Goal: Information Seeking & Learning: Learn about a topic

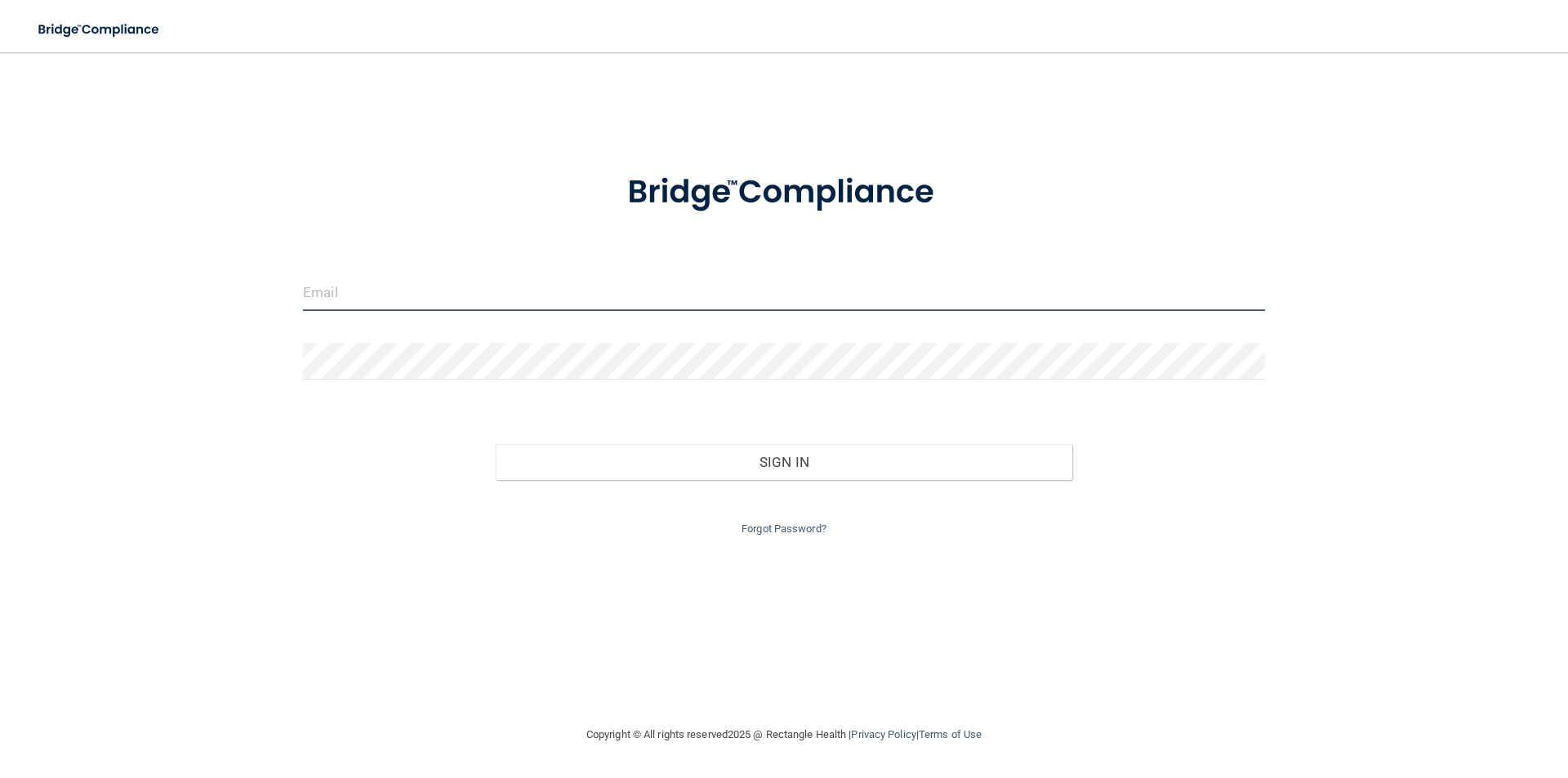
click at [370, 289] on input "email" at bounding box center [783, 293] width 962 height 37
type input "[PERSON_NAME][EMAIL_ADDRESS][DOMAIN_NAME]"
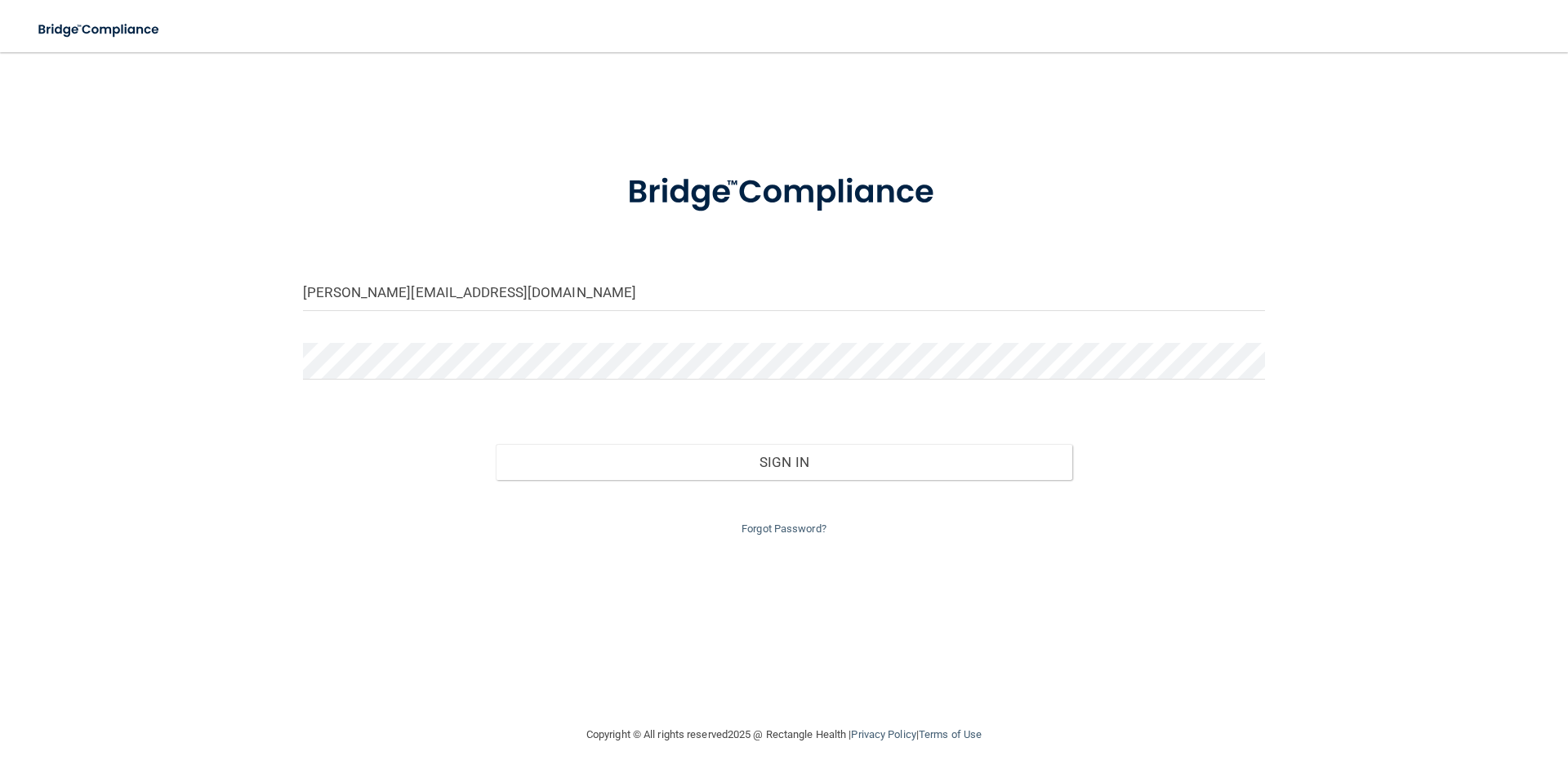
click at [449, 381] on div at bounding box center [784, 367] width 987 height 49
click at [496, 444] on button "Sign In" at bounding box center [784, 462] width 577 height 36
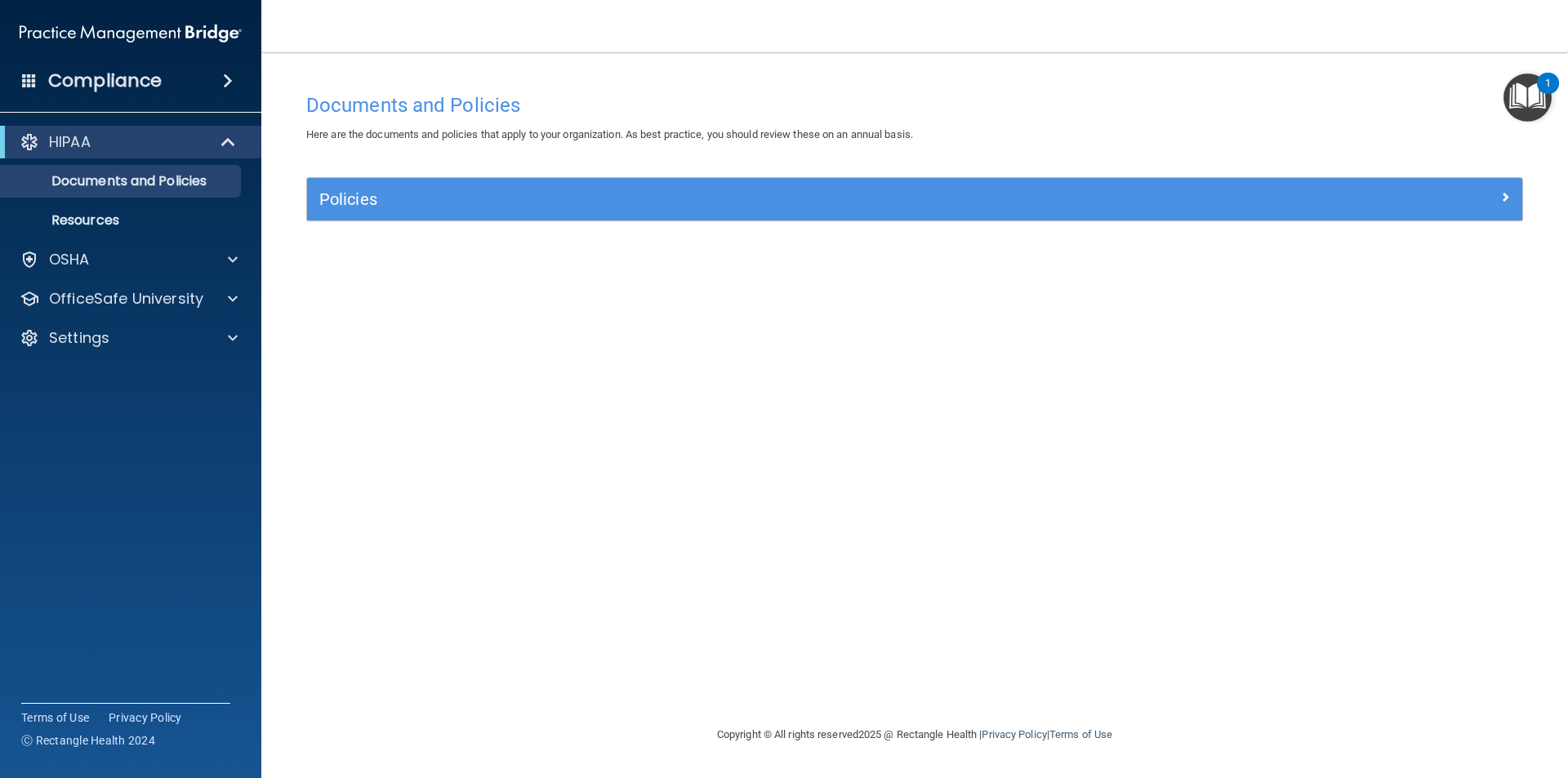
click at [1527, 111] on img "Open Resource Center, 1 new notification" at bounding box center [1527, 97] width 48 height 48
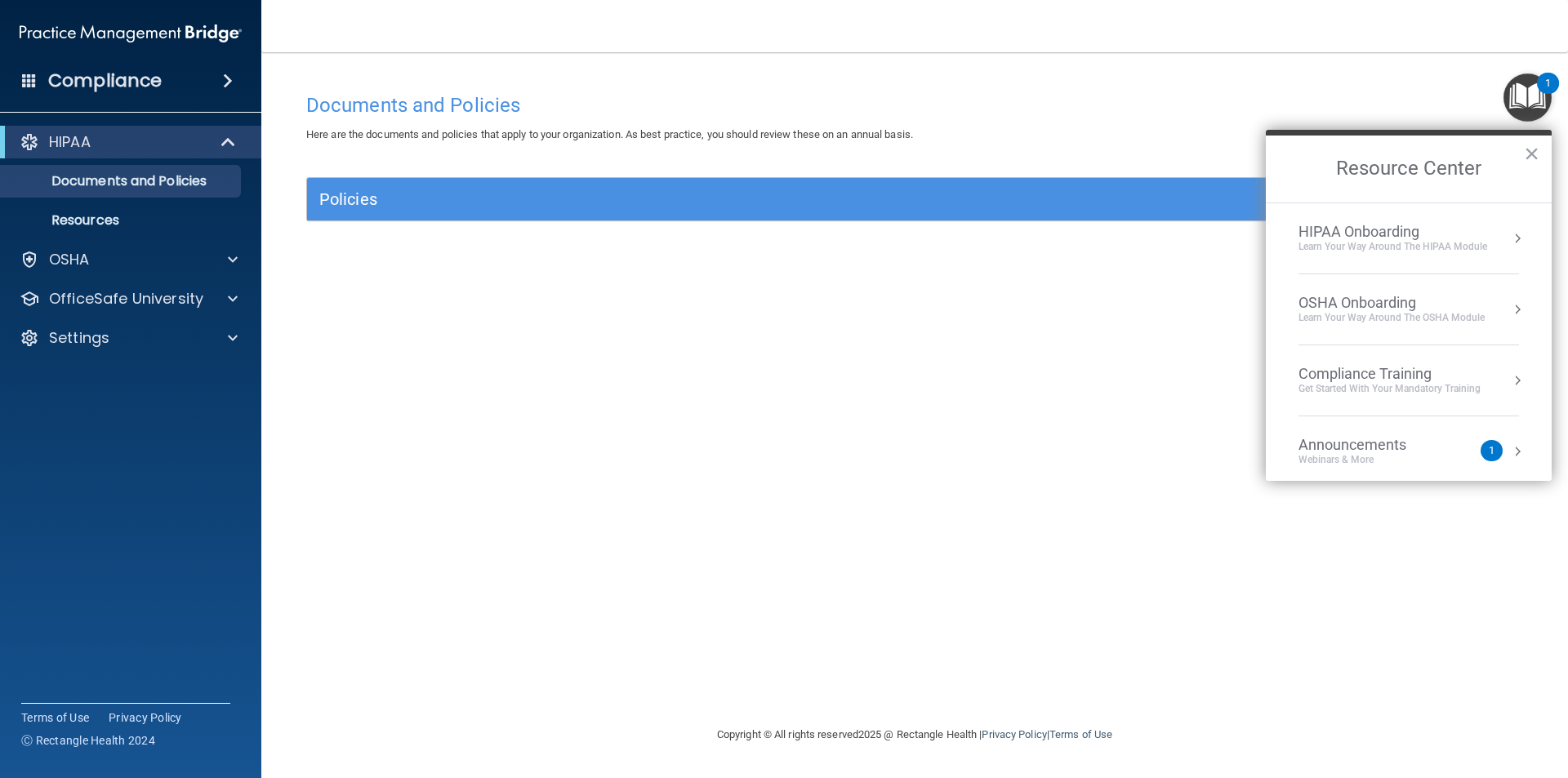
click at [1380, 219] on li "HIPAA Onboarding Learn Your Way around the HIPAA module" at bounding box center [1409, 238] width 221 height 71
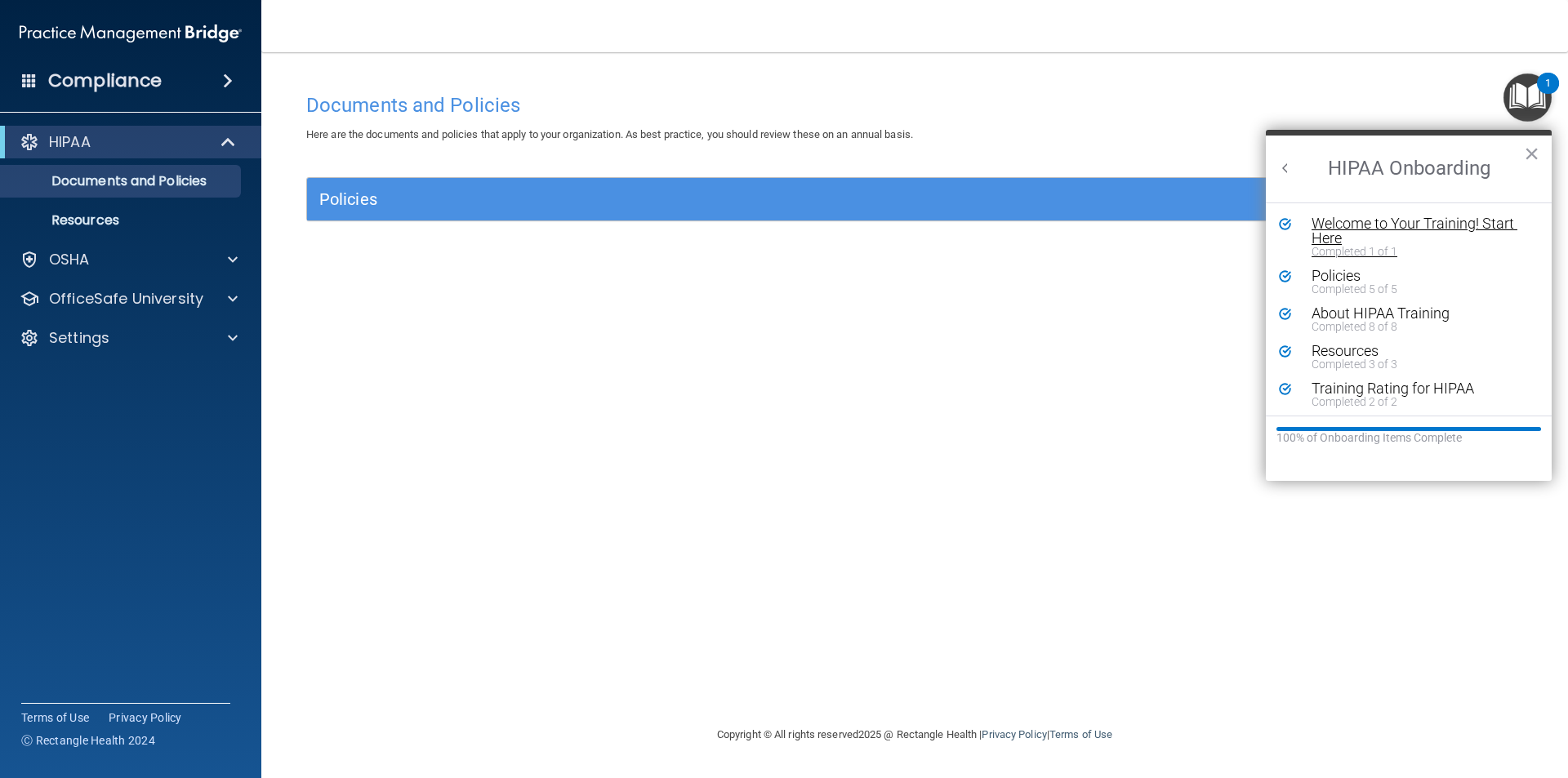
click at [1375, 234] on div "Welcome to Your Training! Start Here" at bounding box center [1415, 231] width 207 height 29
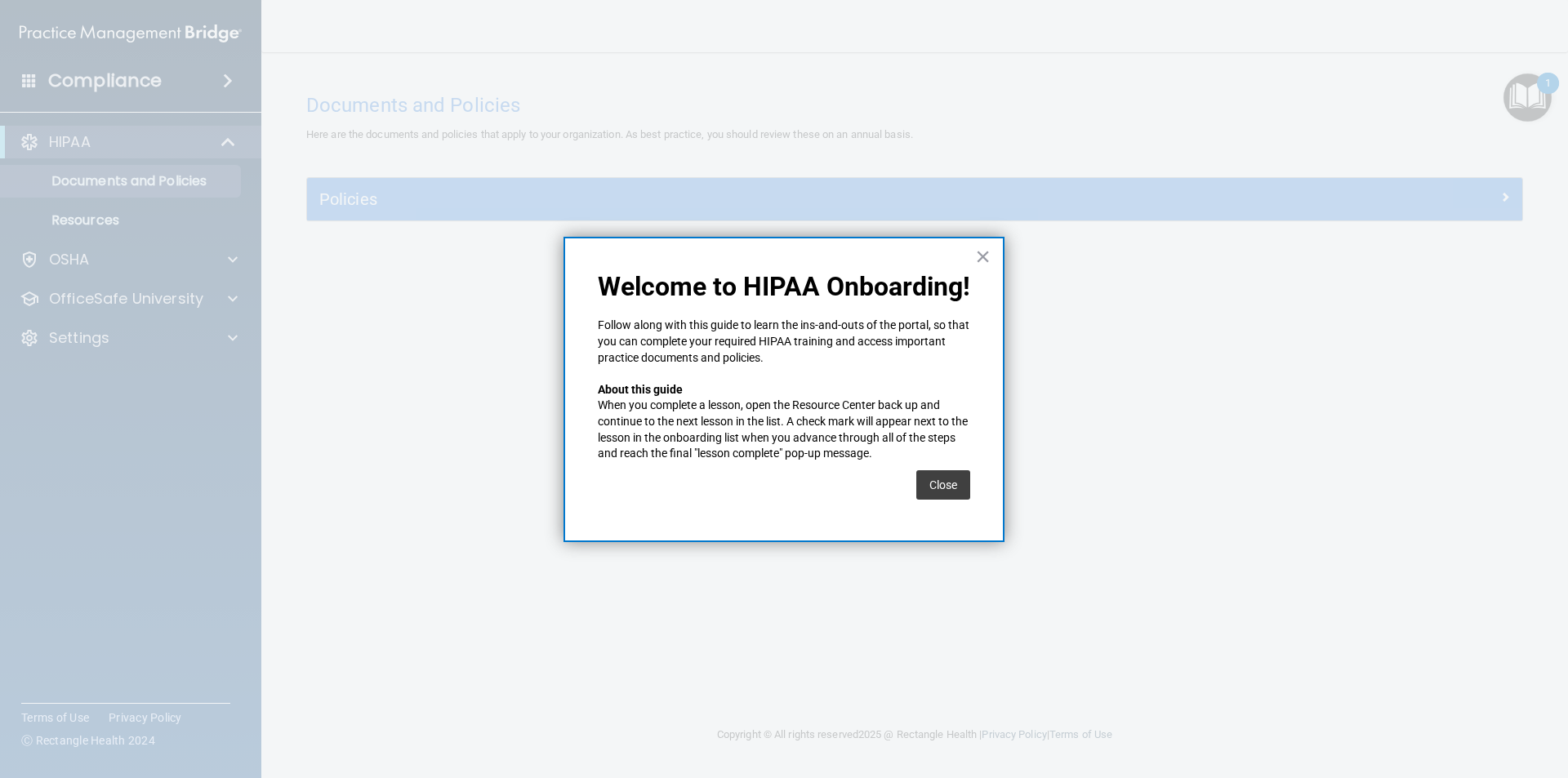
click at [993, 257] on div "× Welcome to HIPAA Onboarding! Follow along with this guide to learn the ins-an…" at bounding box center [784, 389] width 441 height 306
click at [987, 257] on button "×" at bounding box center [983, 256] width 16 height 26
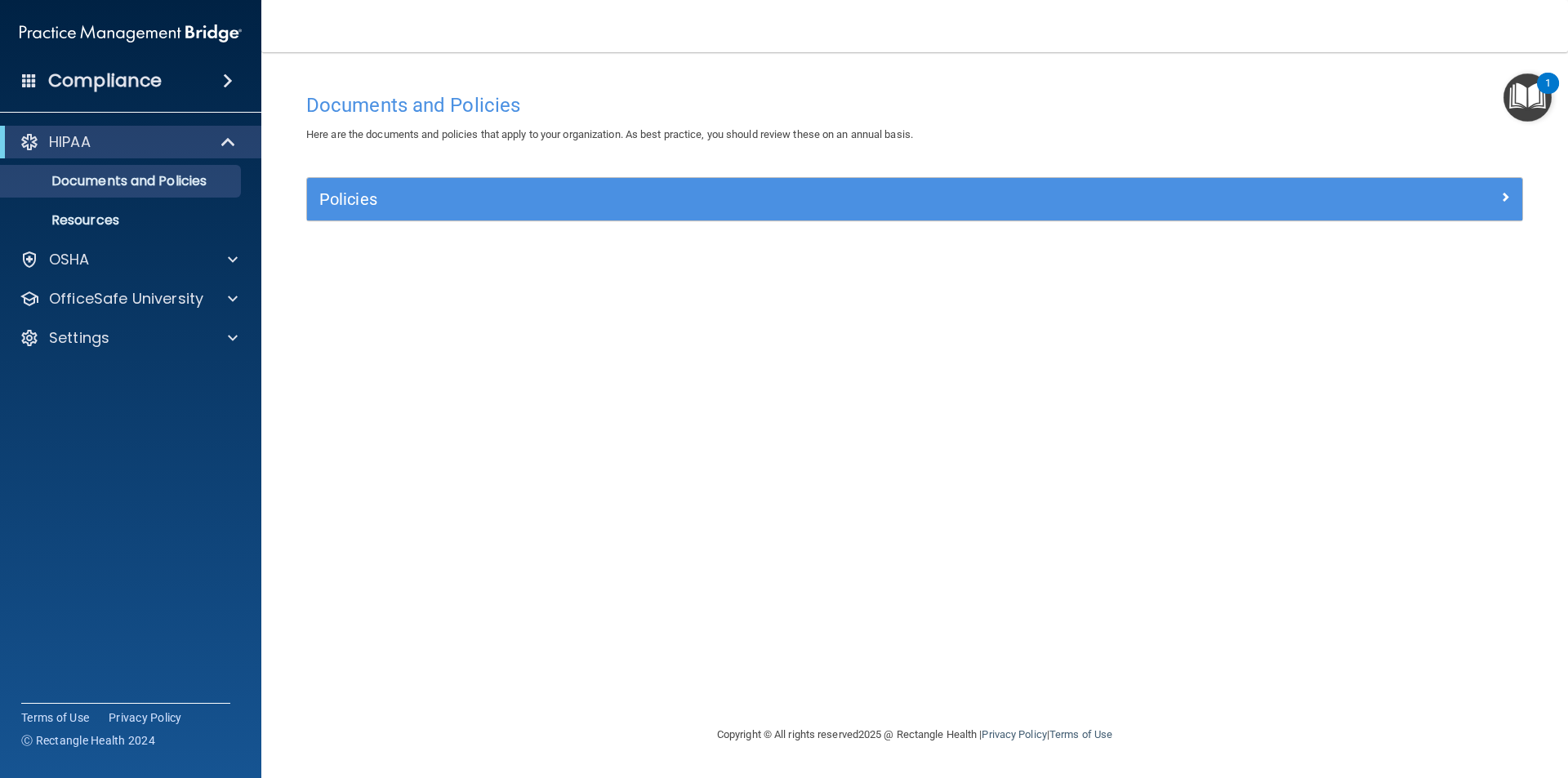
click at [1547, 72] on div "1" at bounding box center [1547, 83] width 22 height 21
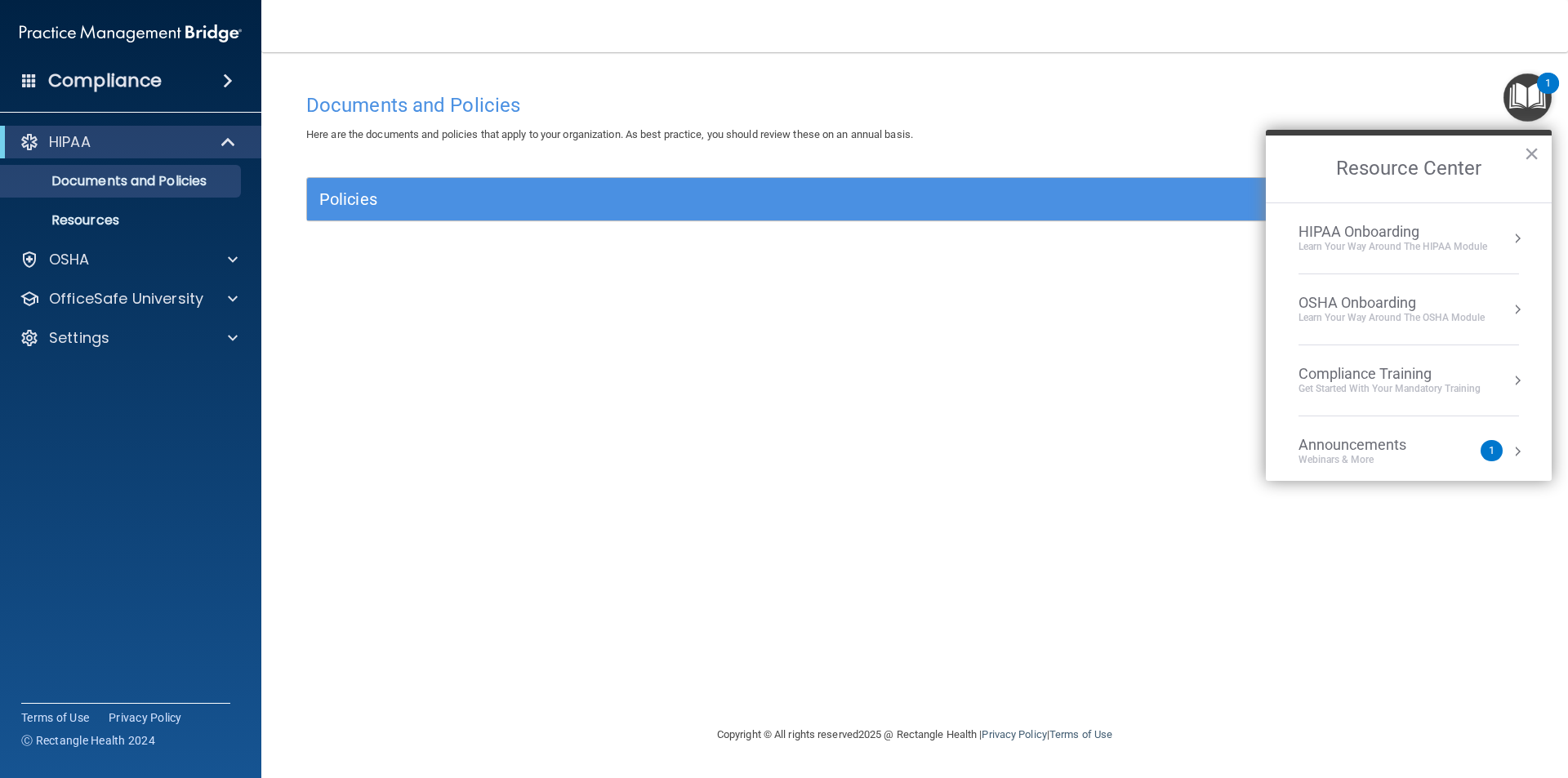
click at [1349, 235] on div "HIPAA Onboarding" at bounding box center [1392, 231] width 188 height 18
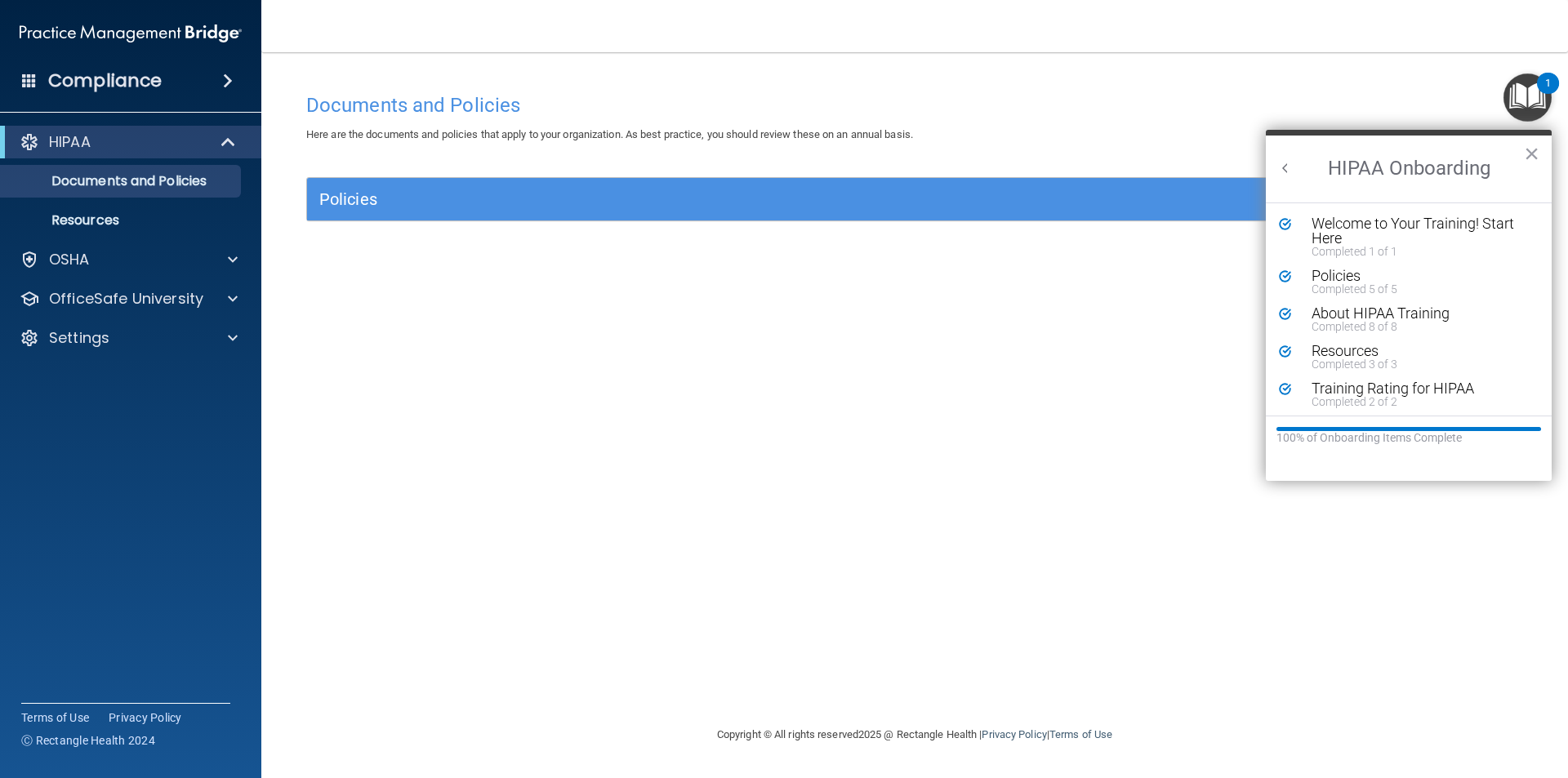
scroll to position [3, 0]
click at [1545, 145] on h2 "HIPAA Onboarding" at bounding box center [1409, 169] width 286 height 67
click at [1529, 151] on button "×" at bounding box center [1532, 153] width 16 height 26
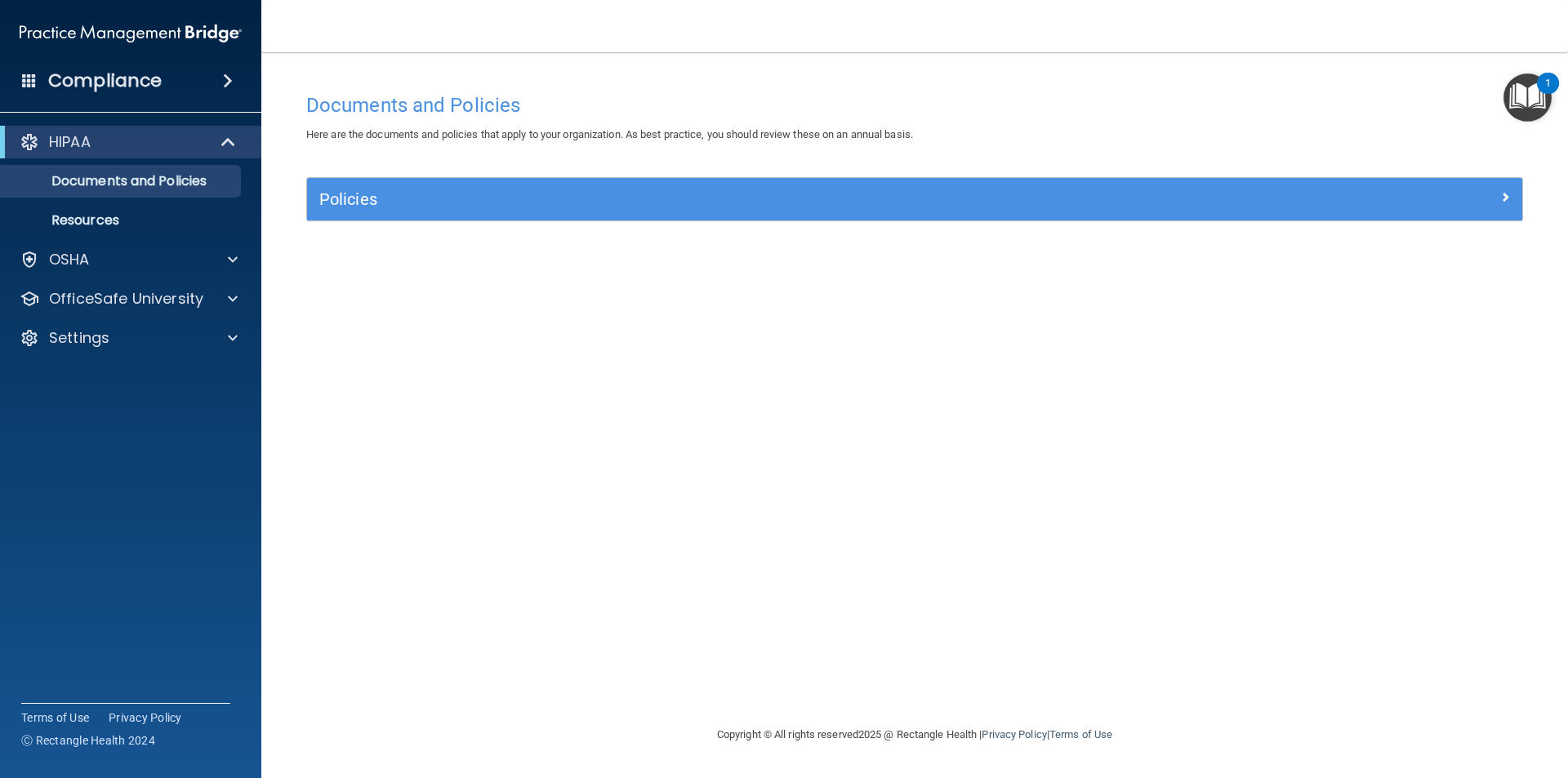
click at [1532, 108] on img "Open Resource Center, 1 new notification" at bounding box center [1527, 97] width 48 height 48
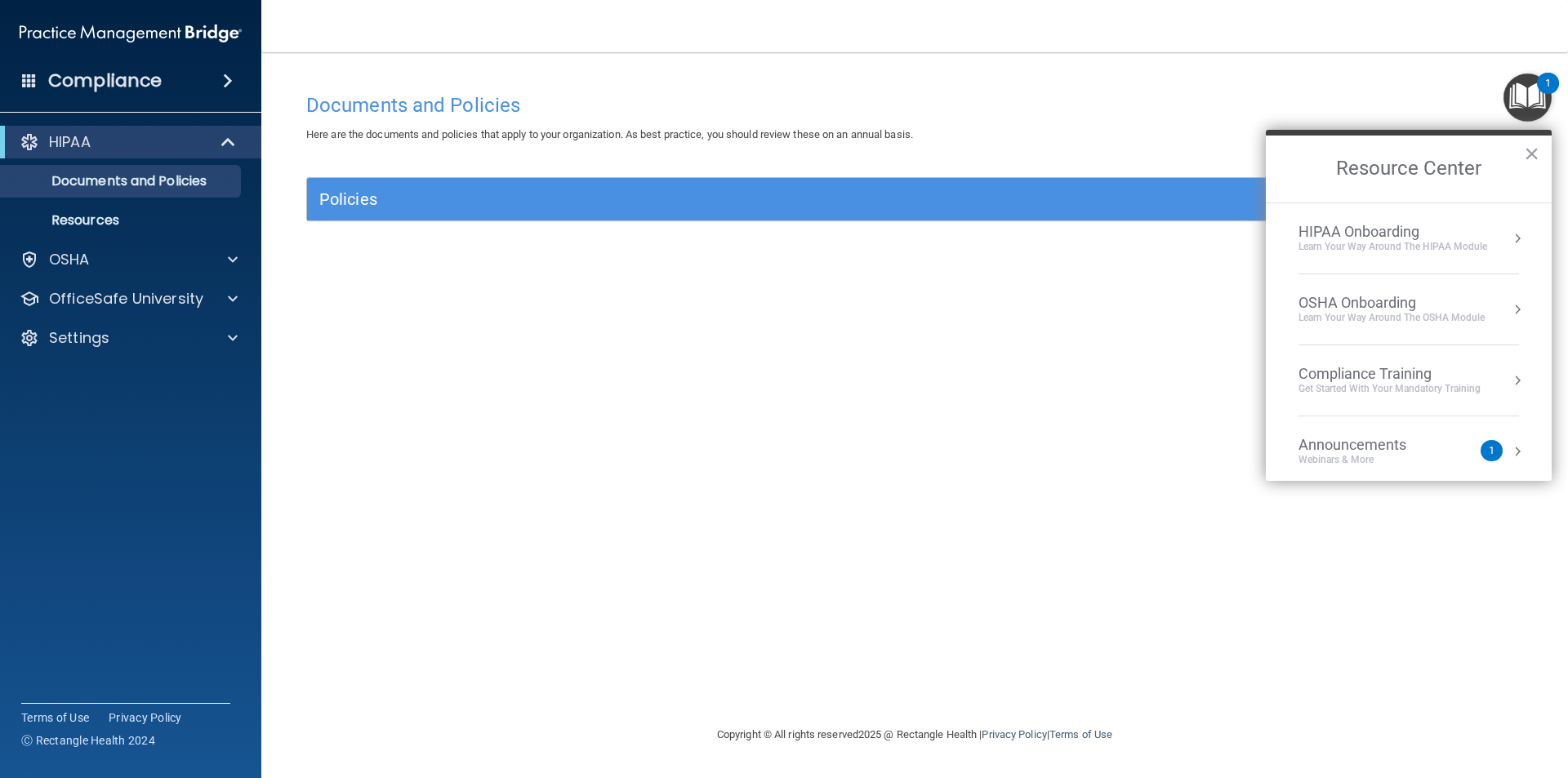
click at [1386, 300] on div "OSHA Onboarding" at bounding box center [1391, 303] width 186 height 18
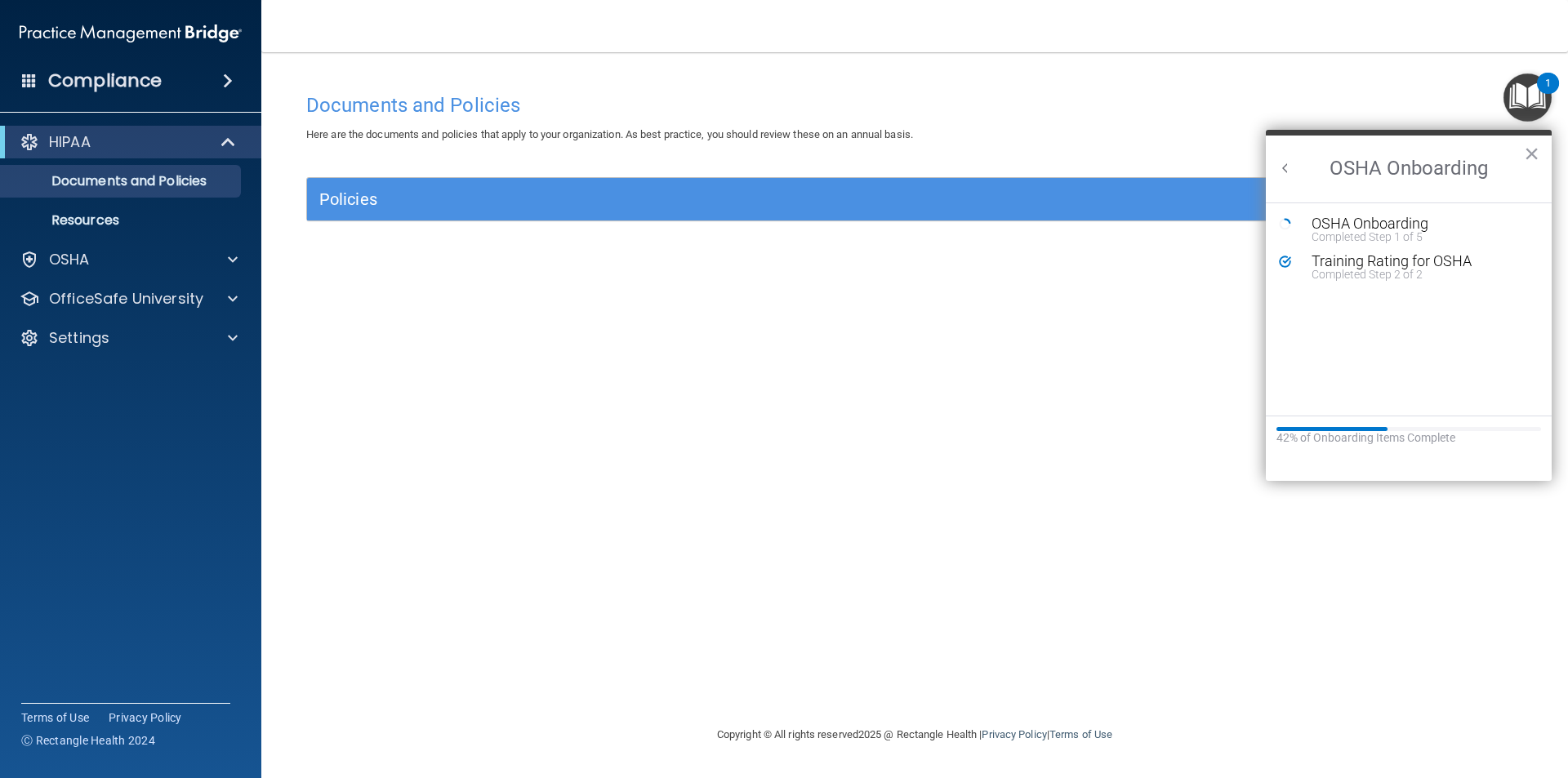
scroll to position [0, 0]
click at [1345, 223] on div "OSHA Onboarding" at bounding box center [1421, 224] width 219 height 15
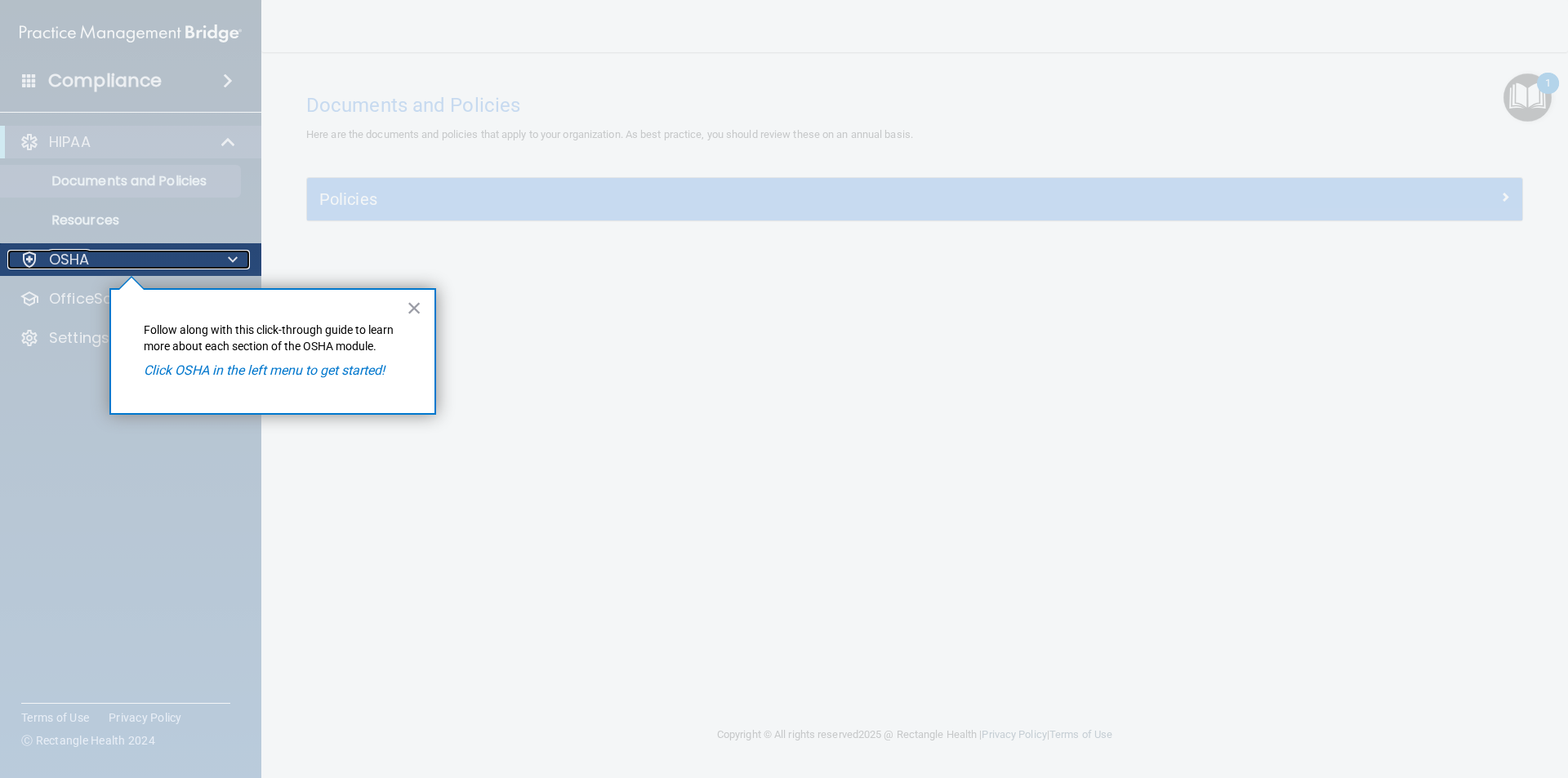
click at [51, 255] on p "OSHA" at bounding box center [69, 260] width 41 height 20
click at [421, 306] on button "×" at bounding box center [415, 307] width 16 height 26
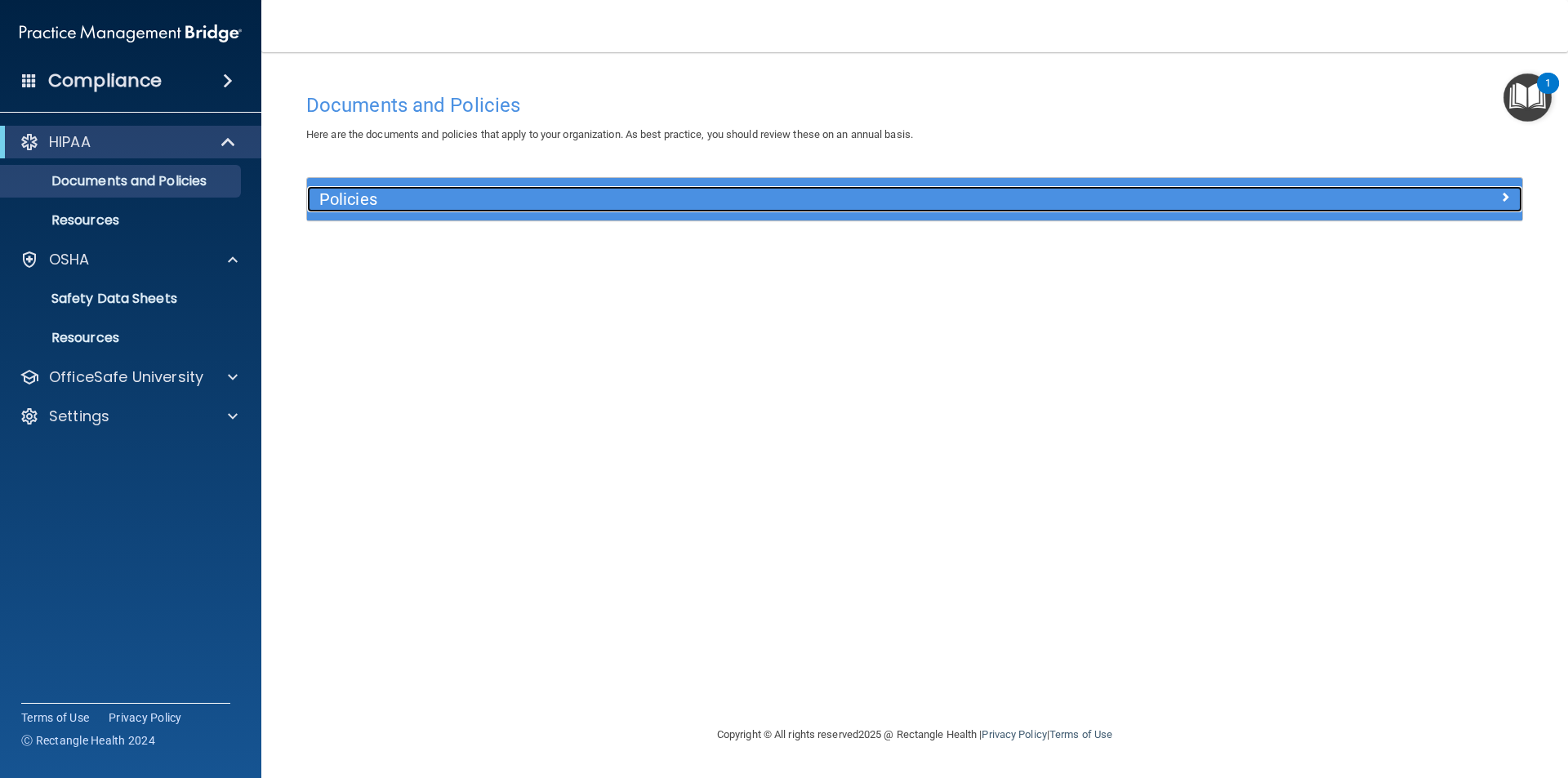
click at [412, 195] on h5 "Policies" at bounding box center [763, 199] width 887 height 18
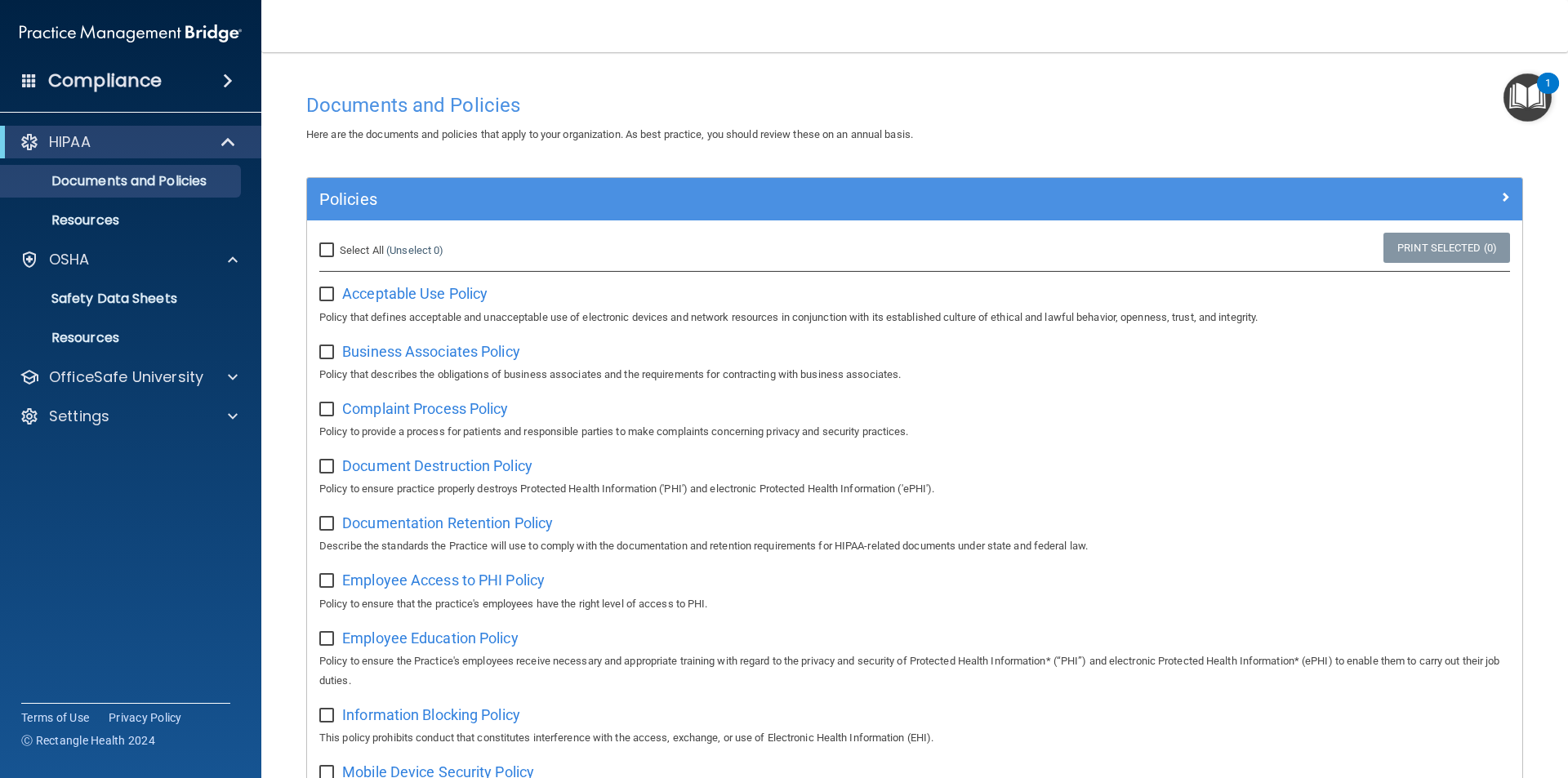
click at [328, 246] on input "Select All (Unselect 0) Unselect All" at bounding box center [328, 250] width 19 height 13
checkbox input "true"
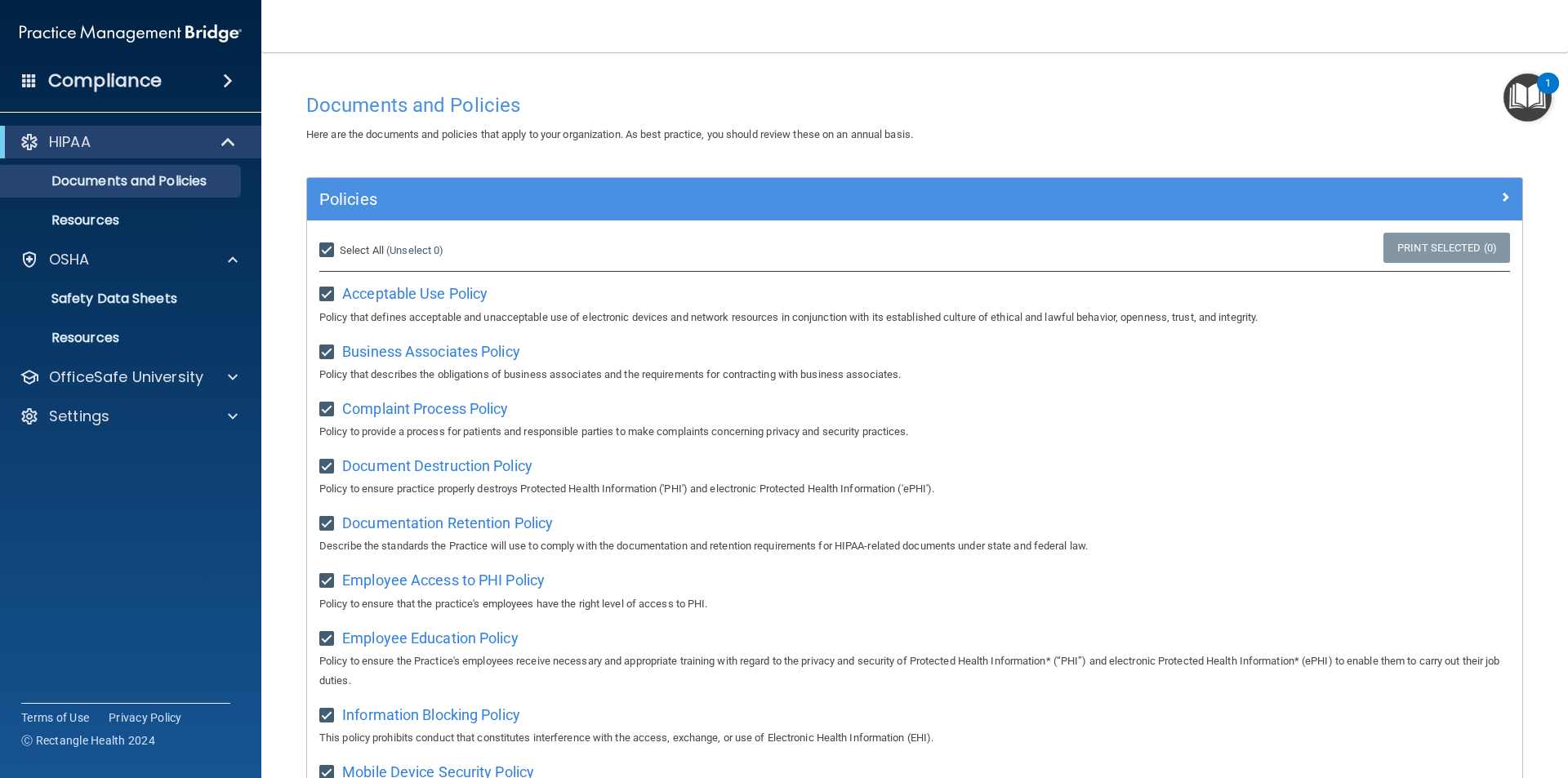
checkbox input "true"
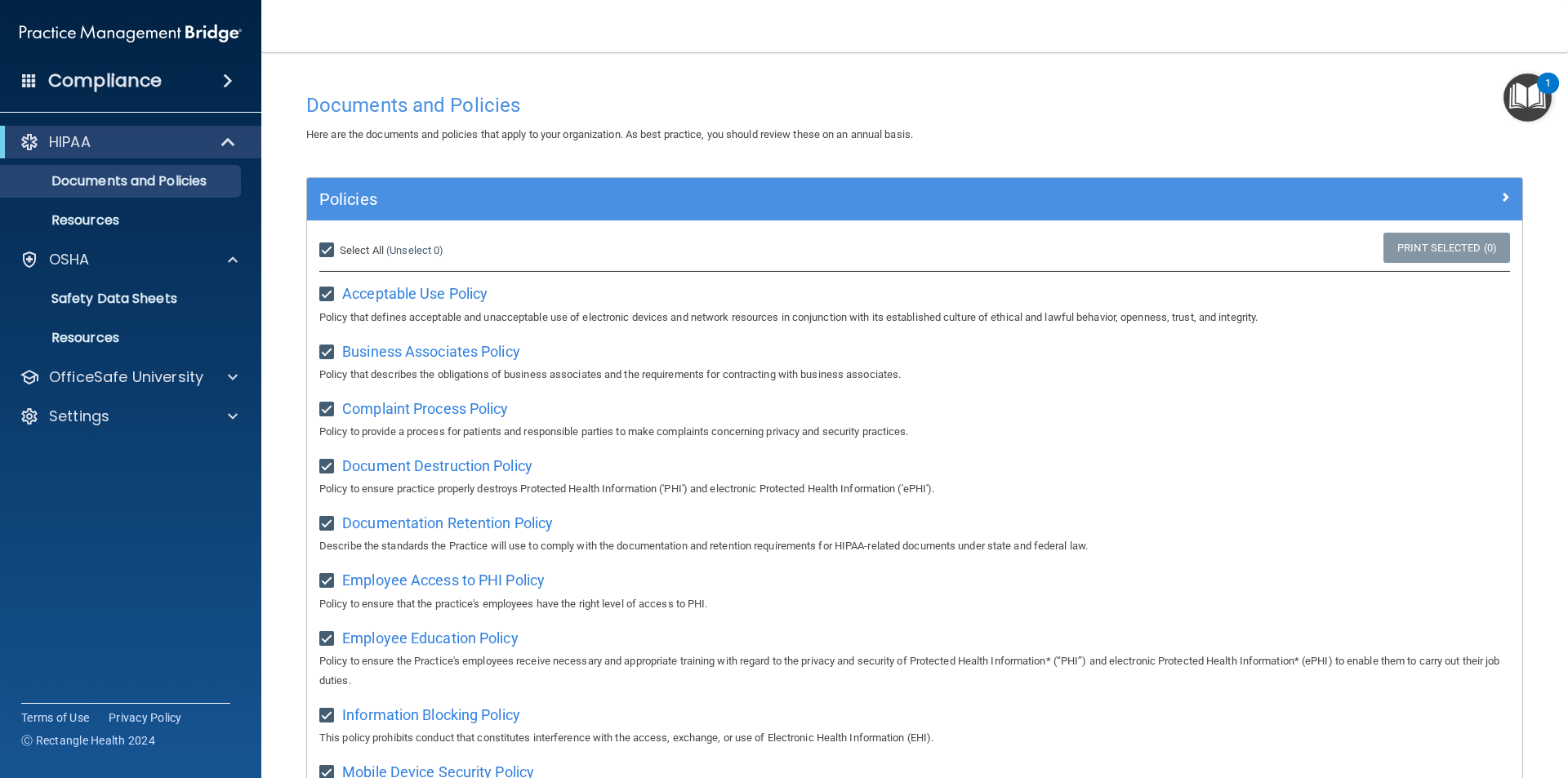
checkbox input "true"
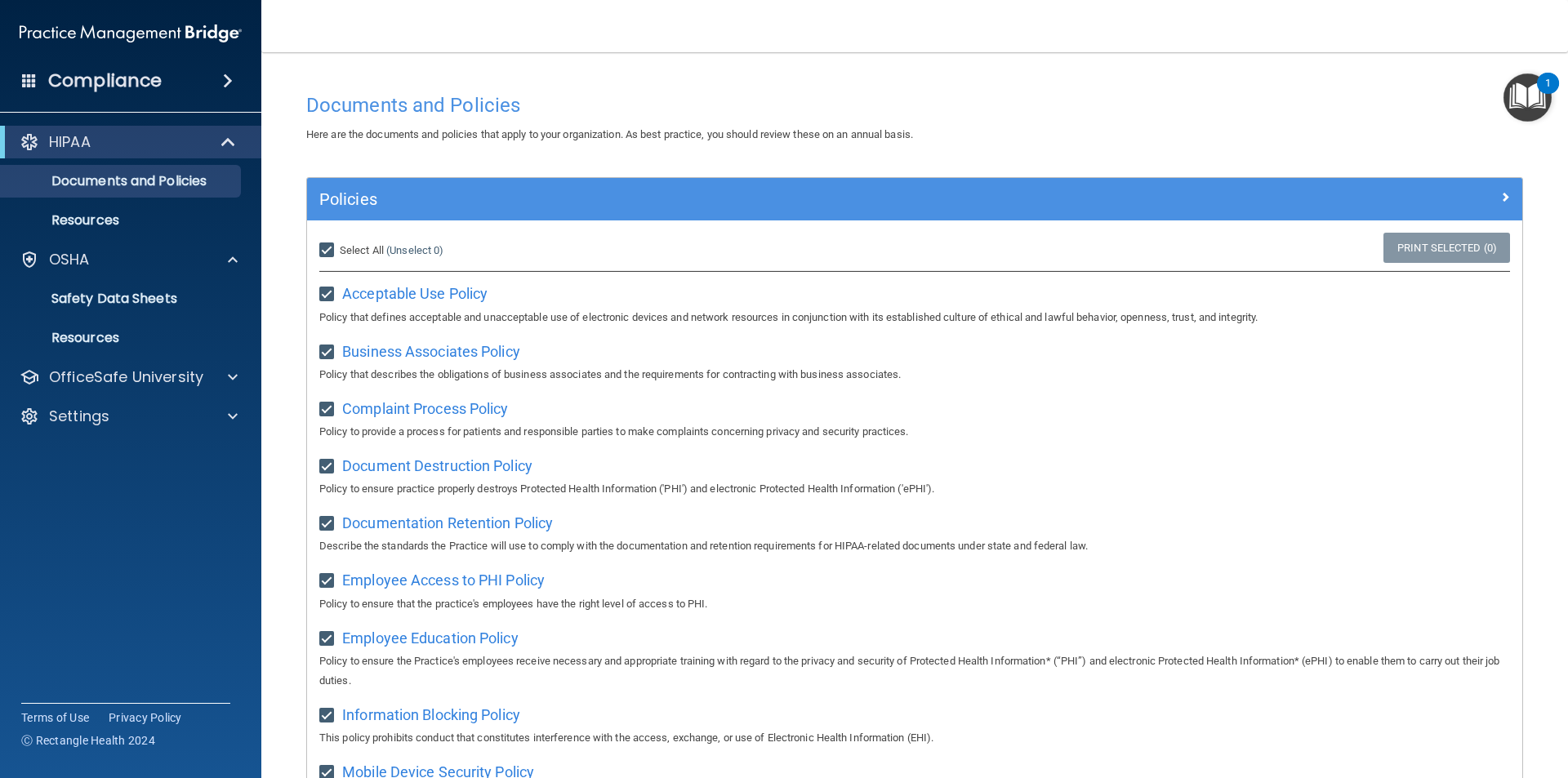
checkbox input "true"
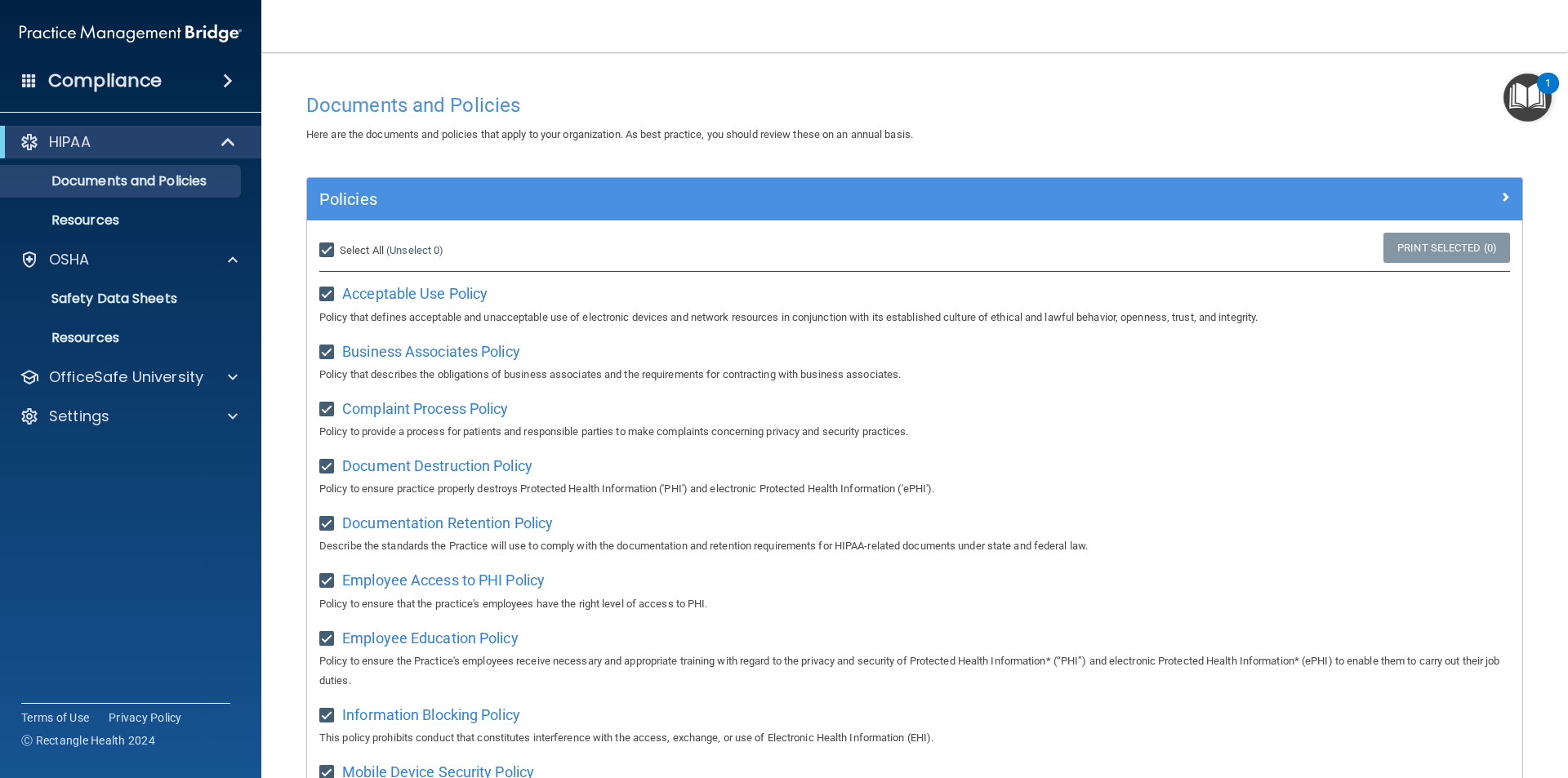
checkbox input "true"
click at [328, 246] on input "Select All (Unselect 21) Unselect All" at bounding box center [328, 250] width 19 height 13
checkbox input "false"
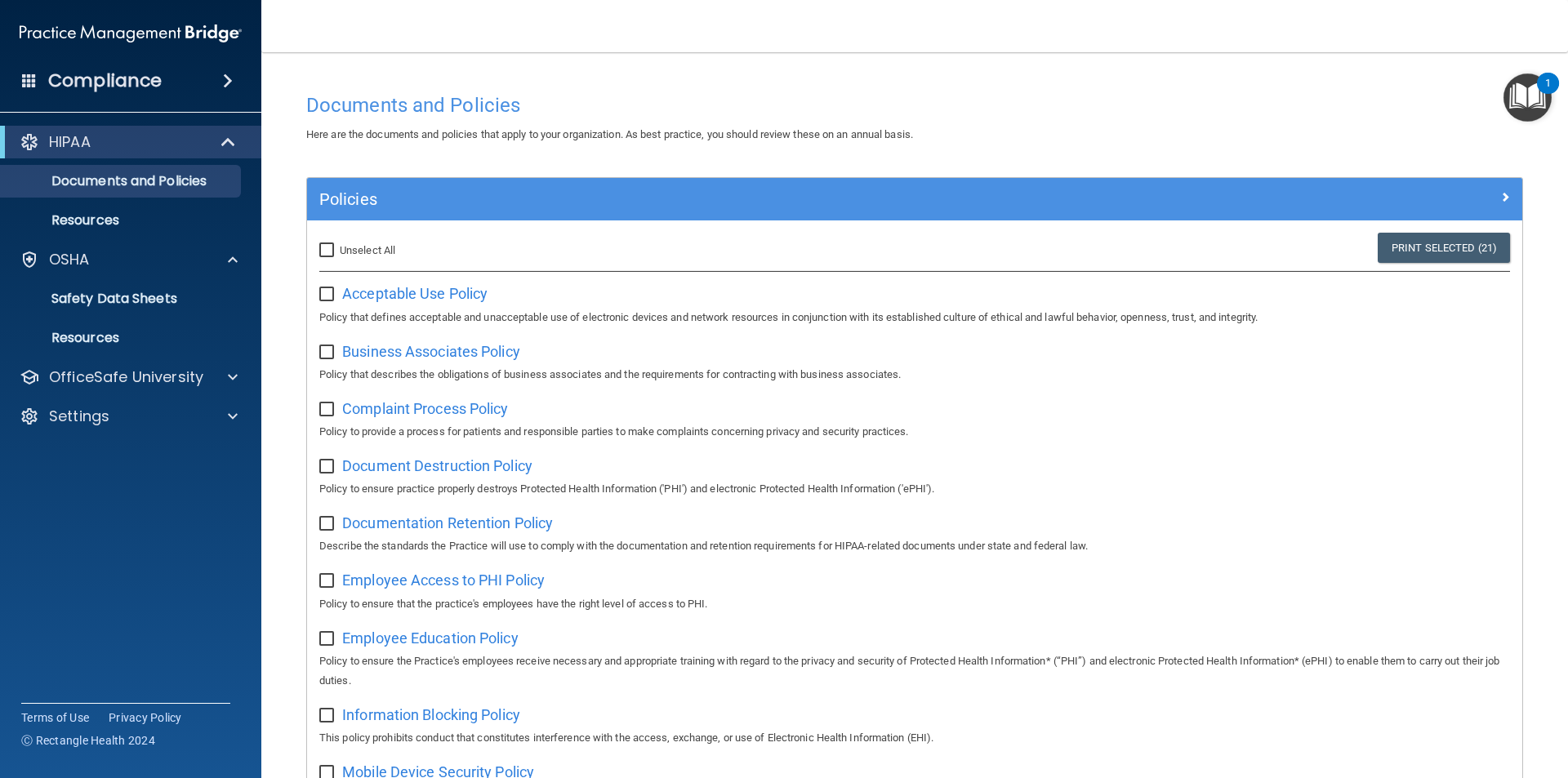
checkbox input "false"
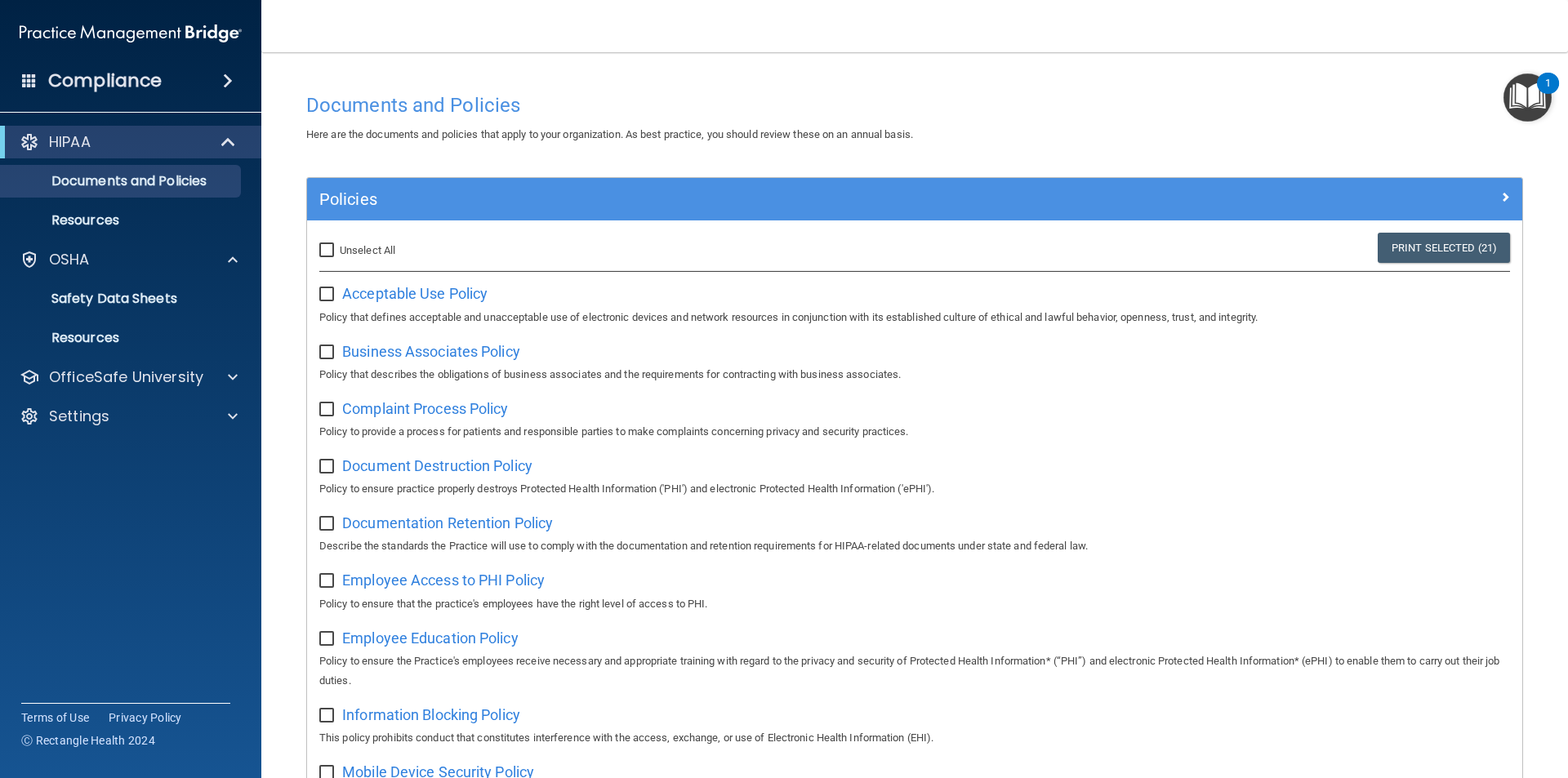
checkbox input "false"
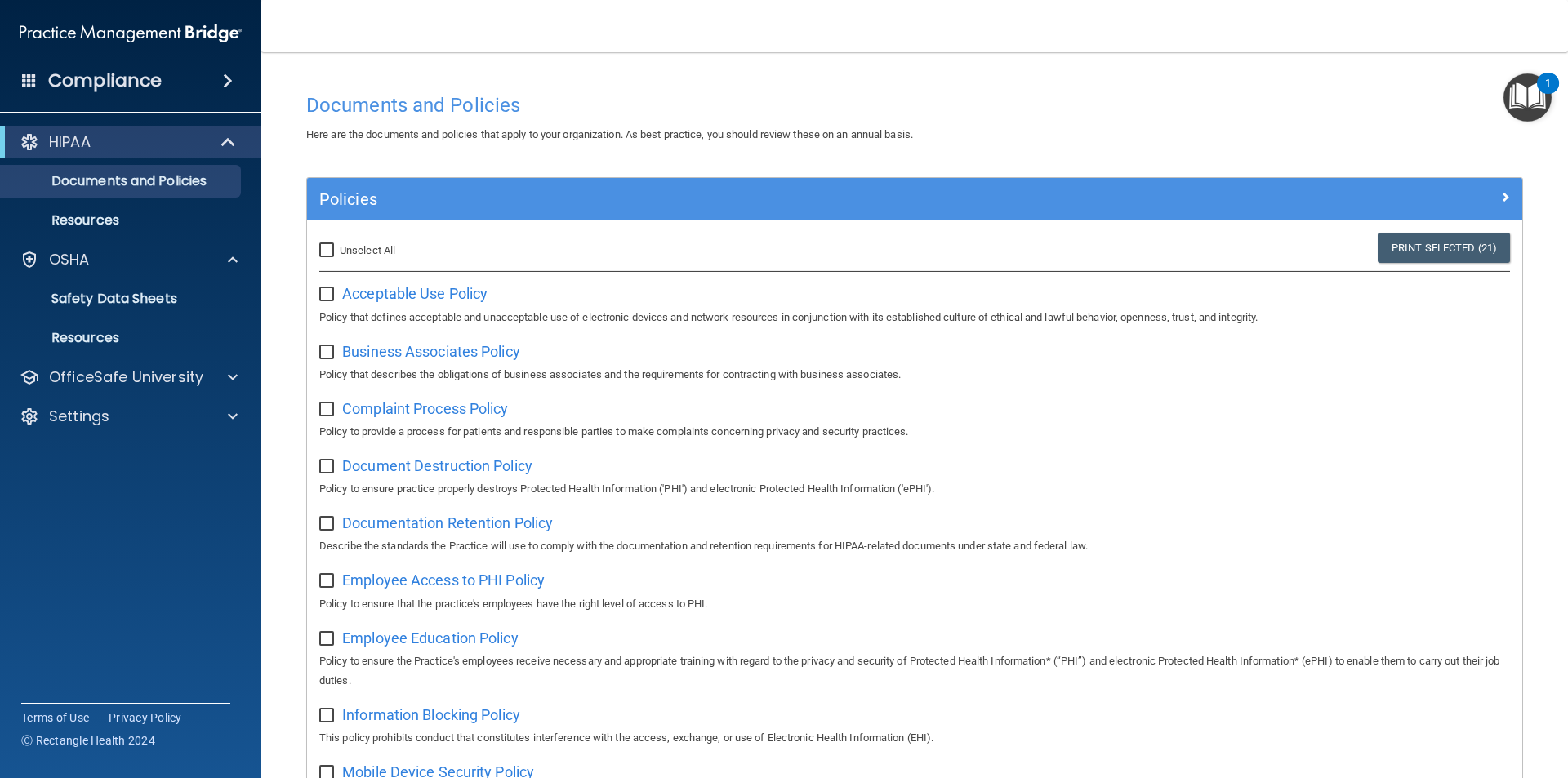
checkbox input "false"
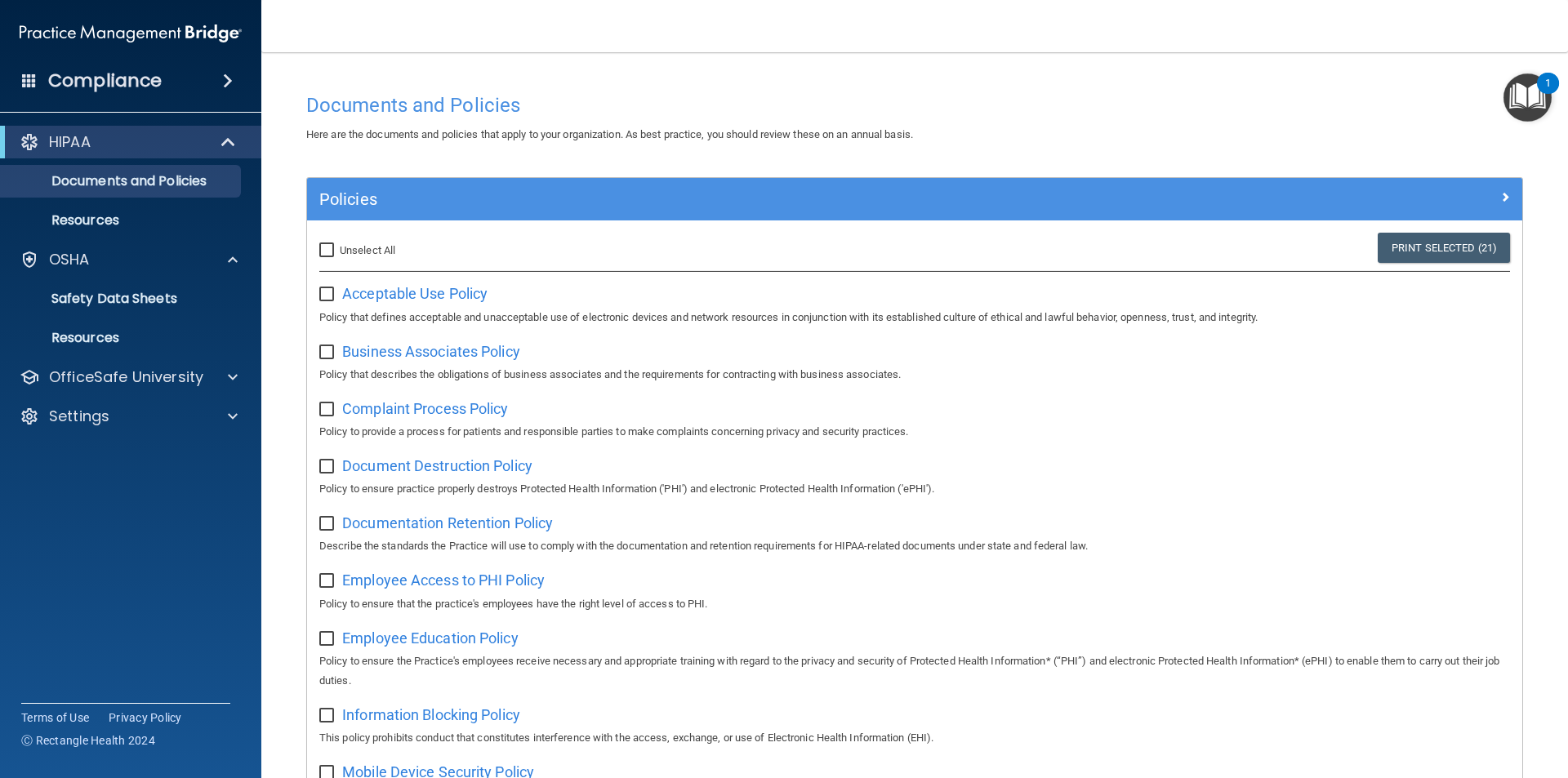
checkbox input "false"
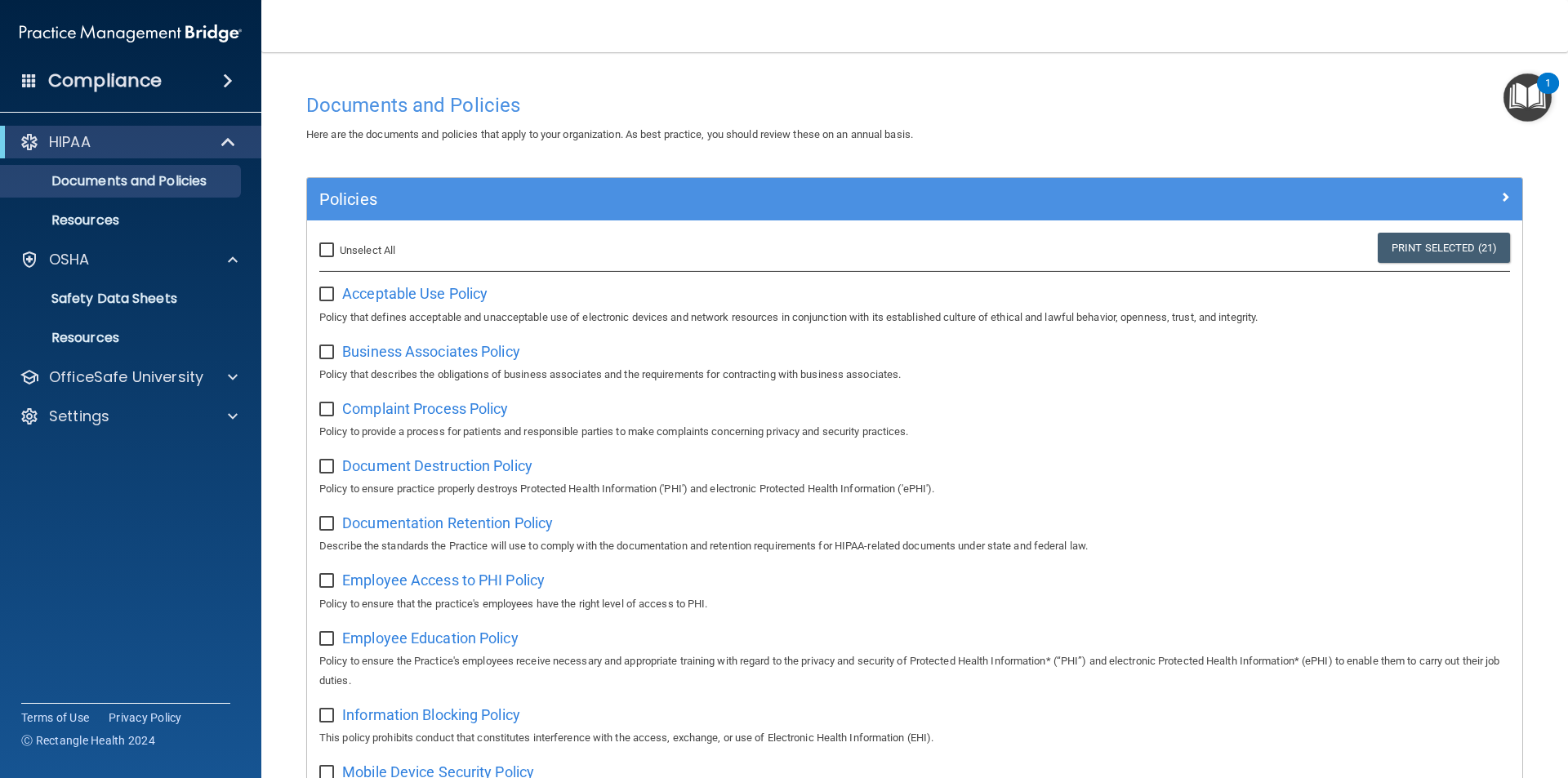
checkbox input "false"
click at [408, 290] on span "Acceptable Use Policy" at bounding box center [415, 294] width 145 height 18
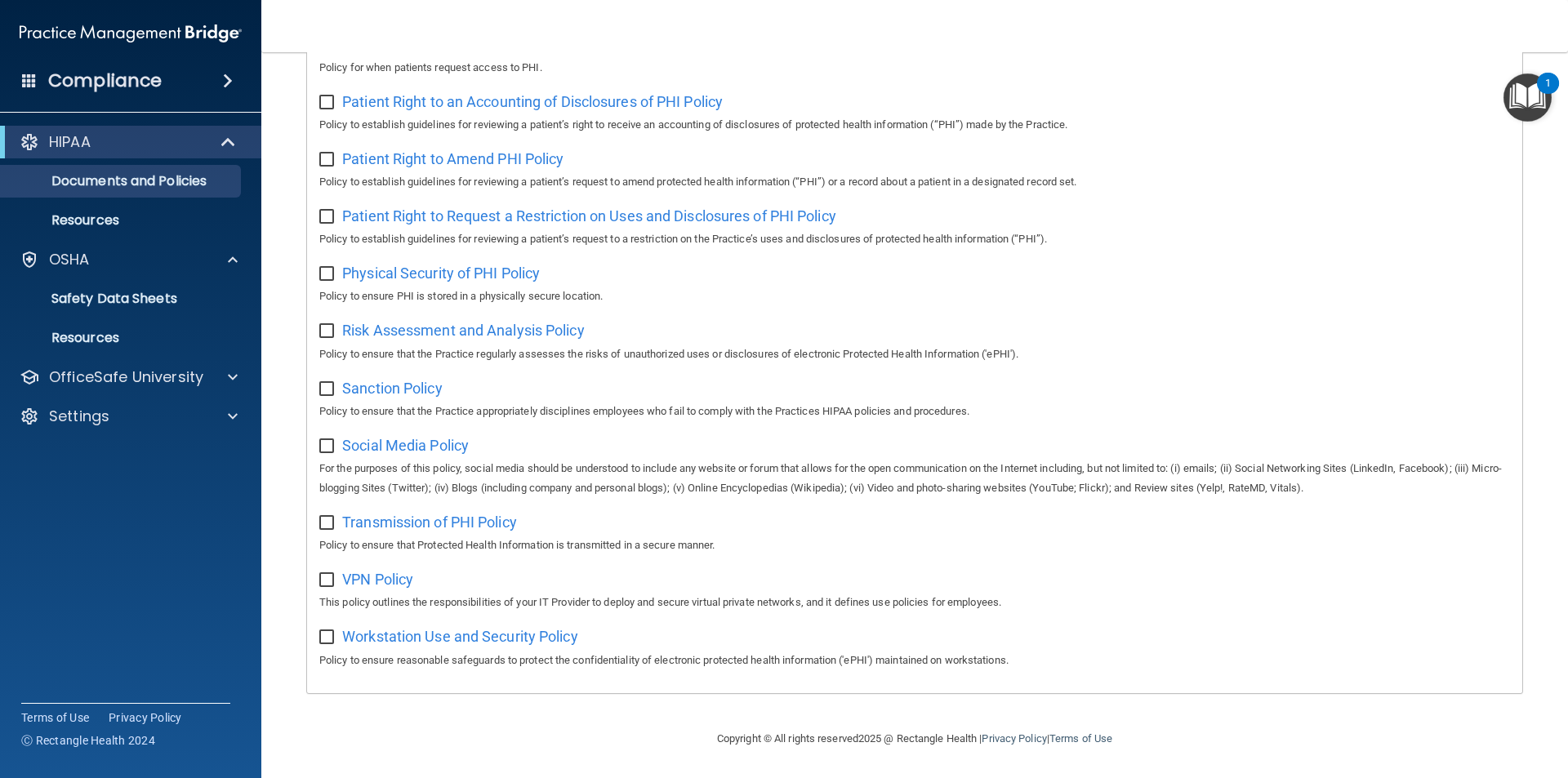
scroll to position [245, 0]
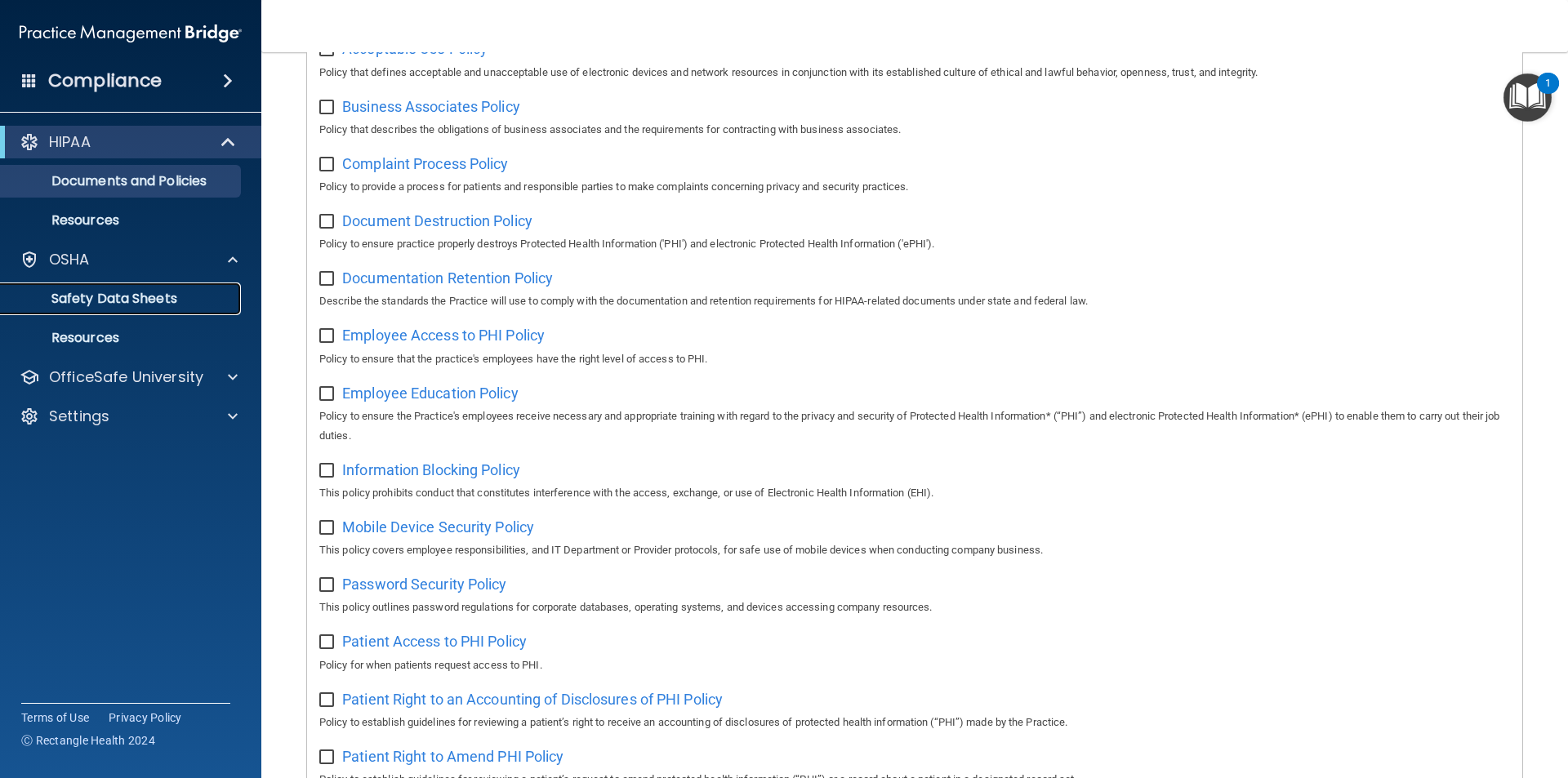
click at [195, 303] on p "Safety Data Sheets" at bounding box center [122, 299] width 223 height 17
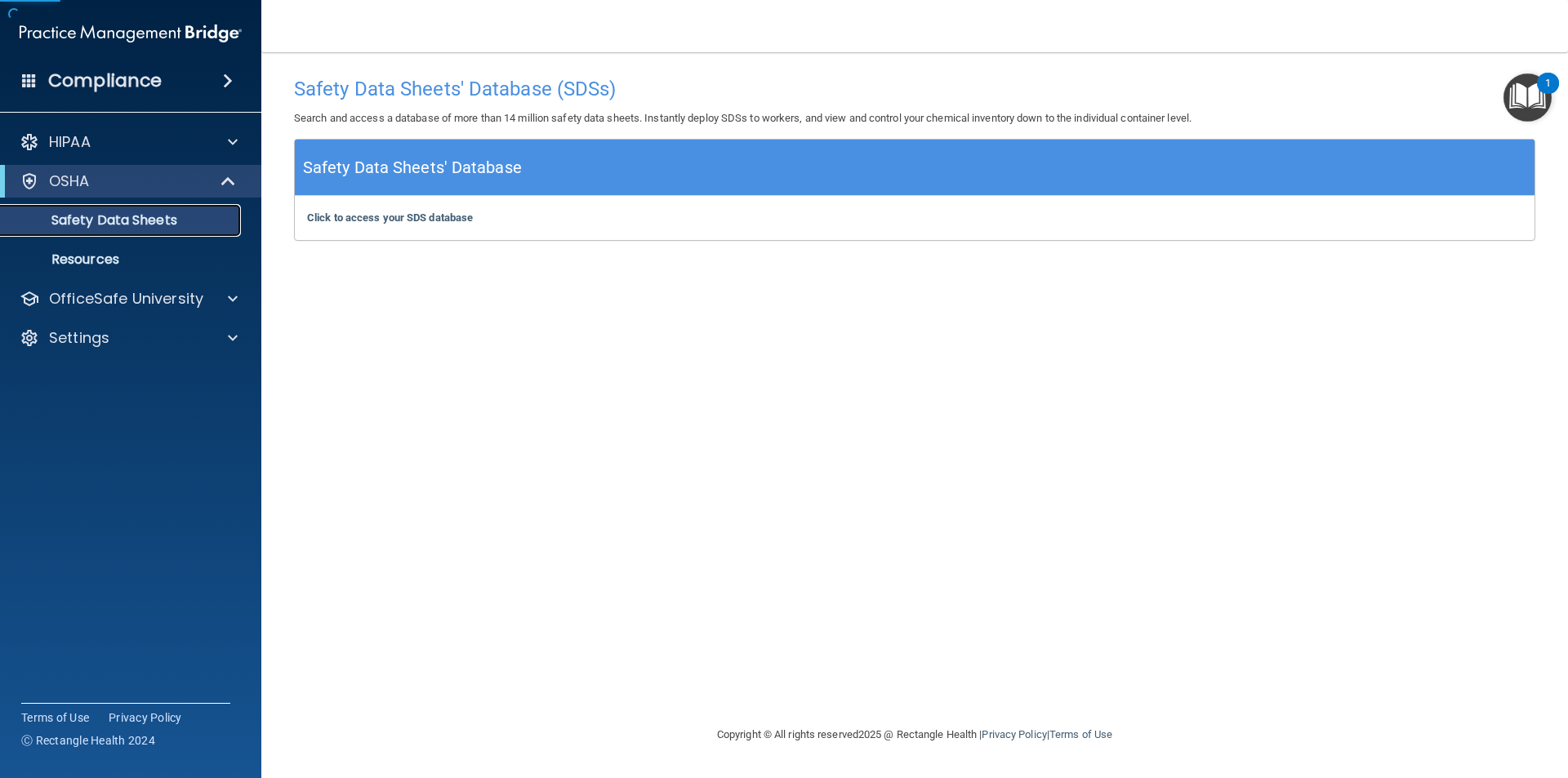
click at [201, 220] on p "Safety Data Sheets" at bounding box center [122, 220] width 223 height 17
click at [97, 188] on div "OSHA" at bounding box center [108, 182] width 202 height 20
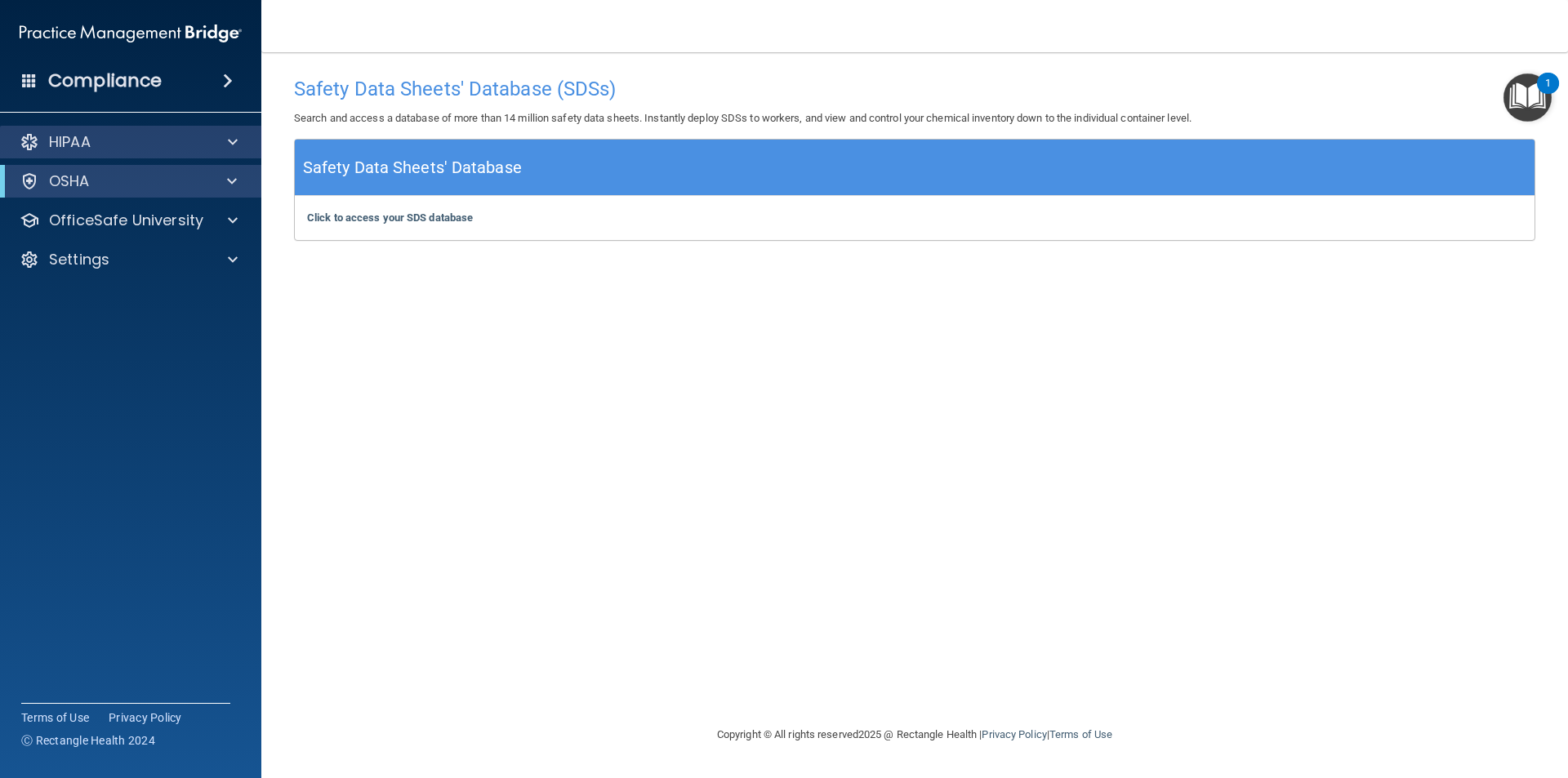
click at [107, 152] on div "HIPAA" at bounding box center [131, 142] width 263 height 32
click at [237, 140] on div at bounding box center [230, 143] width 41 height 20
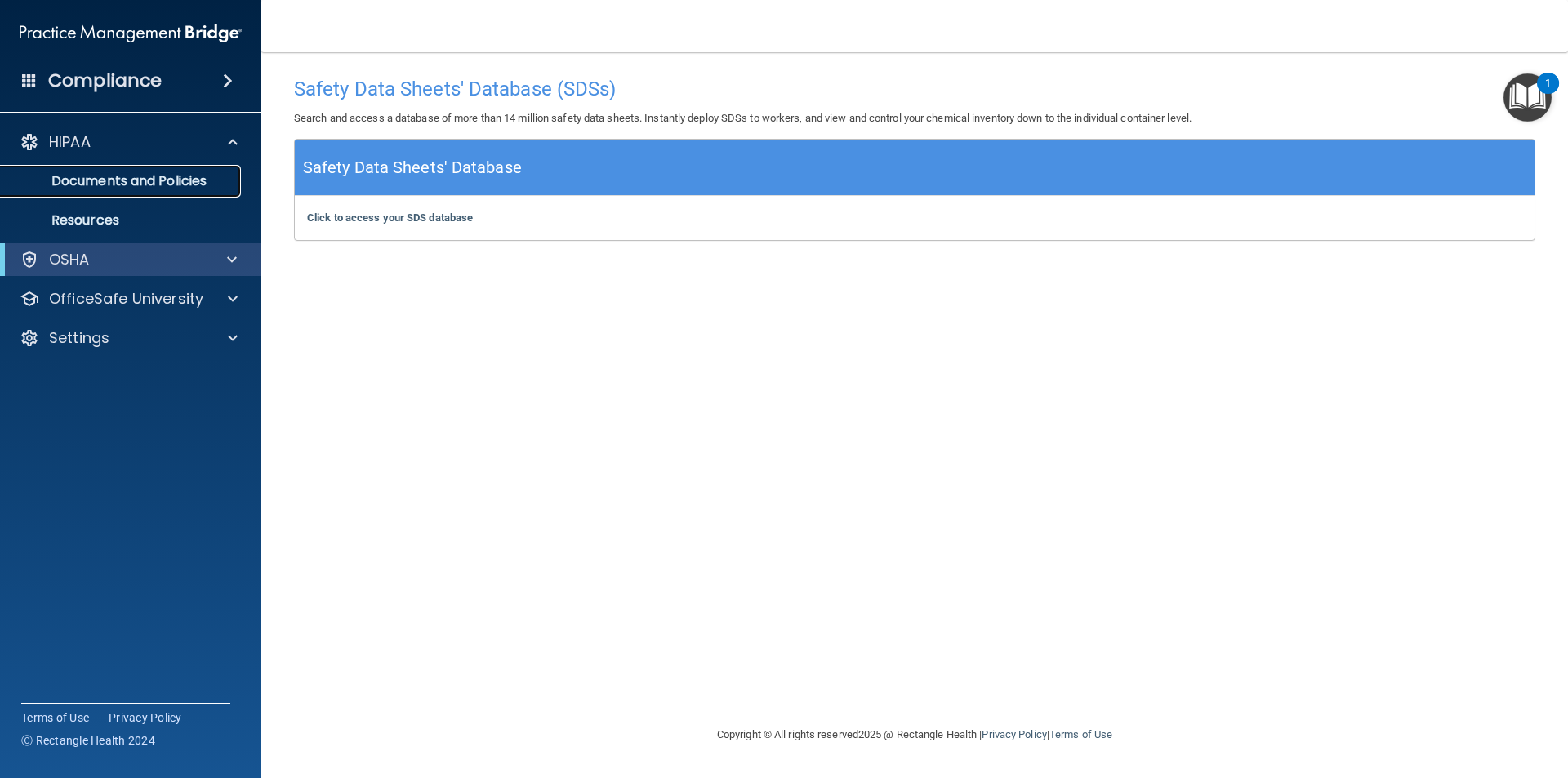
click at [192, 177] on p "Documents and Policies" at bounding box center [122, 181] width 223 height 17
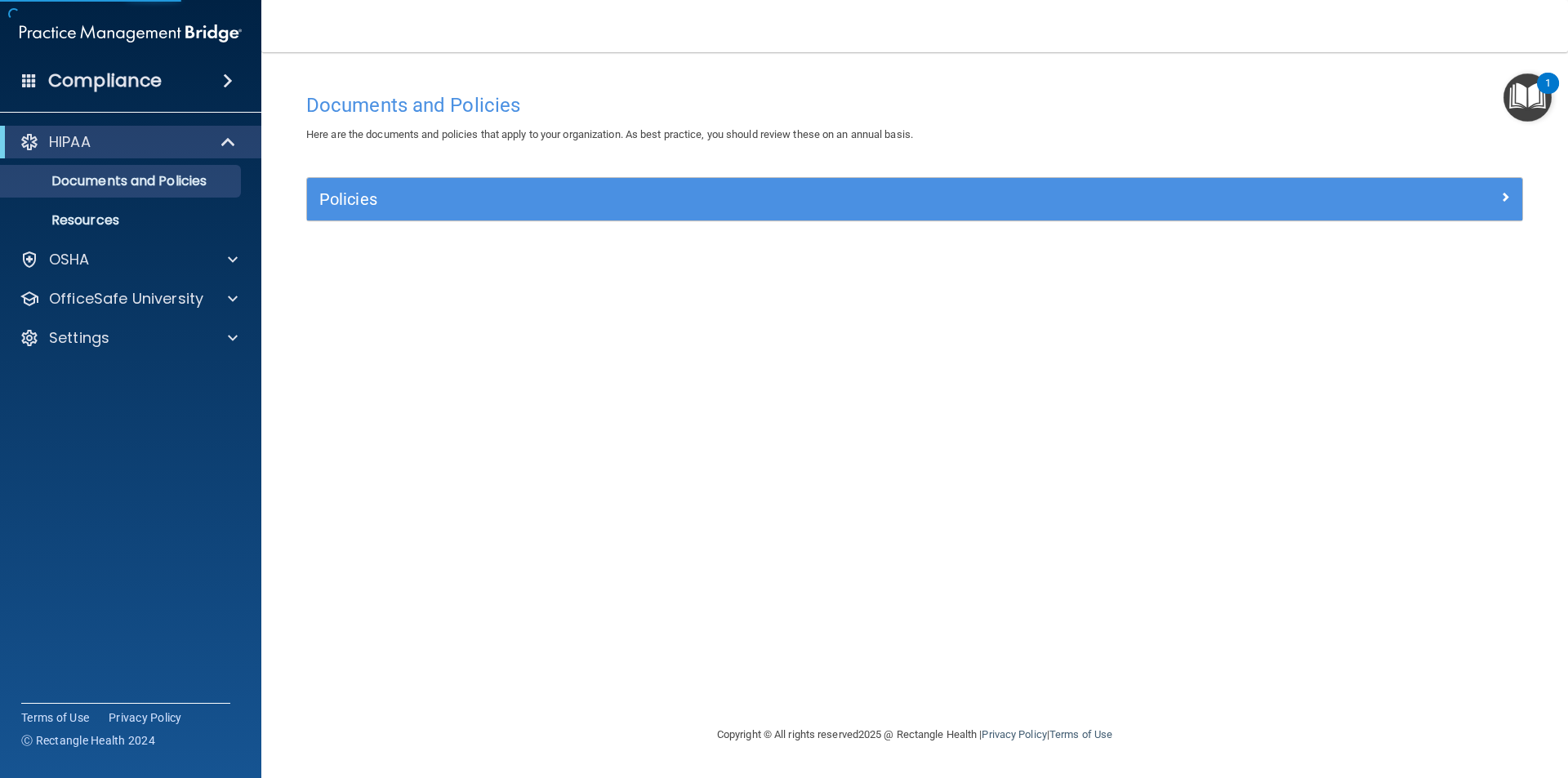
click at [431, 216] on div "Policies" at bounding box center [915, 198] width 1216 height 42
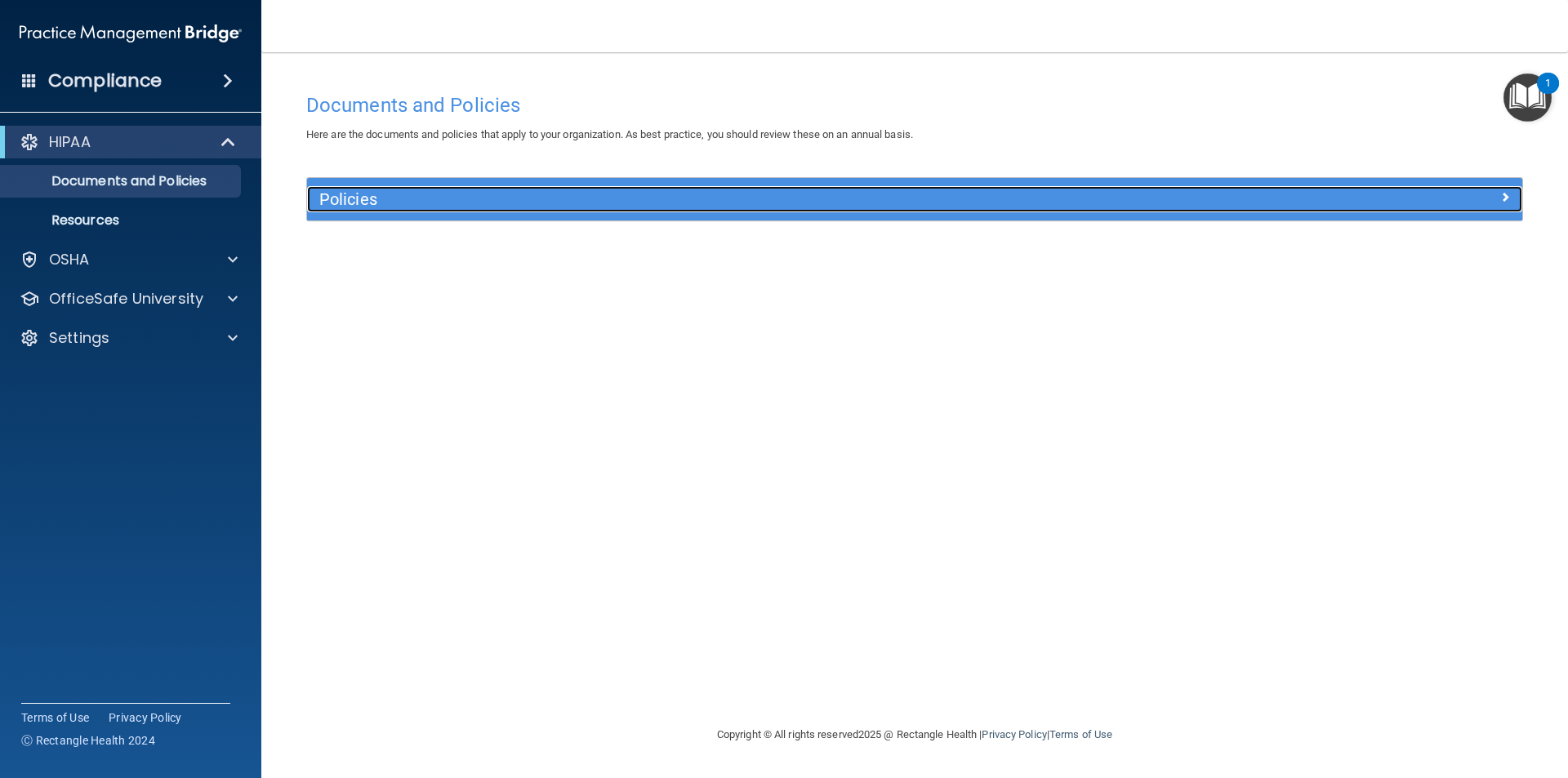
click at [522, 204] on h5 "Policies" at bounding box center [763, 199] width 887 height 18
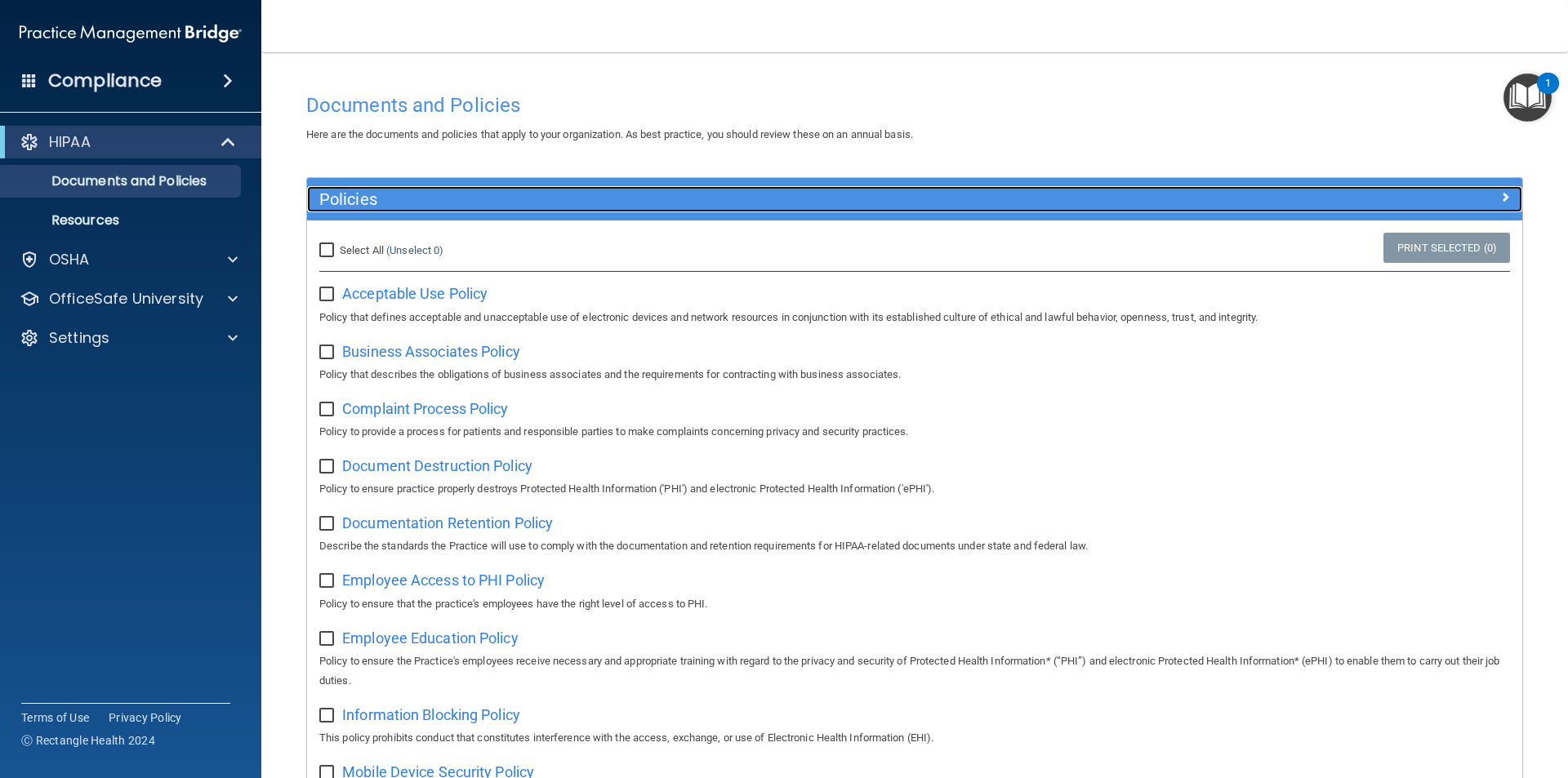
click at [522, 204] on h5 "Policies" at bounding box center [763, 199] width 887 height 18
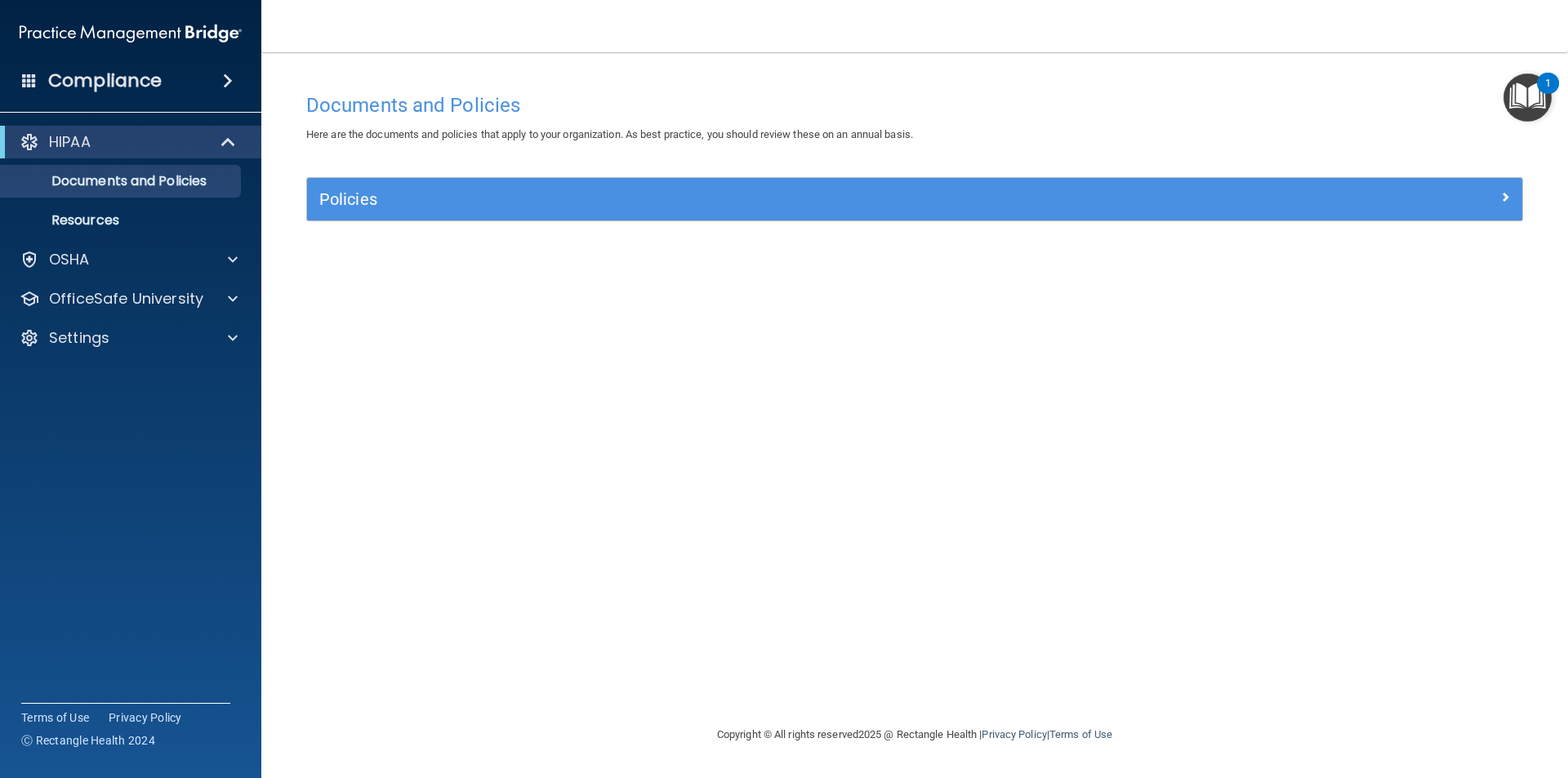
drag, startPoint x: 1344, startPoint y: 165, endPoint x: 1341, endPoint y: 188, distance: 23.2
click at [1344, 168] on div "Documents and Policies Here are the documents and policies that apply to your o…" at bounding box center [915, 405] width 1242 height 640
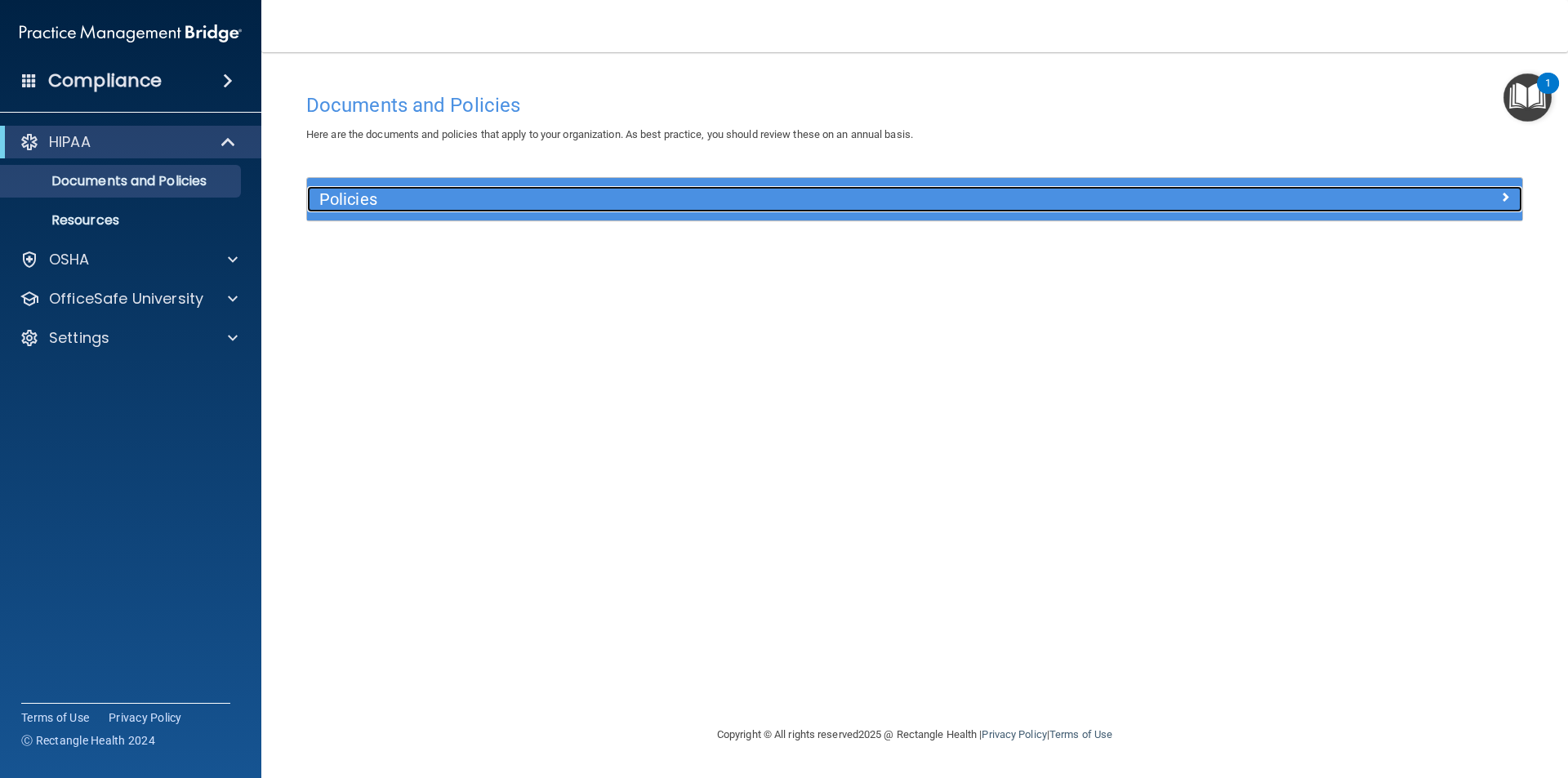
click at [1341, 189] on div at bounding box center [1370, 196] width 304 height 20
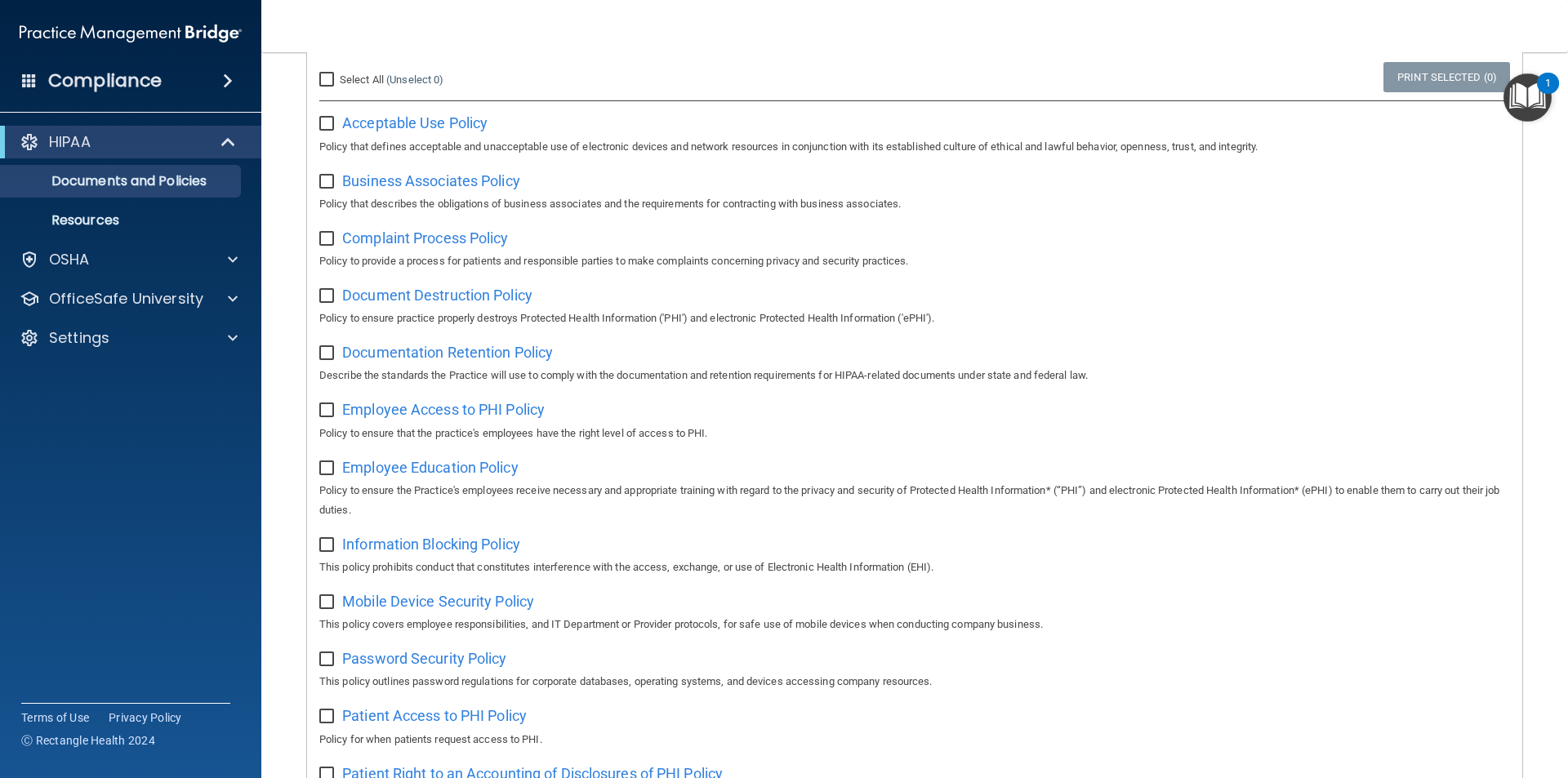
scroll to position [860, 0]
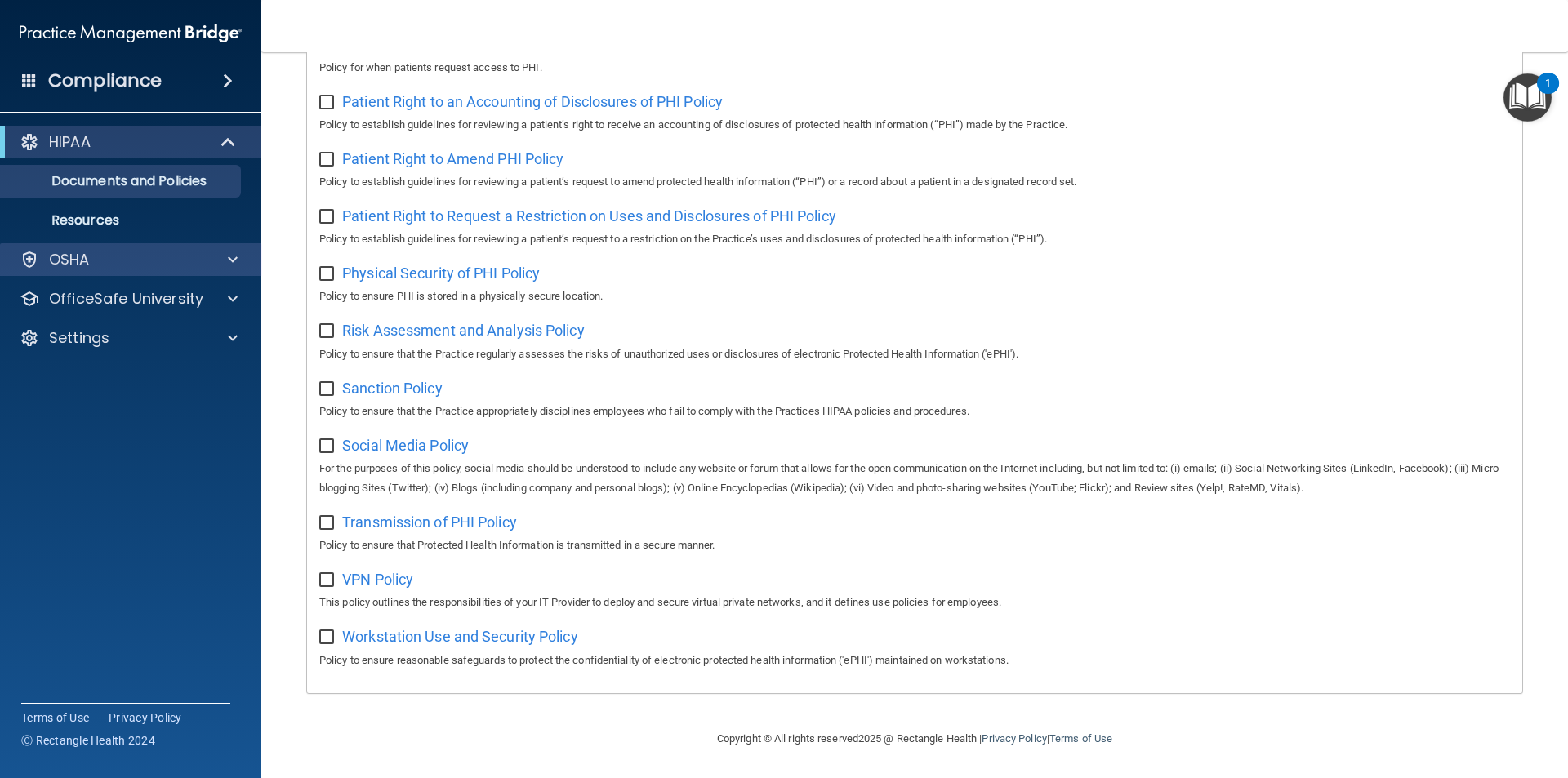
click at [101, 248] on div "OSHA" at bounding box center [131, 259] width 263 height 32
click at [249, 262] on div at bounding box center [230, 260] width 41 height 20
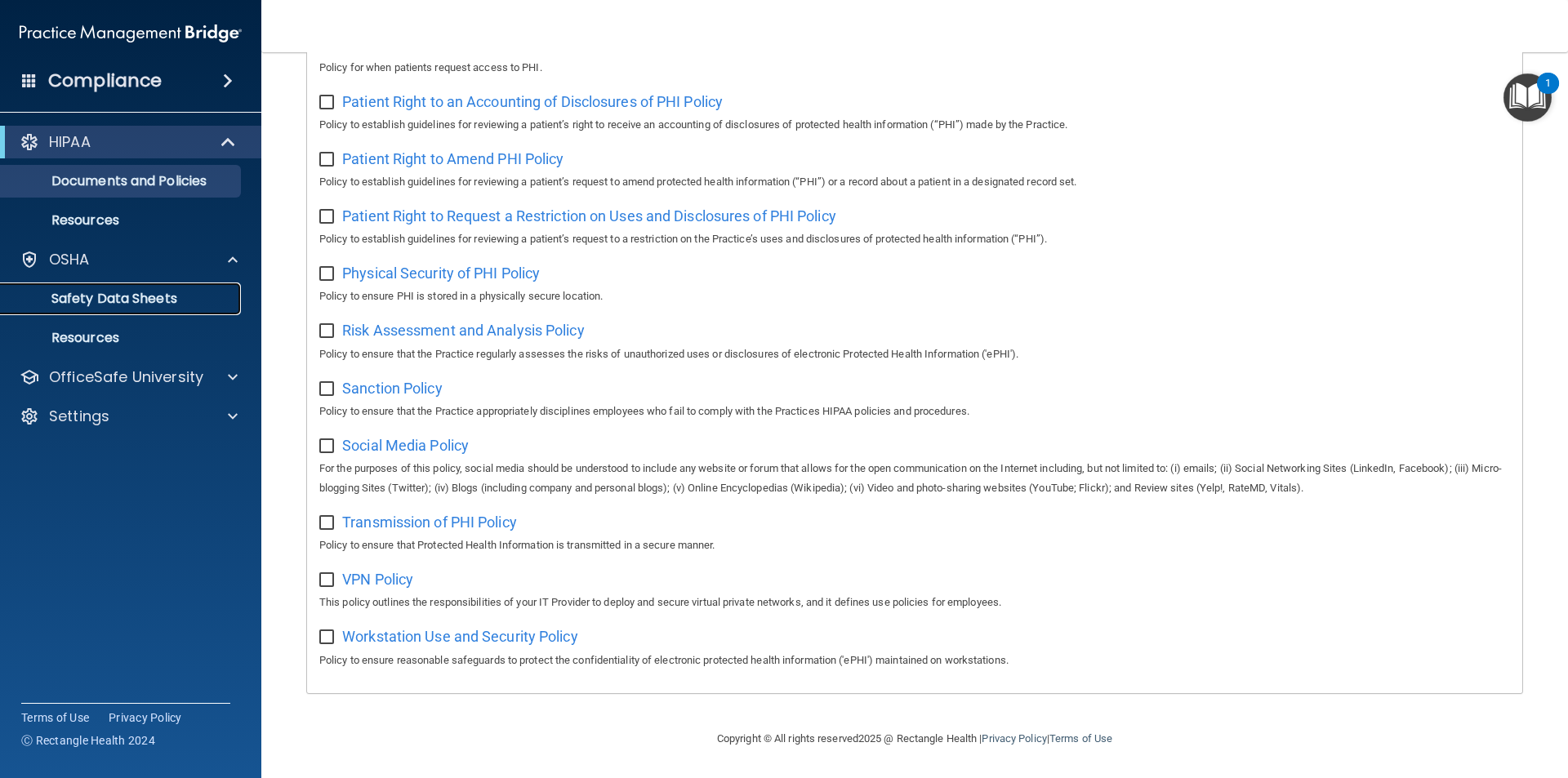
click at [174, 305] on p "Safety Data Sheets" at bounding box center [122, 299] width 223 height 17
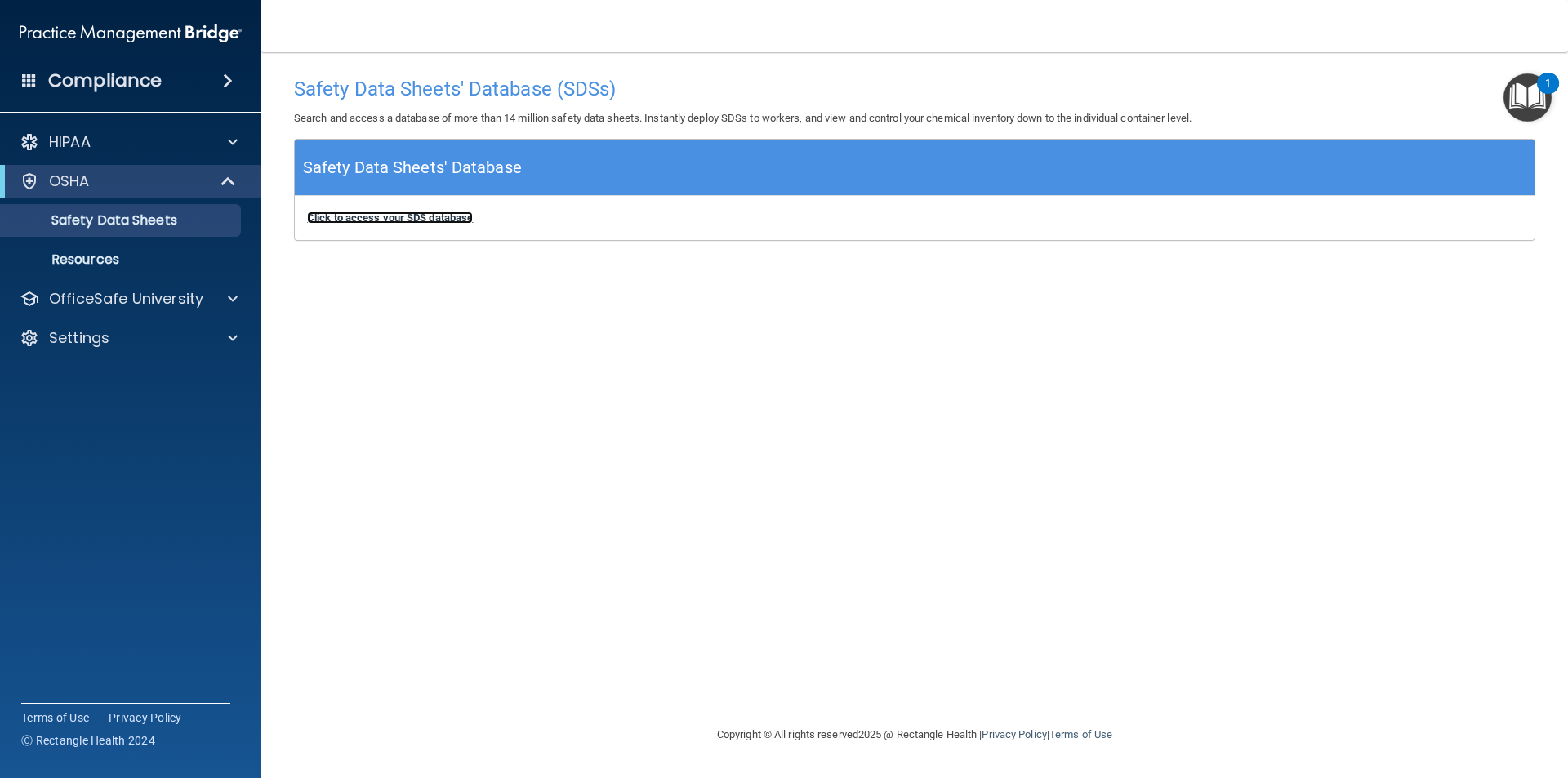
click at [409, 219] on b "Click to access your SDS database" at bounding box center [391, 218] width 166 height 13
click at [102, 258] on p "Resources" at bounding box center [122, 260] width 223 height 17
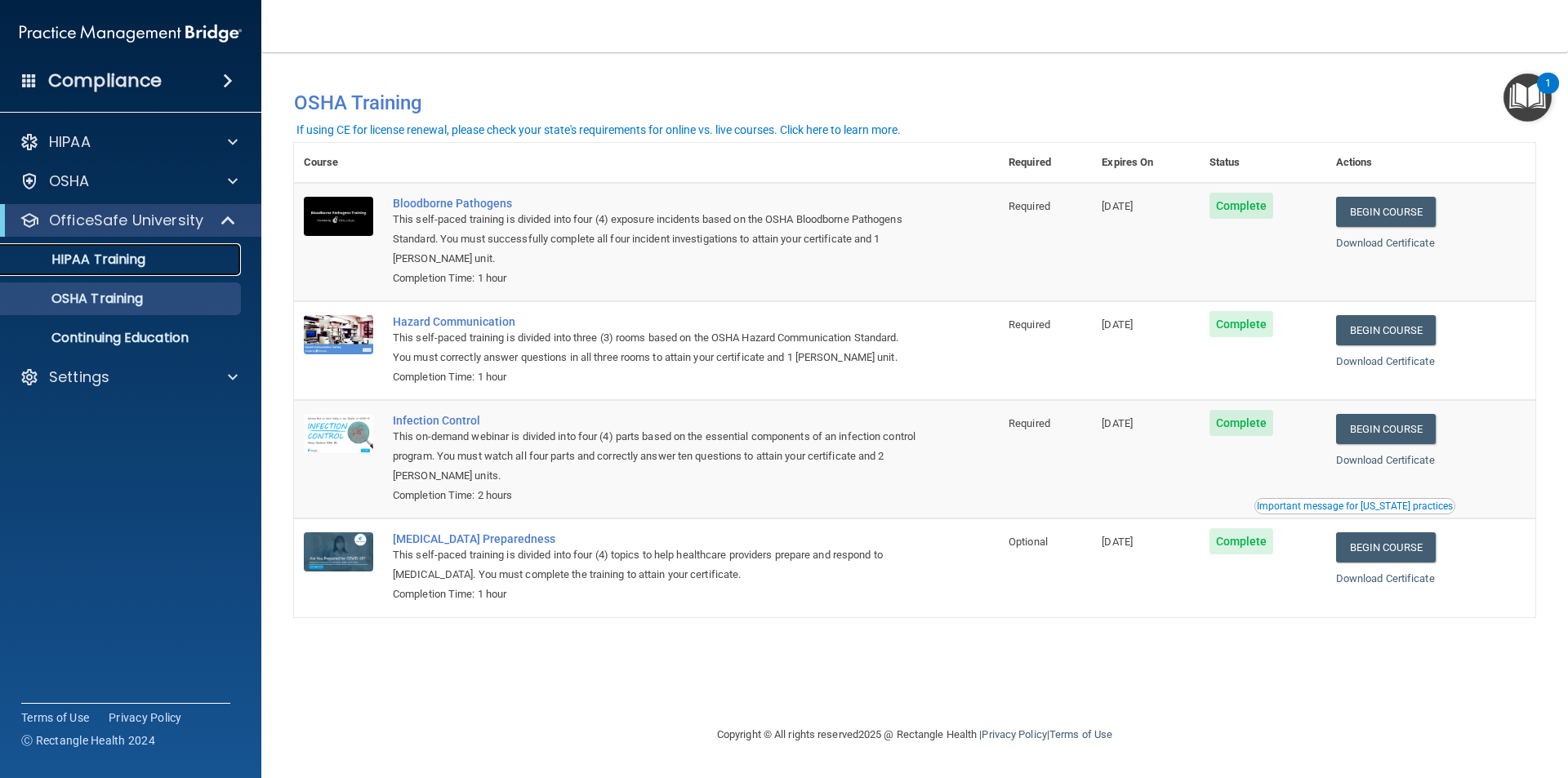
click at [120, 267] on p "HIPAA Training" at bounding box center [78, 260] width 135 height 17
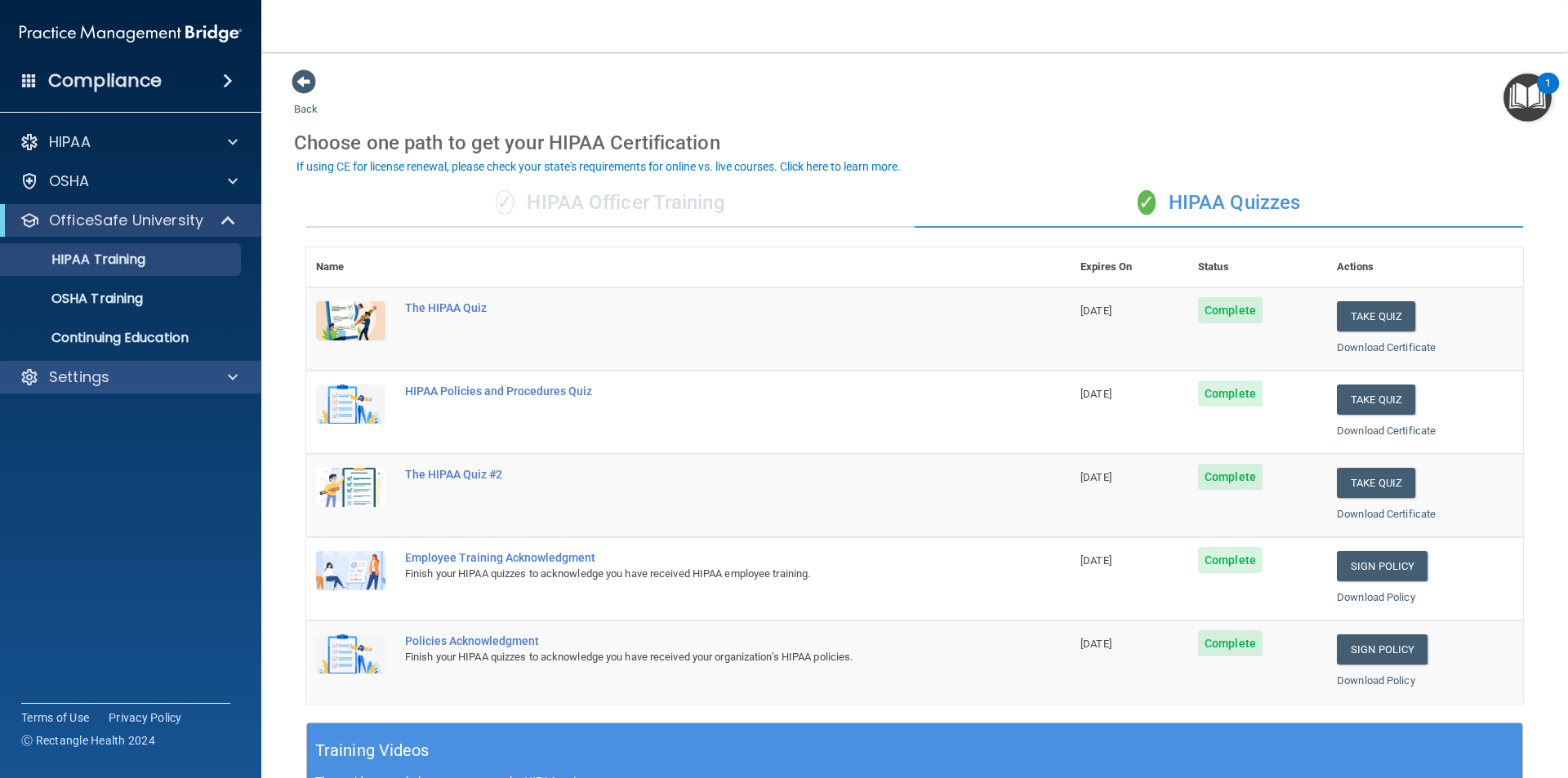
click at [109, 390] on div "Settings" at bounding box center [131, 377] width 263 height 32
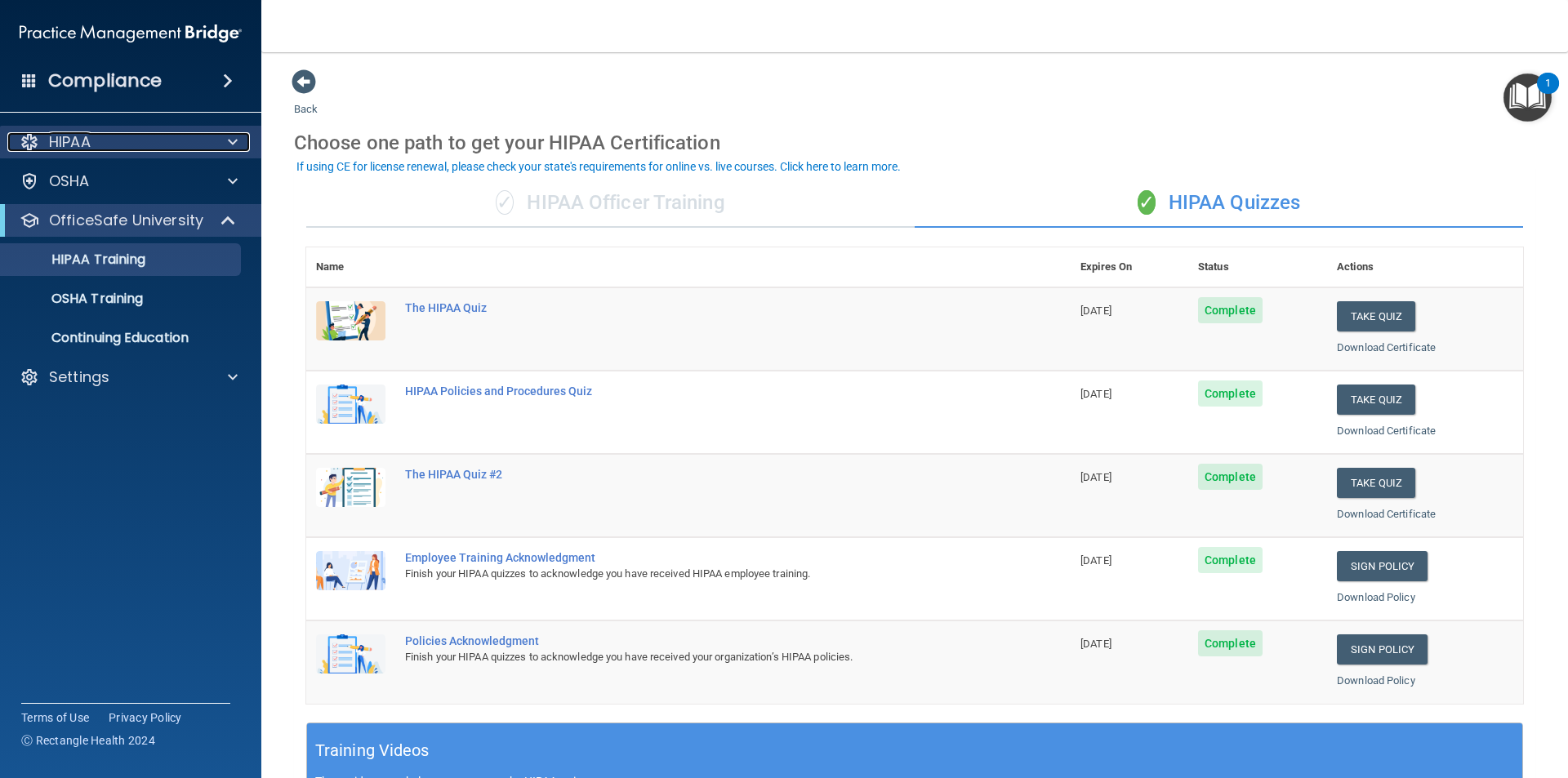
click at [127, 149] on div "HIPAA" at bounding box center [108, 143] width 202 height 20
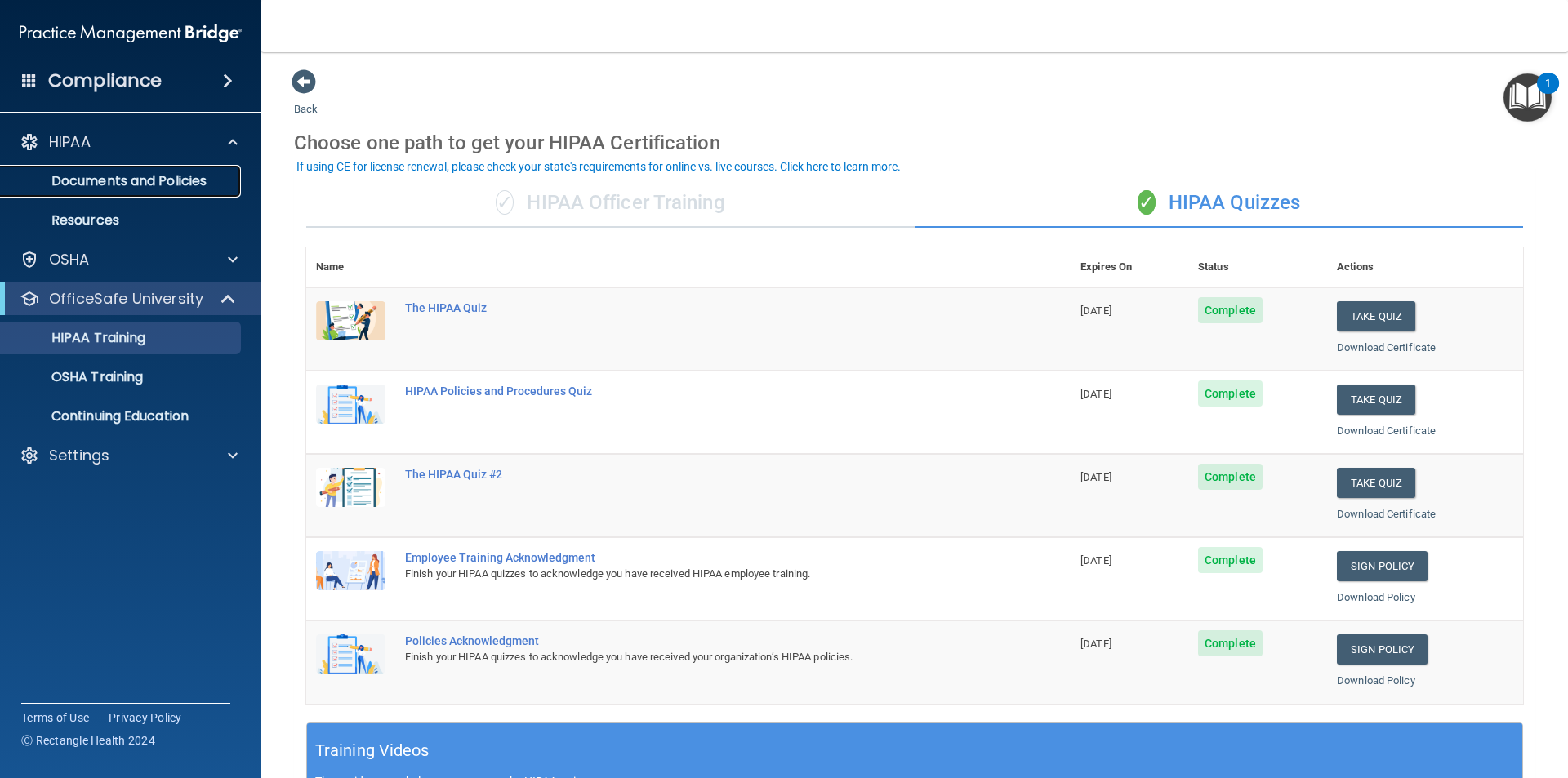
click at [131, 177] on p "Documents and Policies" at bounding box center [122, 181] width 223 height 17
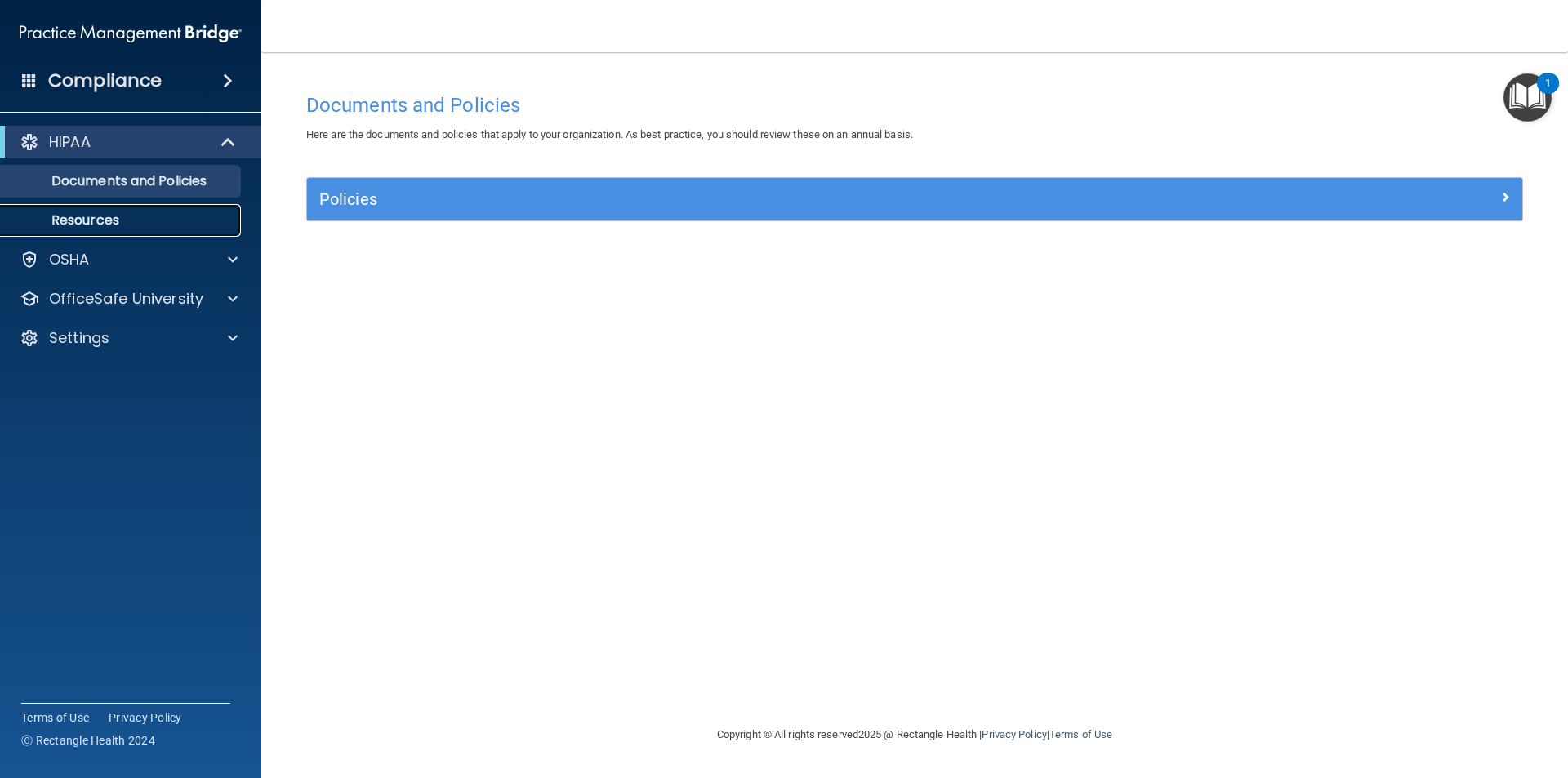
click at [143, 224] on p "Resources" at bounding box center [122, 220] width 223 height 17
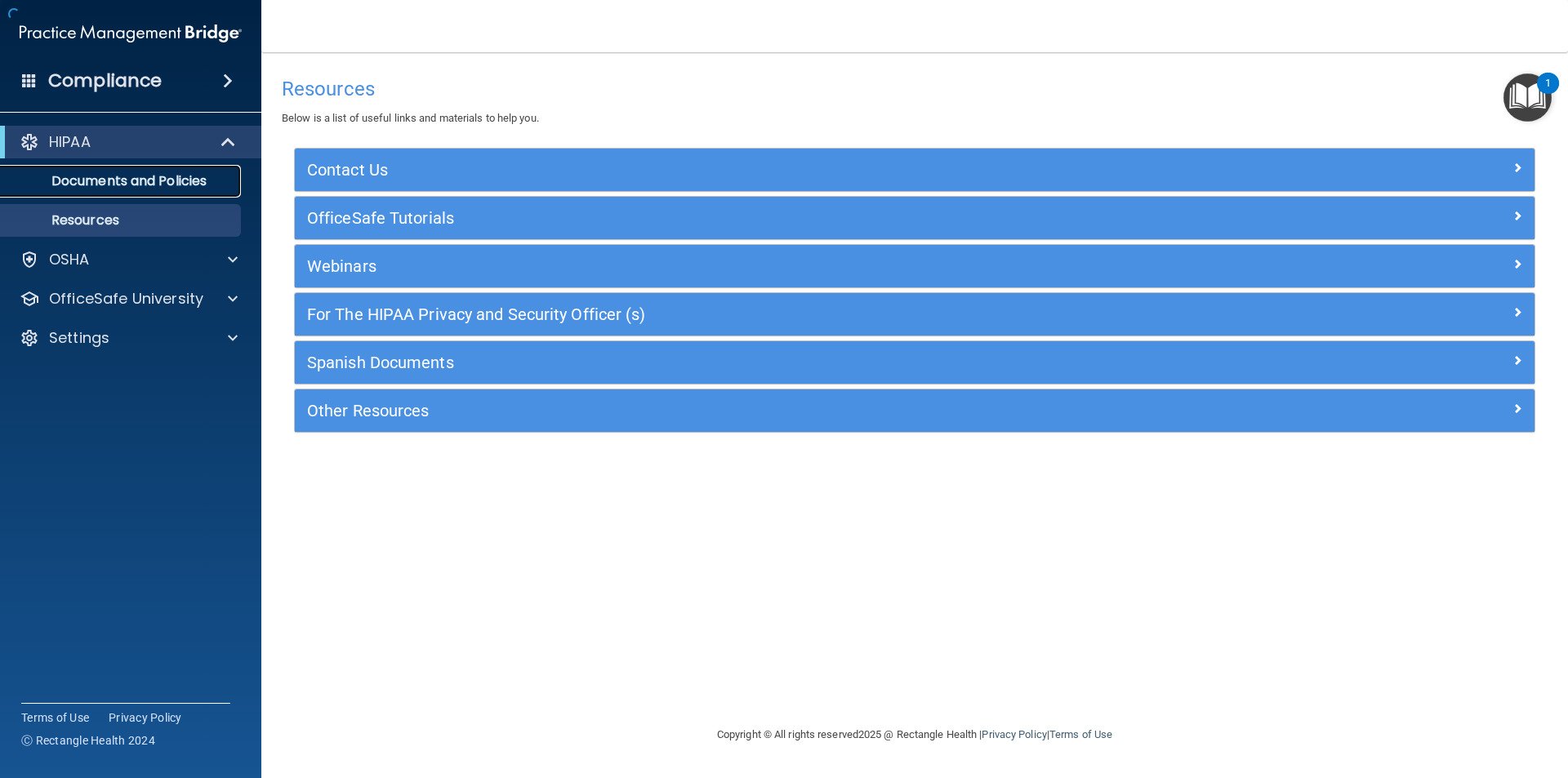
click at [167, 187] on p "Documents and Policies" at bounding box center [122, 181] width 223 height 17
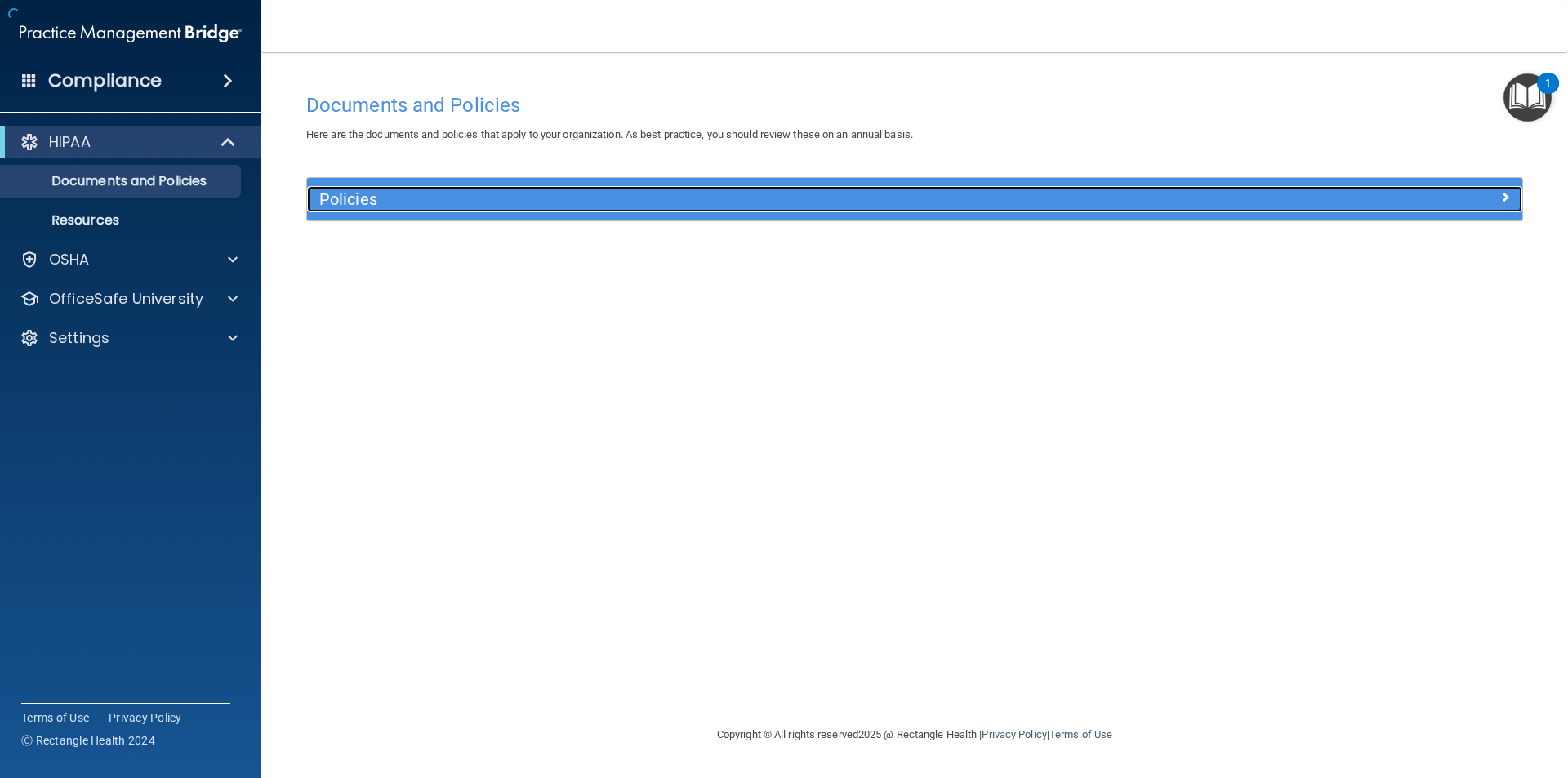
click at [1502, 193] on span at bounding box center [1506, 197] width 10 height 20
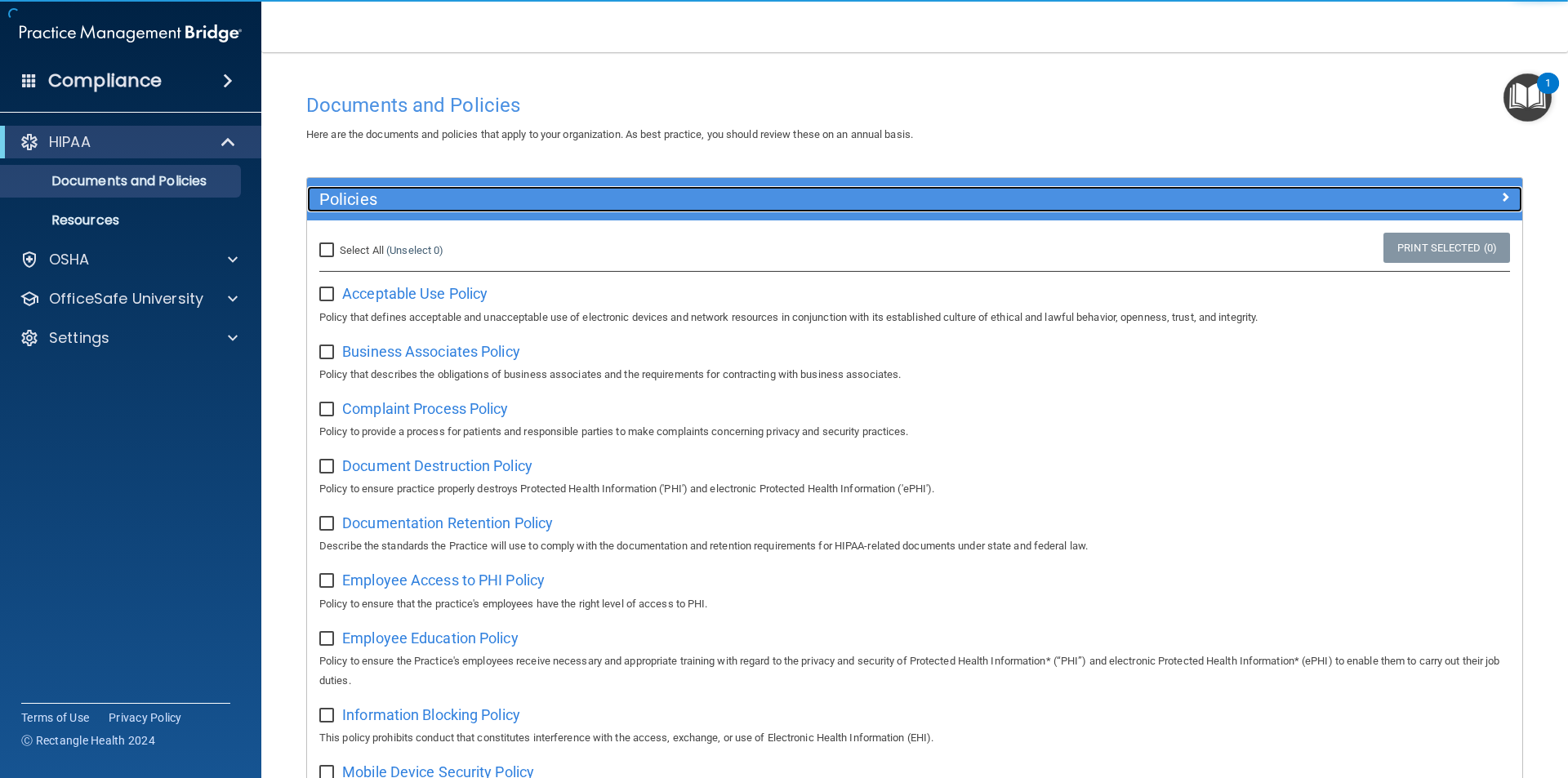
click at [1502, 193] on div at bounding box center [1370, 196] width 304 height 20
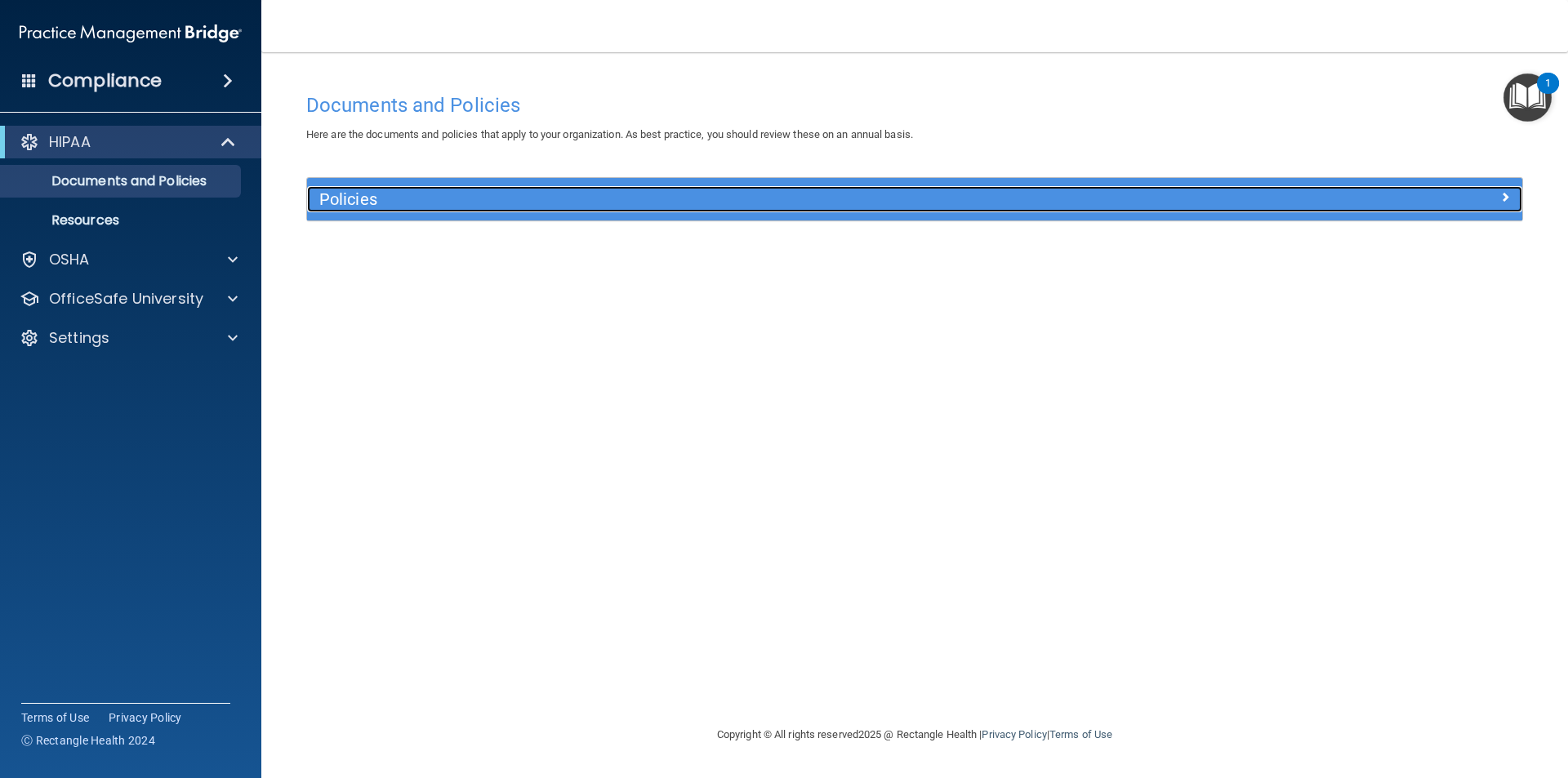
click at [1506, 191] on span at bounding box center [1506, 197] width 10 height 20
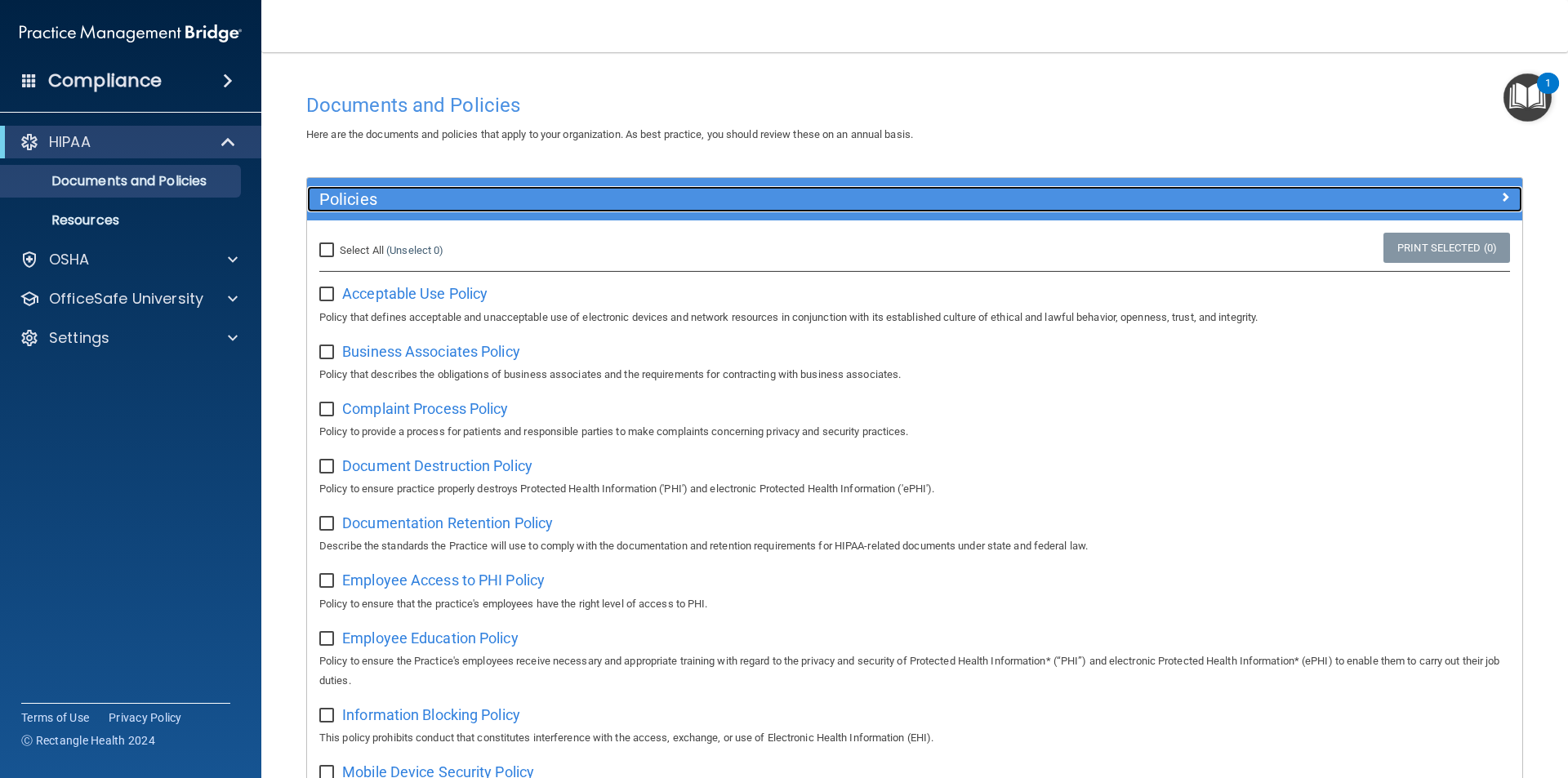
click at [1506, 191] on div at bounding box center [1370, 196] width 304 height 20
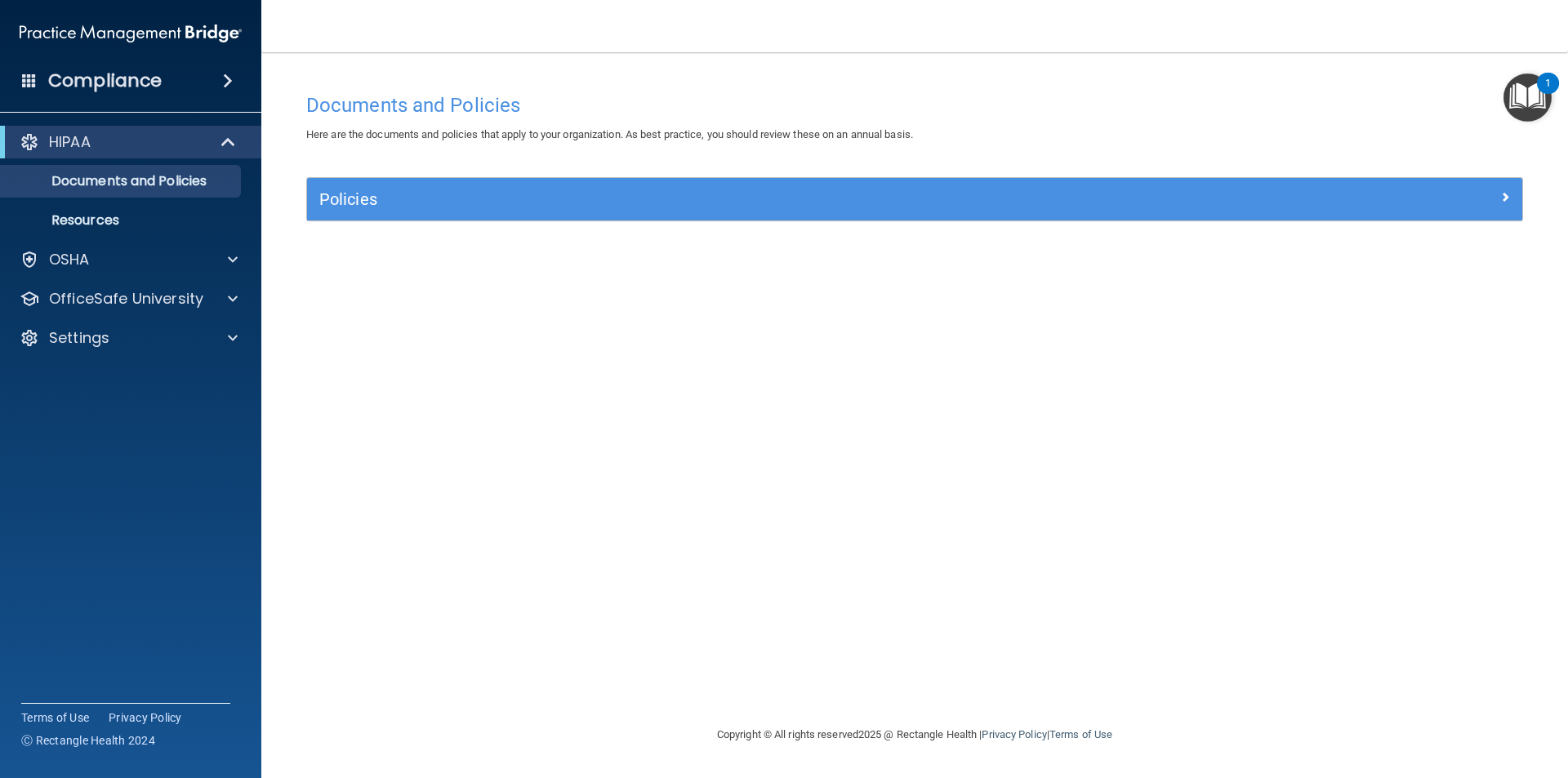
click at [58, 88] on h4 "Compliance" at bounding box center [104, 80] width 113 height 22
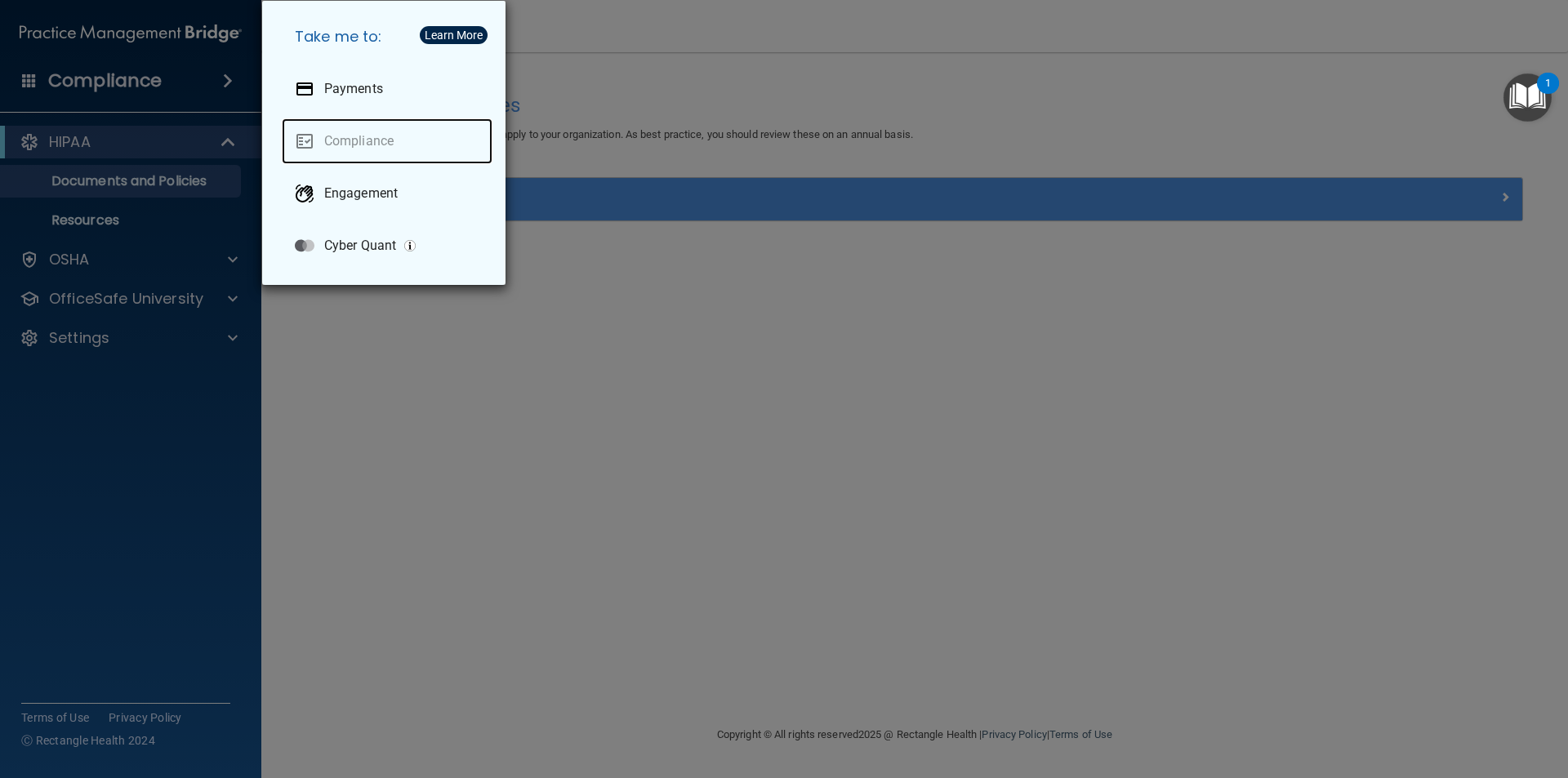
click at [372, 152] on link "Compliance" at bounding box center [388, 141] width 211 height 46
click at [811, 452] on div "Take me to: Payments Compliance Engagement Cyber Quant" at bounding box center [784, 389] width 1568 height 778
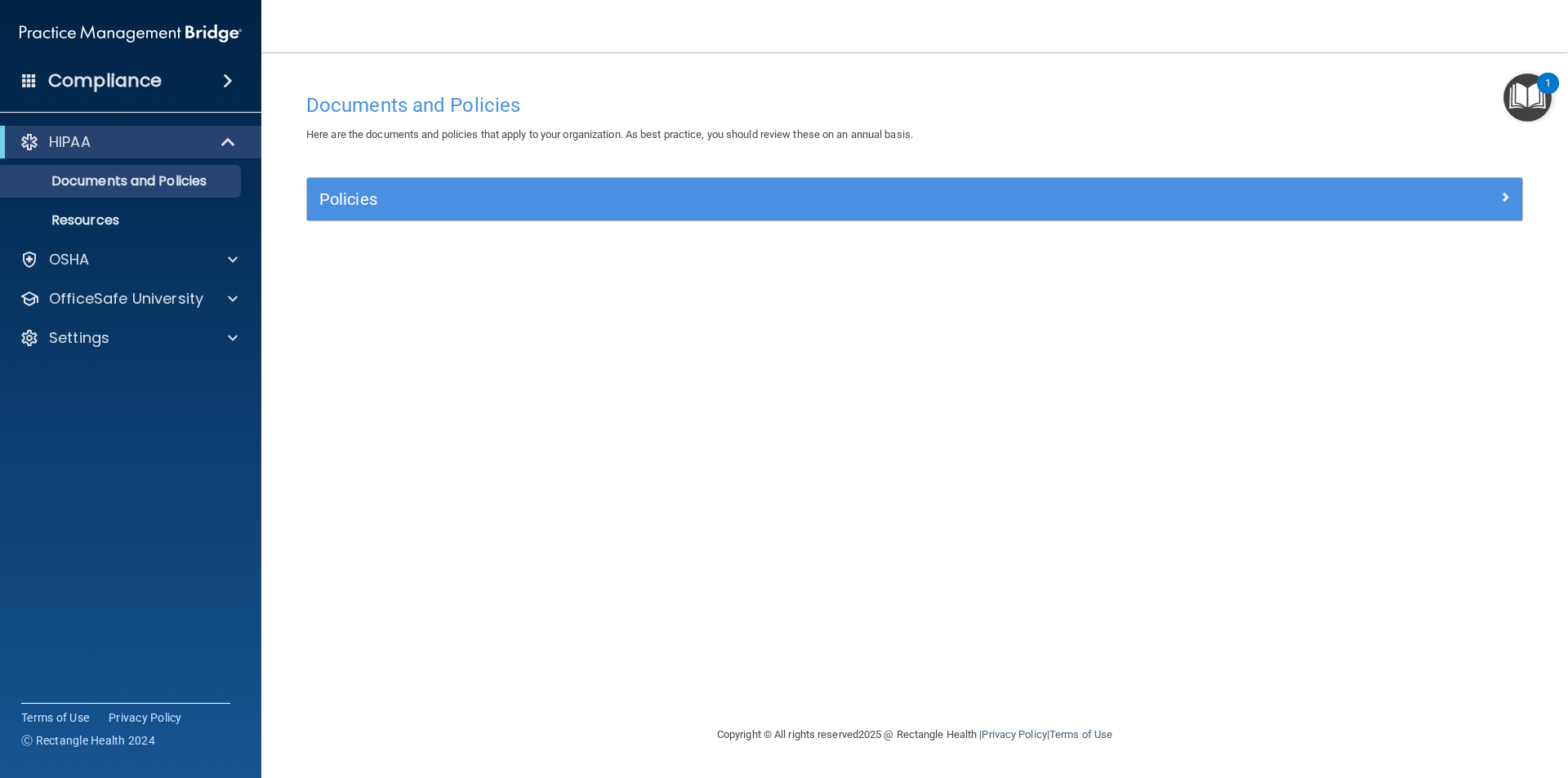
click at [1515, 83] on img "Open Resource Center, 1 new notification" at bounding box center [1527, 97] width 48 height 48
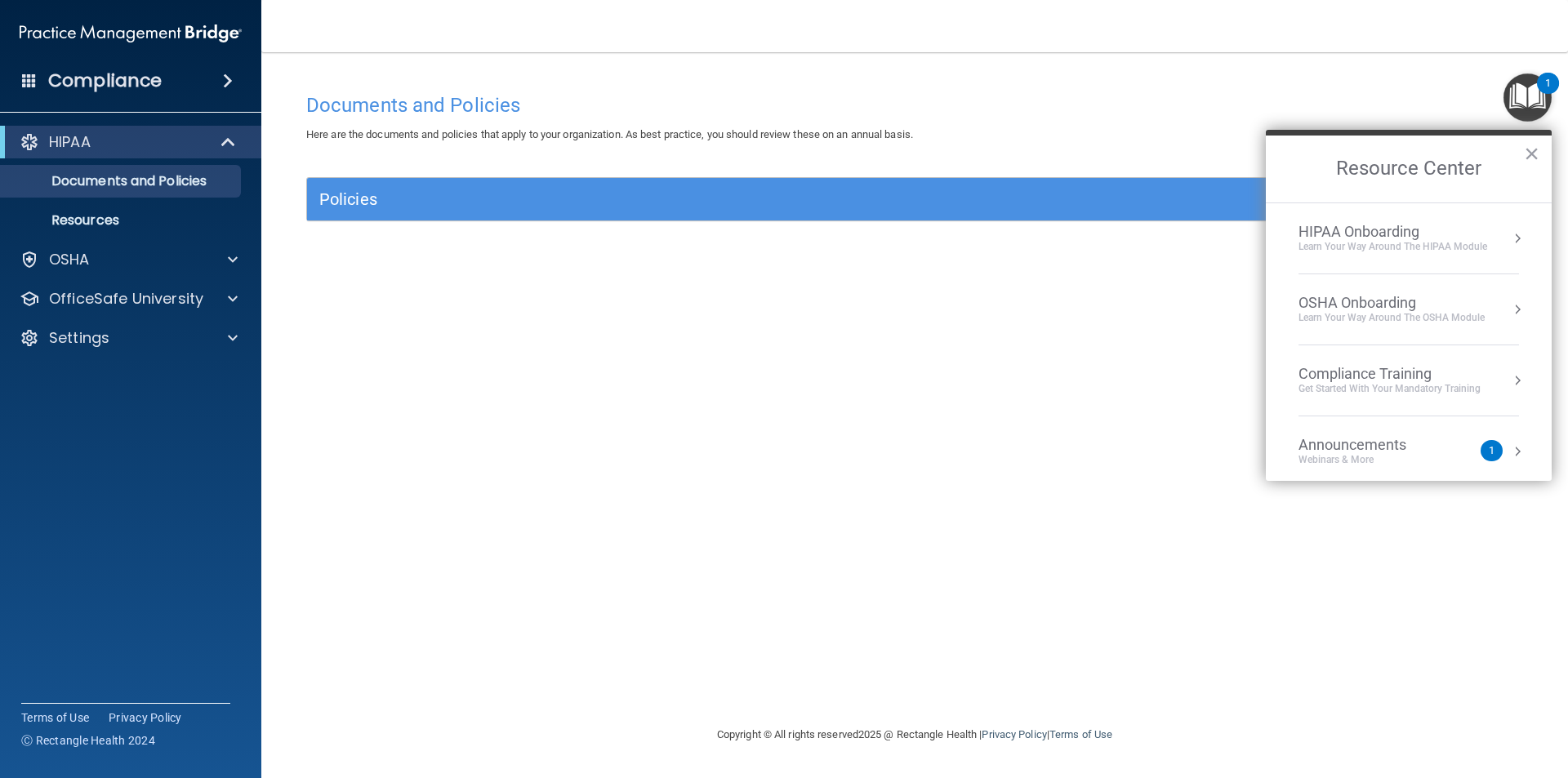
click at [1471, 430] on li "Announcements Webinars & More 1" at bounding box center [1409, 452] width 221 height 71
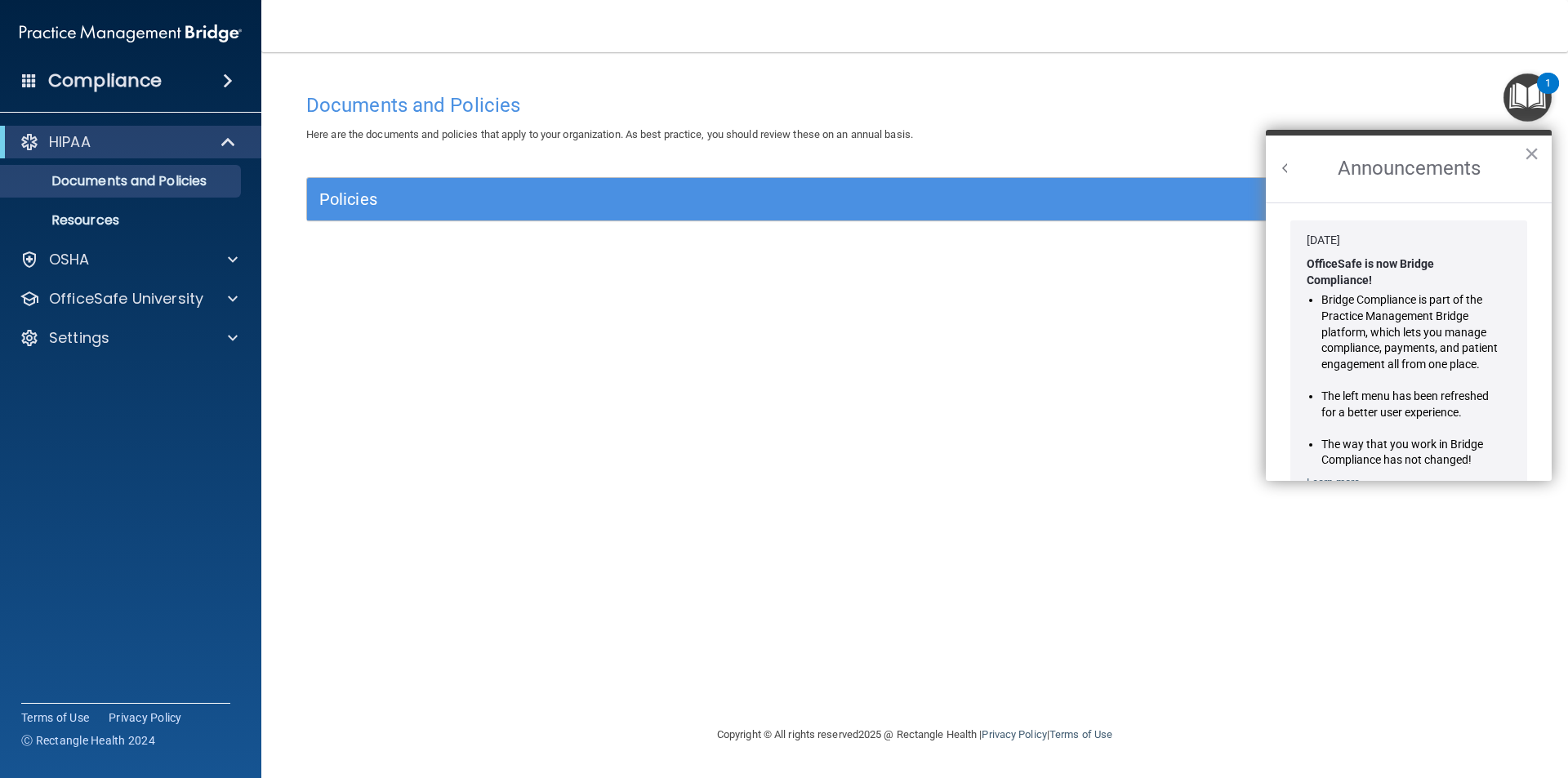
click at [1537, 267] on ol "Jan 30, 2024 OfficeSafe is now Bridge Compliance! Bridge Compliance is part of …" at bounding box center [1409, 341] width 286 height 278
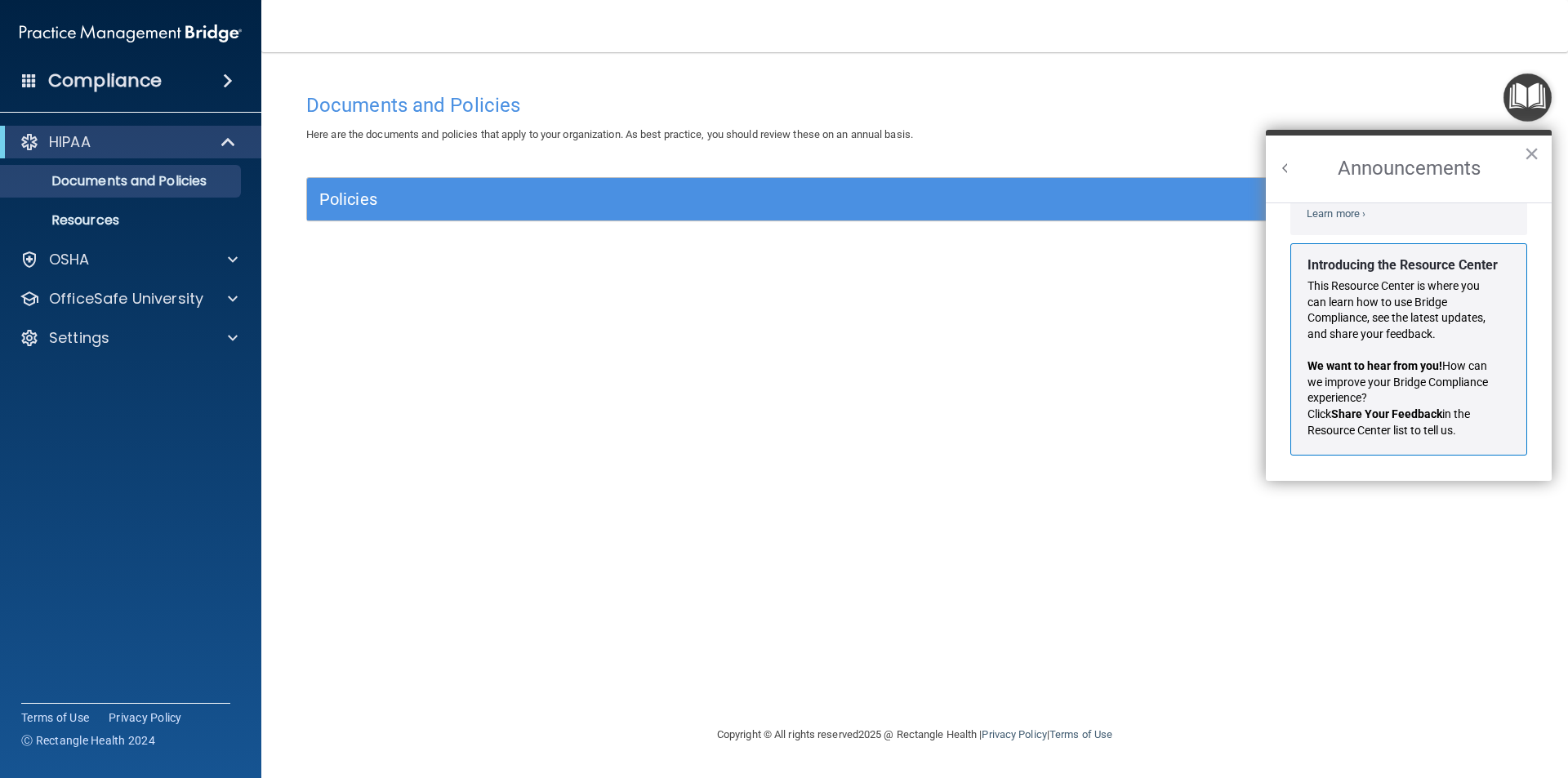
click at [1276, 162] on h2 "Announcements" at bounding box center [1409, 169] width 286 height 67
click at [1290, 162] on button "Back to Resource Center Home" at bounding box center [1285, 168] width 17 height 17
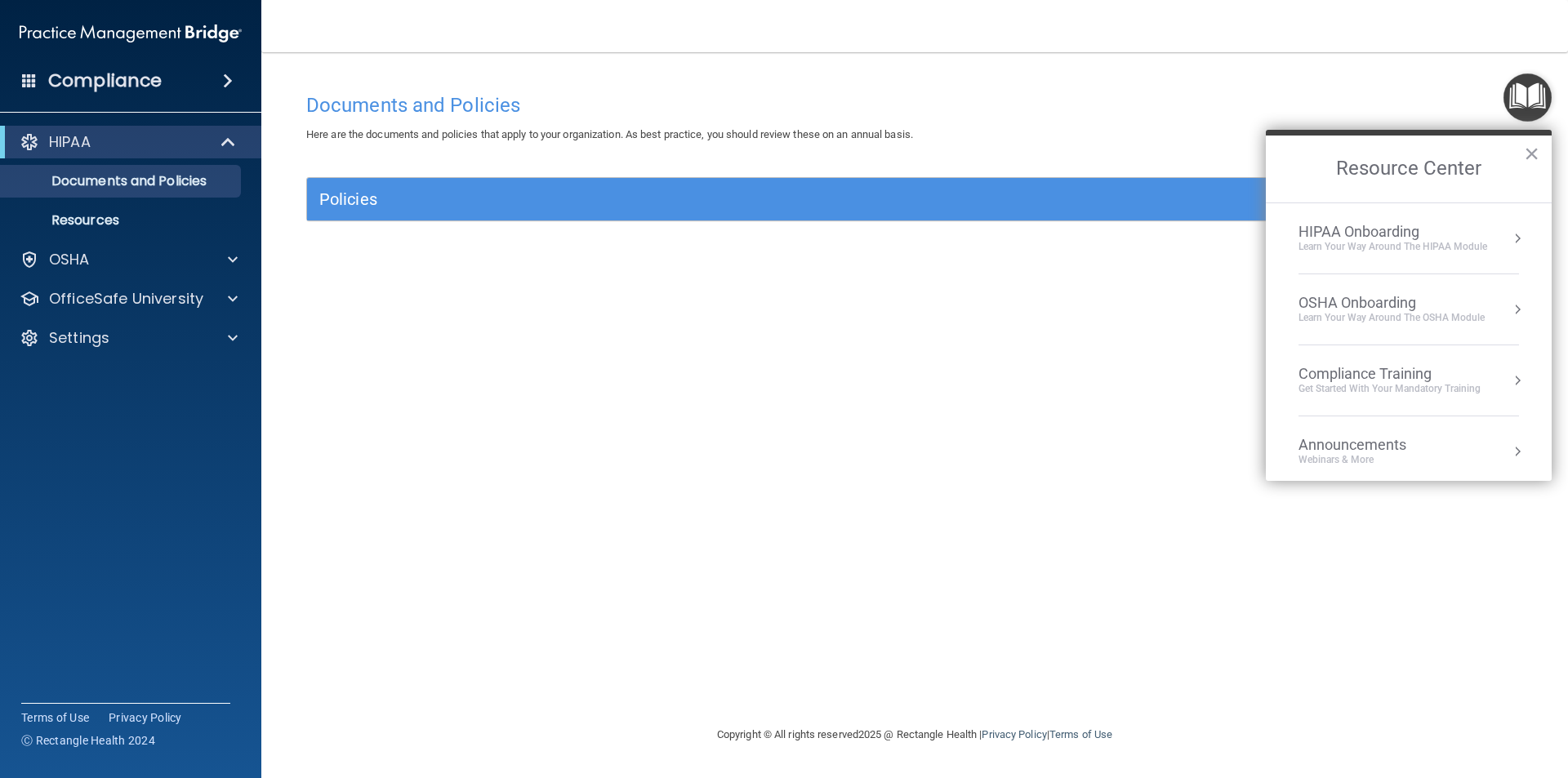
scroll to position [266, 0]
click at [1481, 238] on div "HIPAA Onboarding" at bounding box center [1392, 231] width 188 height 18
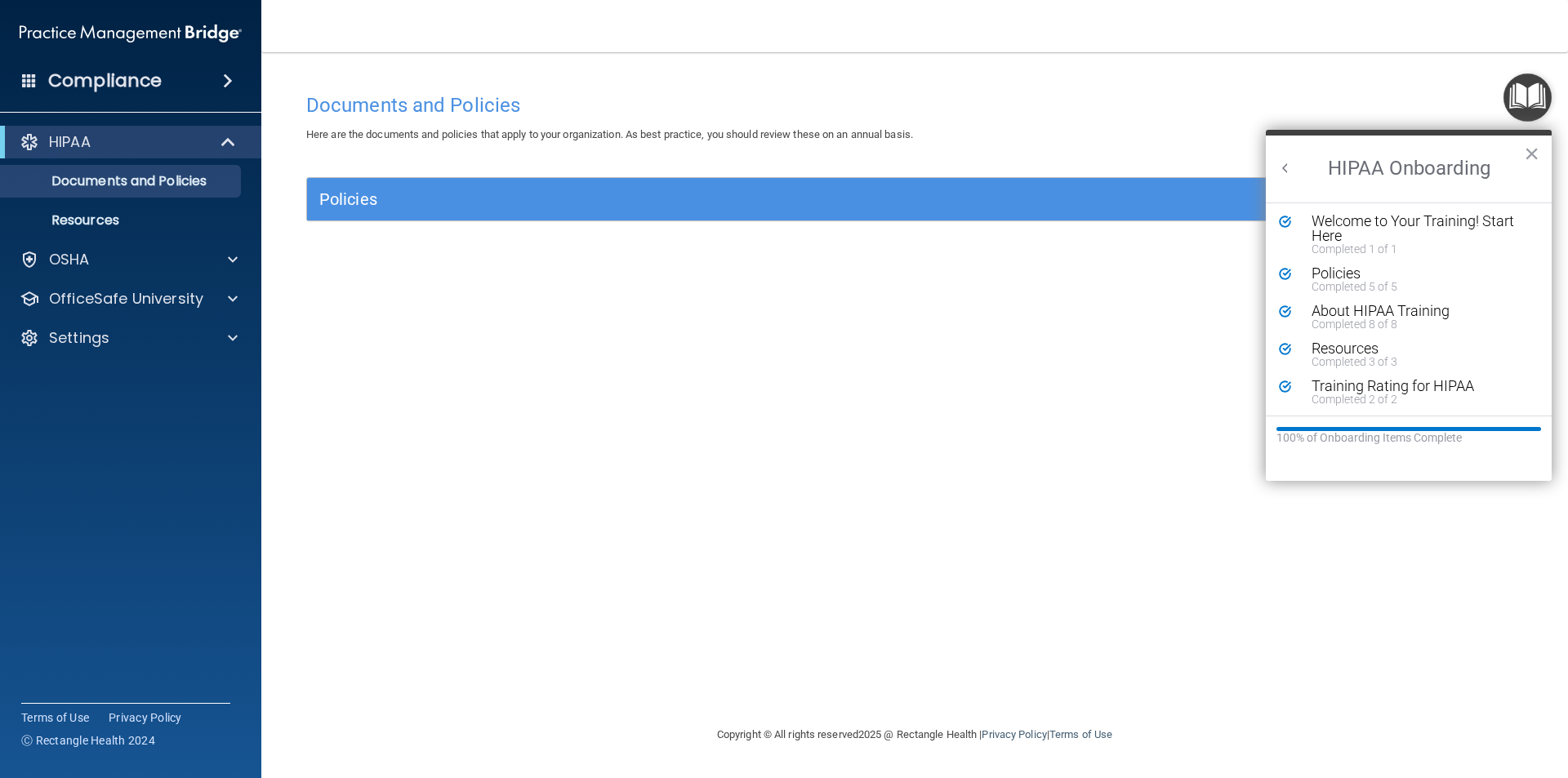
scroll to position [3, 0]
click at [1277, 159] on h2 "HIPAA Onboarding" at bounding box center [1409, 169] width 286 height 67
click at [1277, 160] on button "Back to Resource Center Home" at bounding box center [1285, 168] width 17 height 17
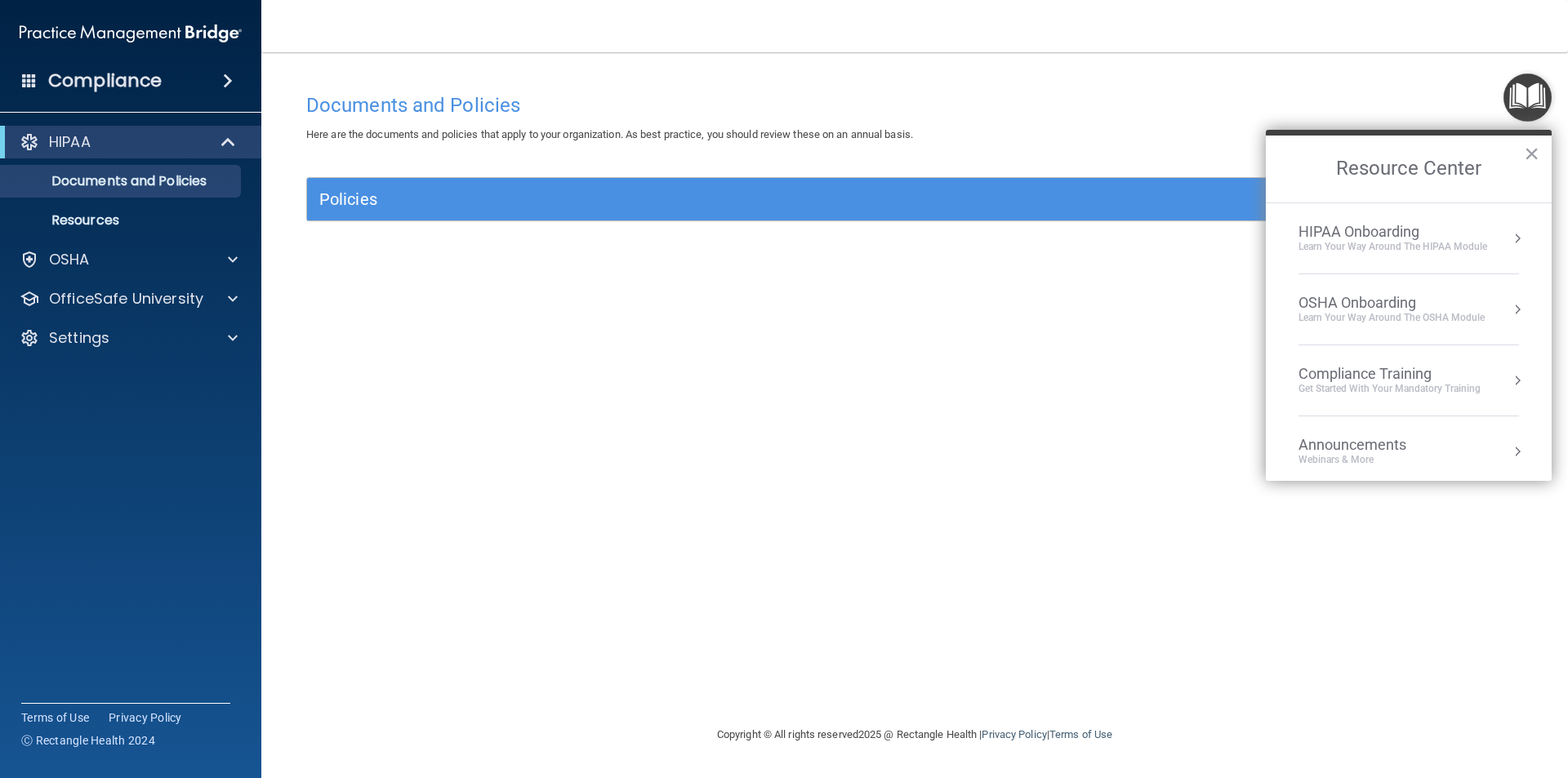
scroll to position [0, 0]
click at [1367, 300] on div "OSHA Onboarding" at bounding box center [1391, 303] width 186 height 18
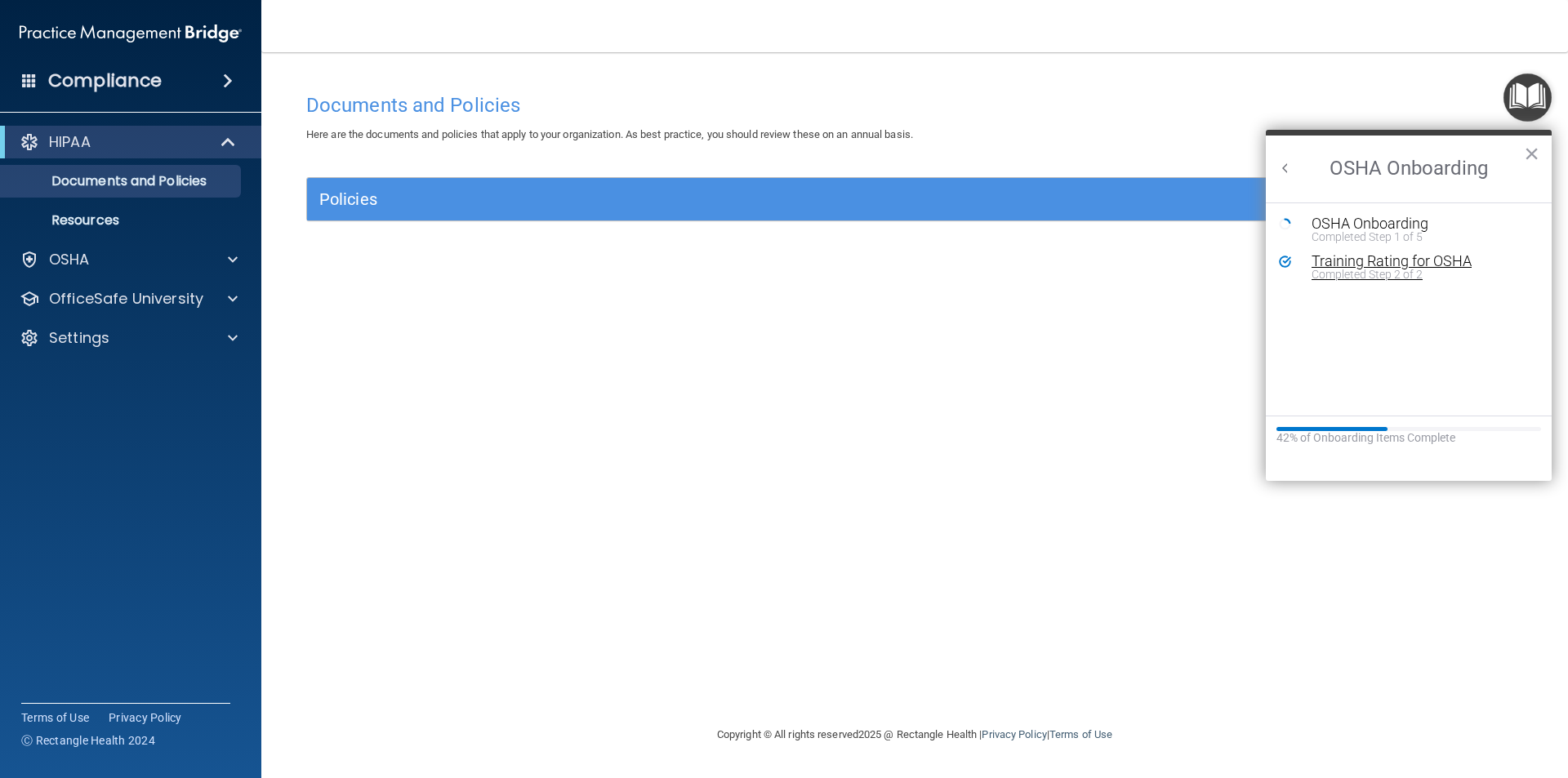
click at [1391, 266] on div "Training Rating for OSHA" at bounding box center [1421, 261] width 219 height 15
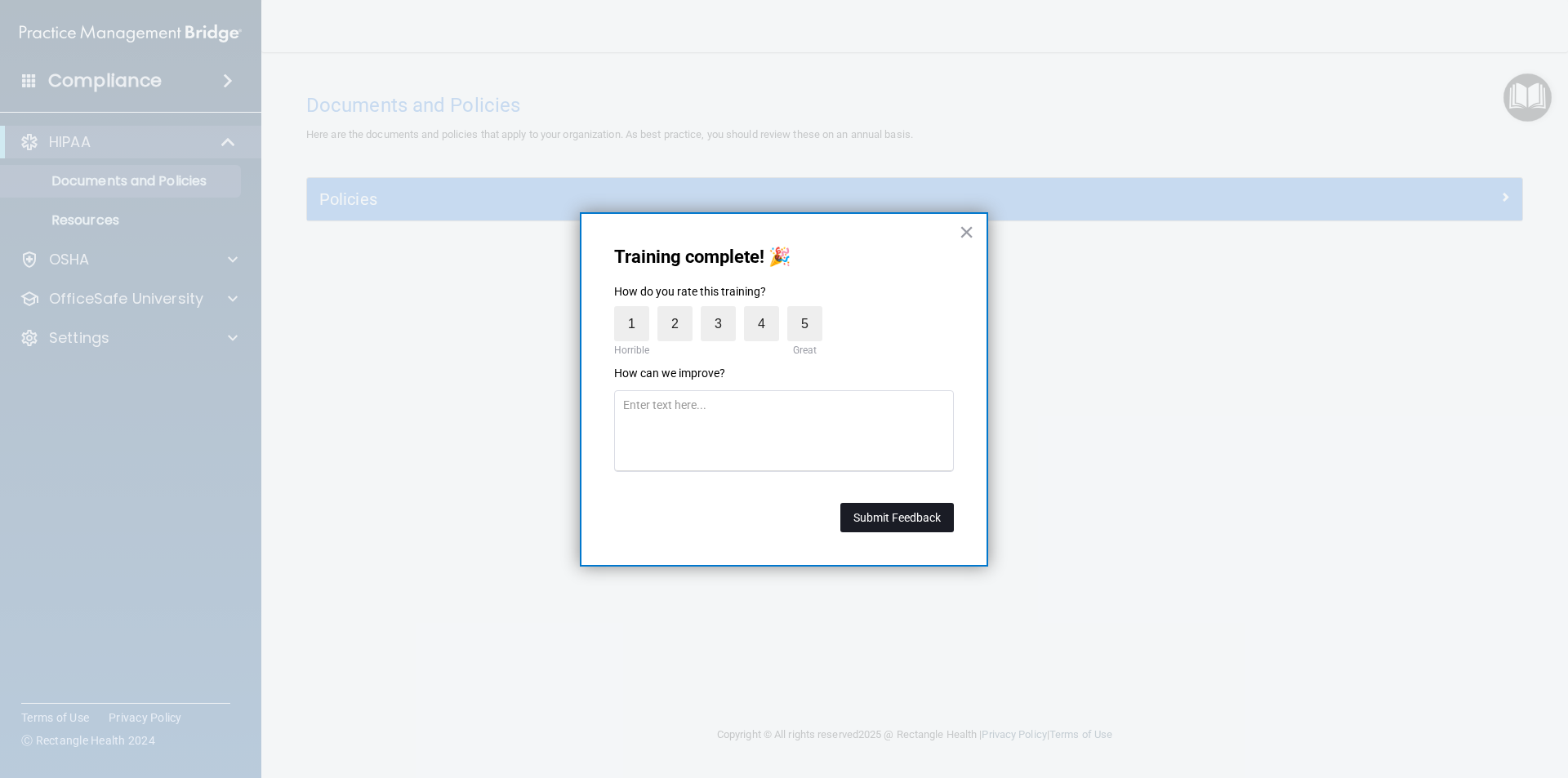
click at [907, 517] on button "Submit Feedback" at bounding box center [897, 517] width 113 height 29
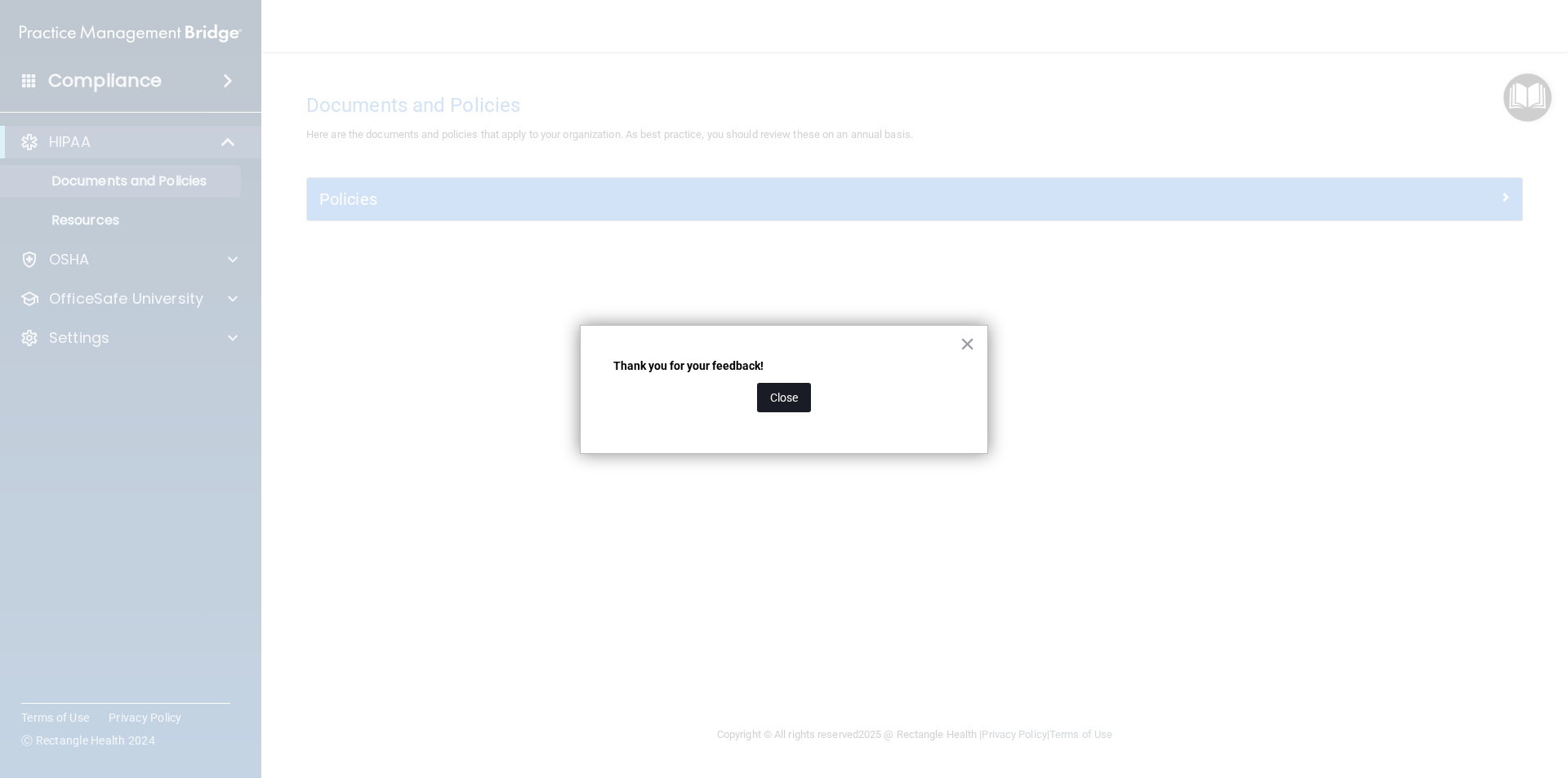
click at [793, 392] on button "Close" at bounding box center [783, 397] width 54 height 29
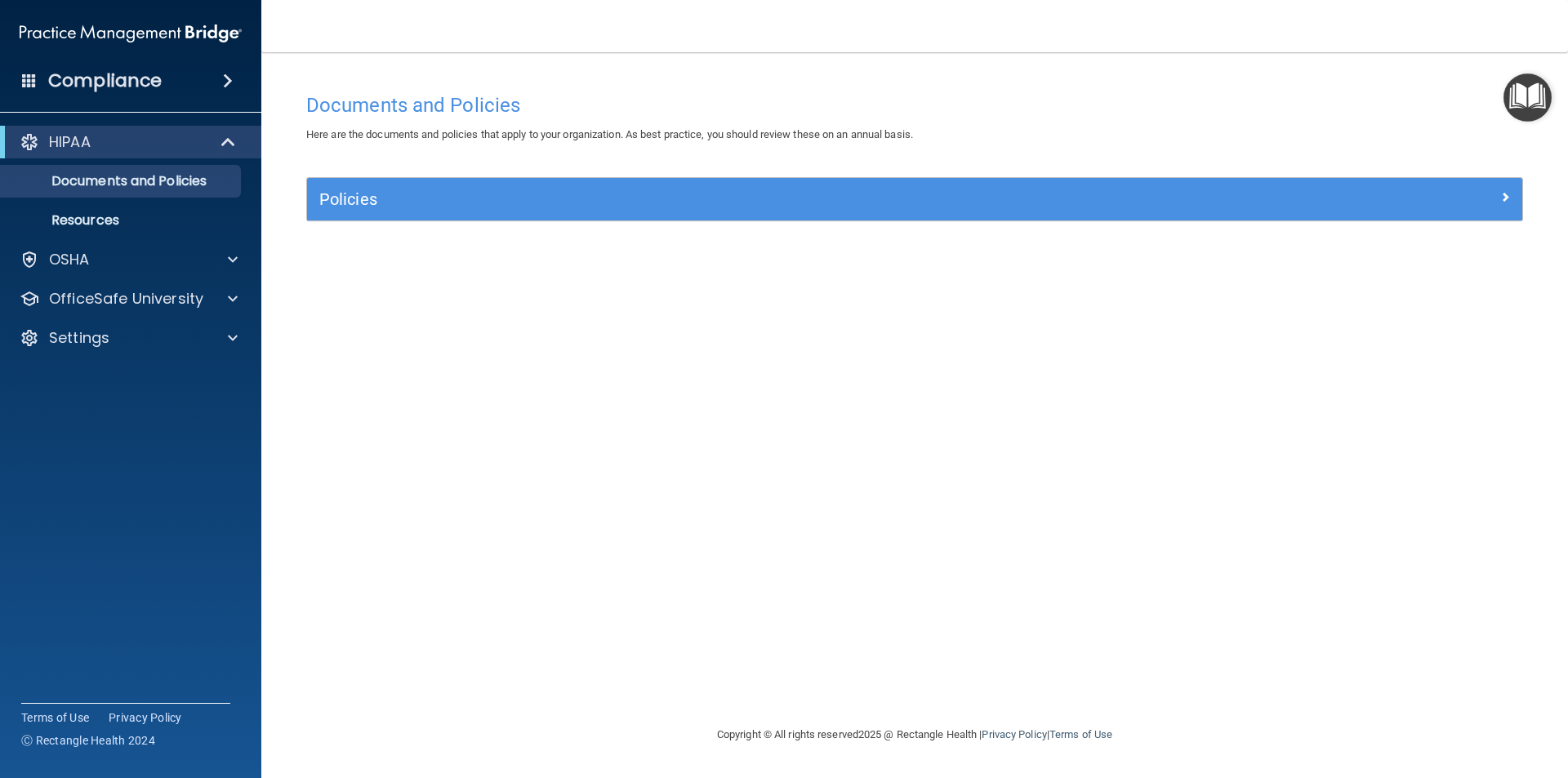
click at [1528, 94] on img "Open Resource Center" at bounding box center [1527, 97] width 48 height 48
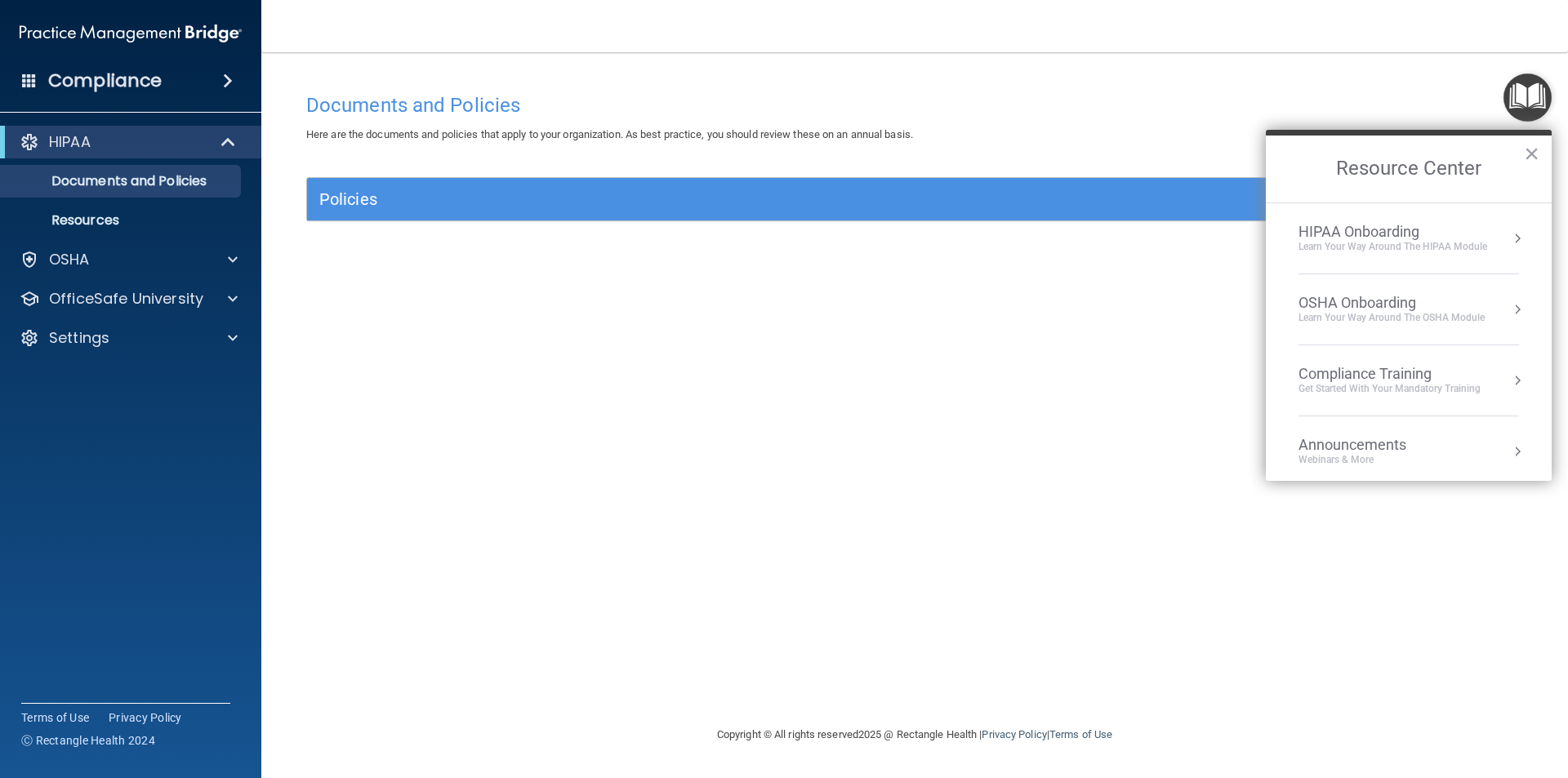
scroll to position [92, 0]
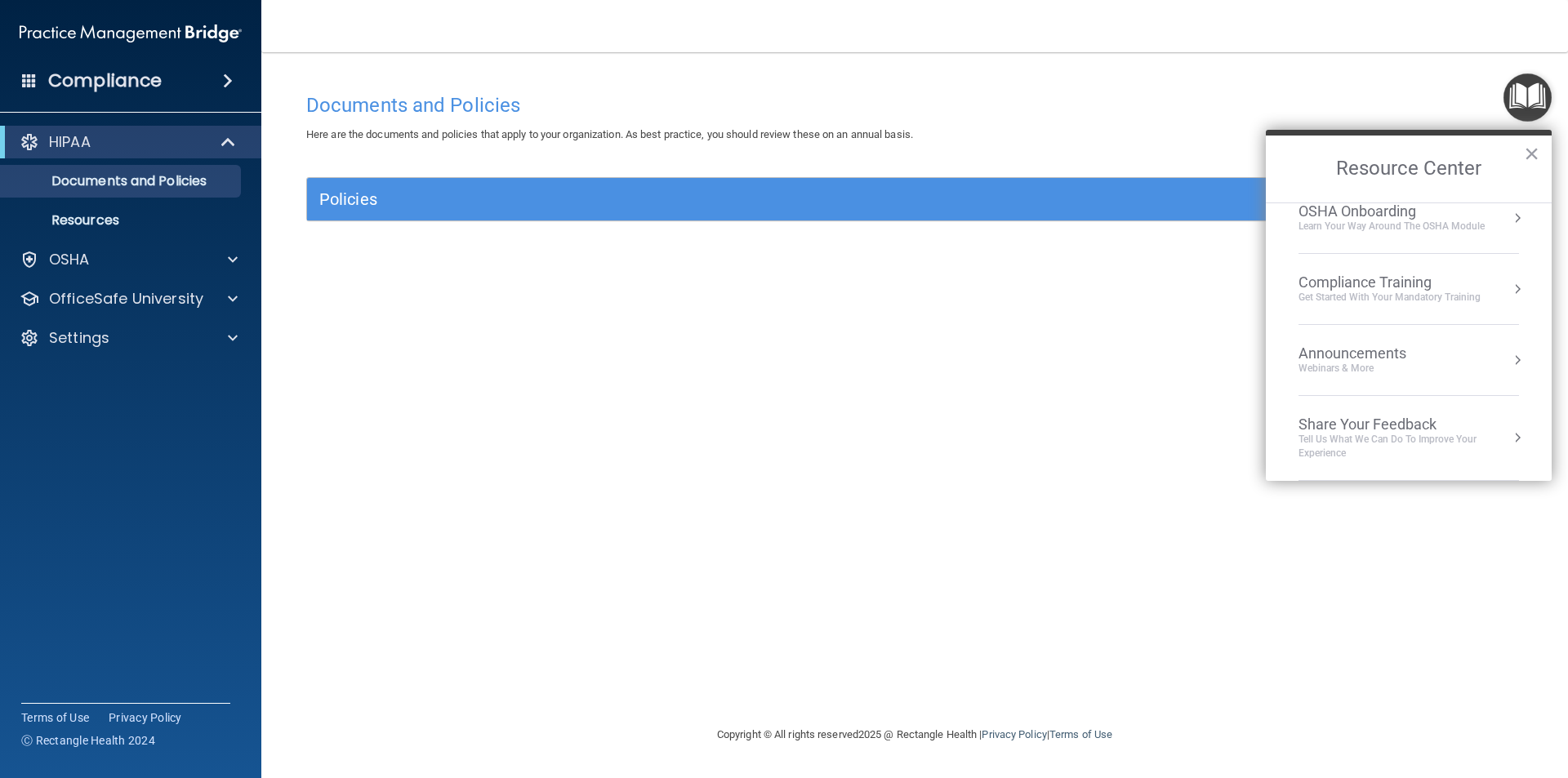
click at [1376, 214] on div "OSHA Onboarding" at bounding box center [1391, 211] width 186 height 18
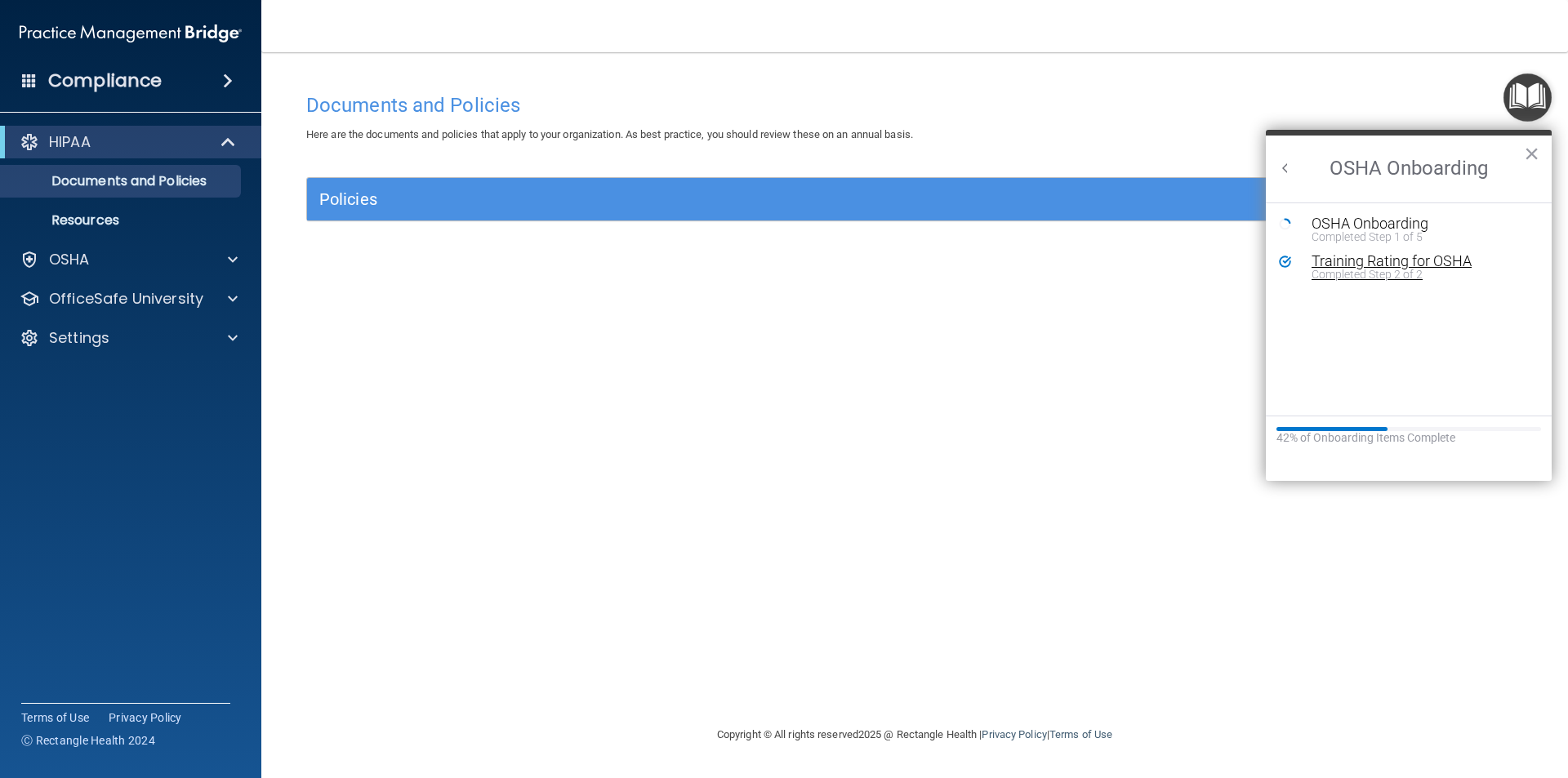
scroll to position [0, 0]
click at [1388, 227] on div "OSHA Onboarding" at bounding box center [1421, 224] width 219 height 15
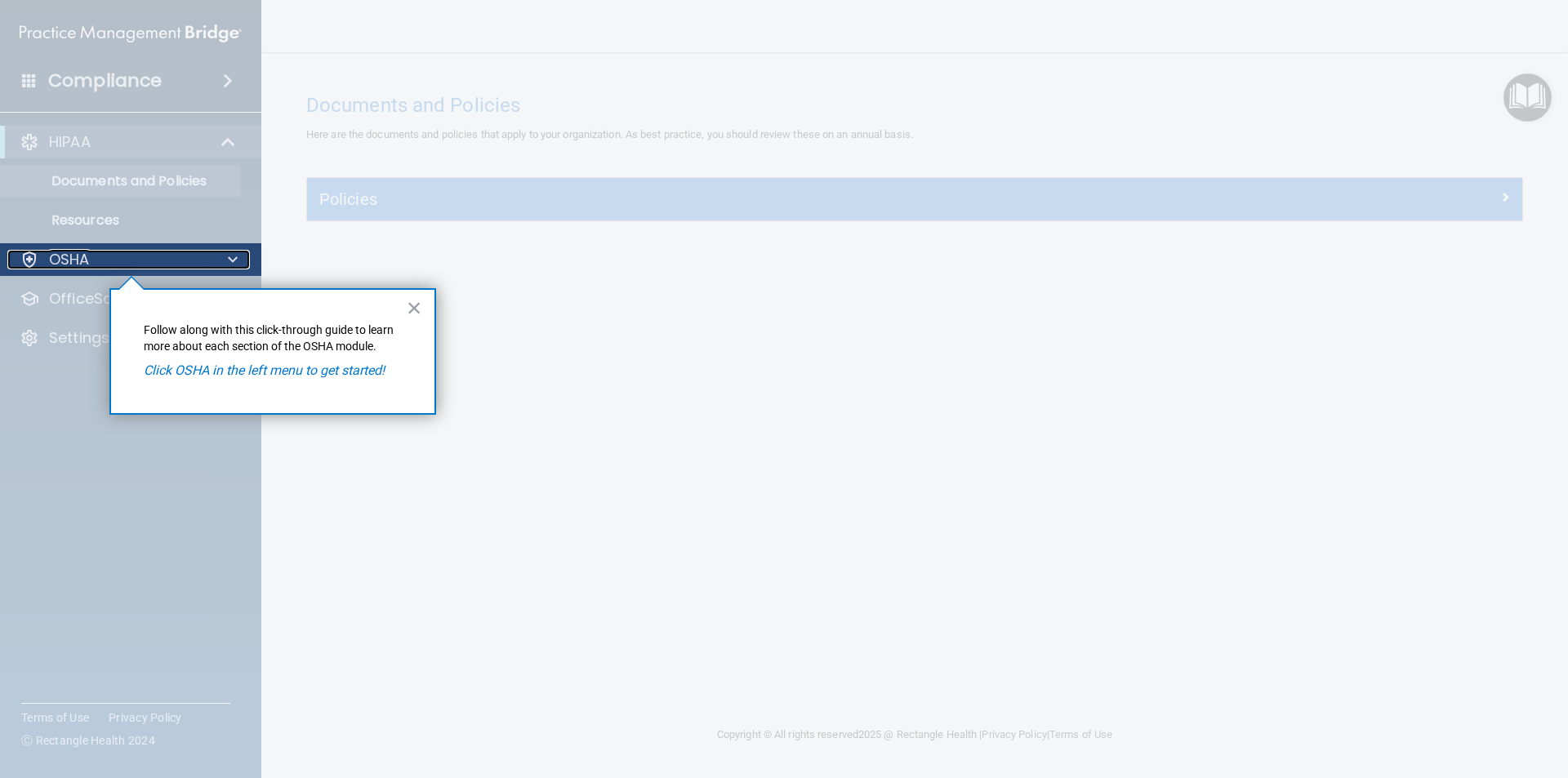
click at [42, 261] on div "OSHA" at bounding box center [108, 260] width 202 height 20
click at [76, 287] on div at bounding box center [131, 527] width 263 height 502
click at [194, 377] on em "Click OSHA in the left menu to get started!" at bounding box center [264, 370] width 241 height 16
click at [44, 237] on div at bounding box center [131, 121] width 263 height 243
click at [29, 258] on div at bounding box center [29, 260] width 20 height 20
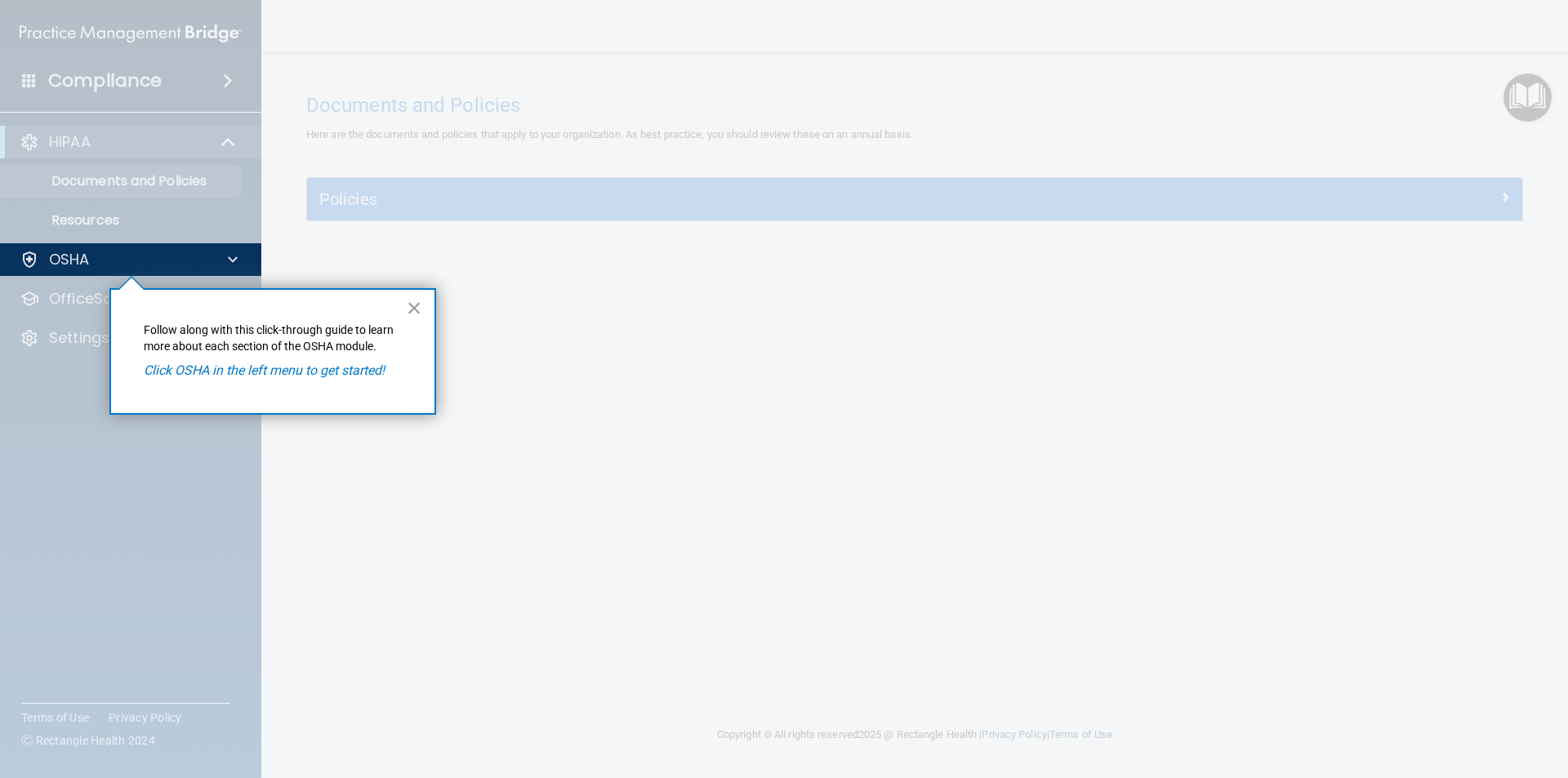
click at [272, 255] on div at bounding box center [916, 389] width 1306 height 778
click at [222, 258] on div at bounding box center [230, 260] width 41 height 20
click at [62, 271] on div "OSHA" at bounding box center [131, 259] width 263 height 32
click at [62, 271] on div "OSHA" at bounding box center [131, 259] width 263 height 32
click at [62, 295] on div at bounding box center [131, 527] width 263 height 502
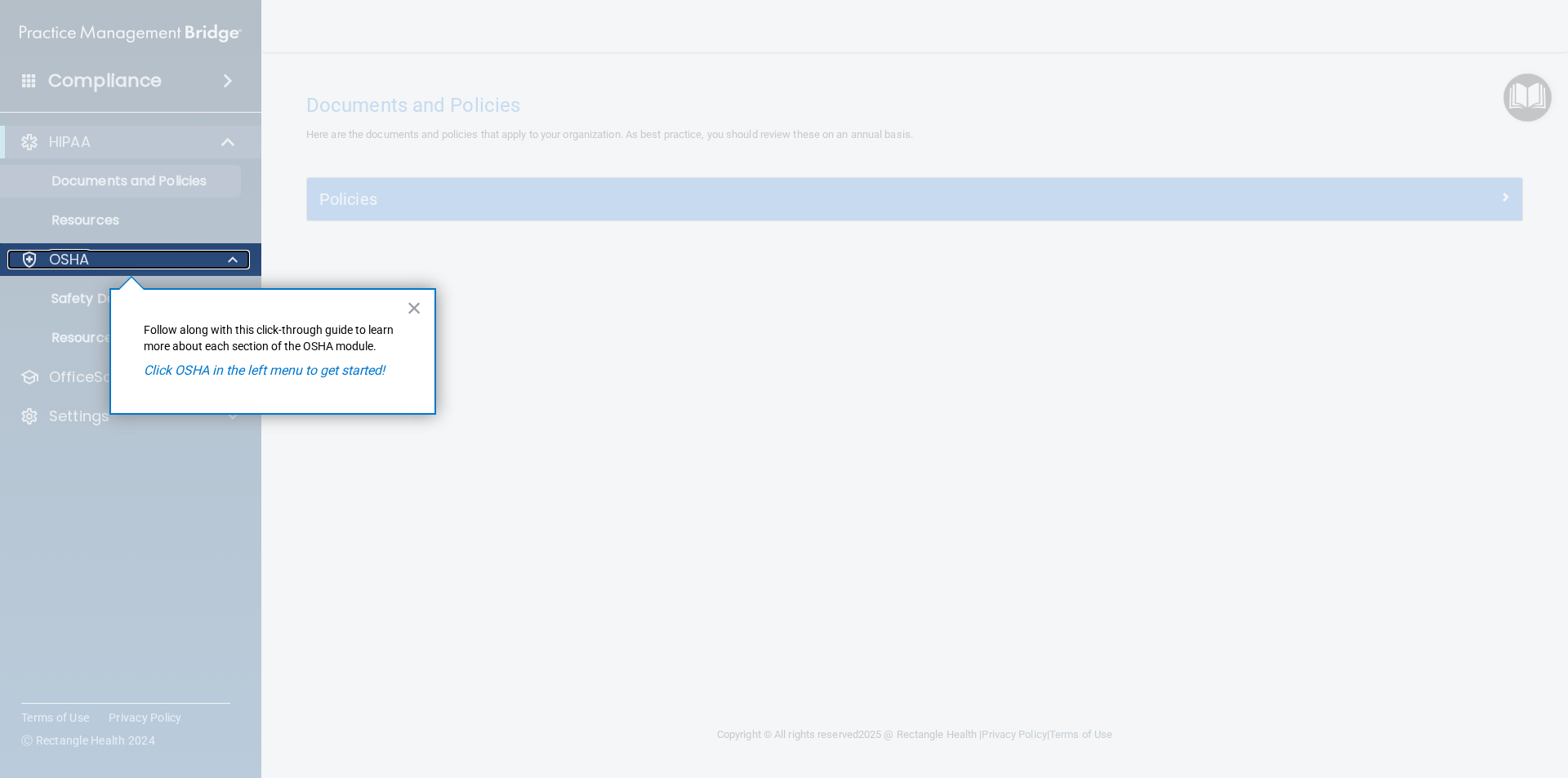
click at [90, 262] on div "OSHA" at bounding box center [108, 260] width 202 height 20
click at [55, 302] on div at bounding box center [131, 527] width 263 height 502
click at [239, 261] on div at bounding box center [230, 260] width 41 height 20
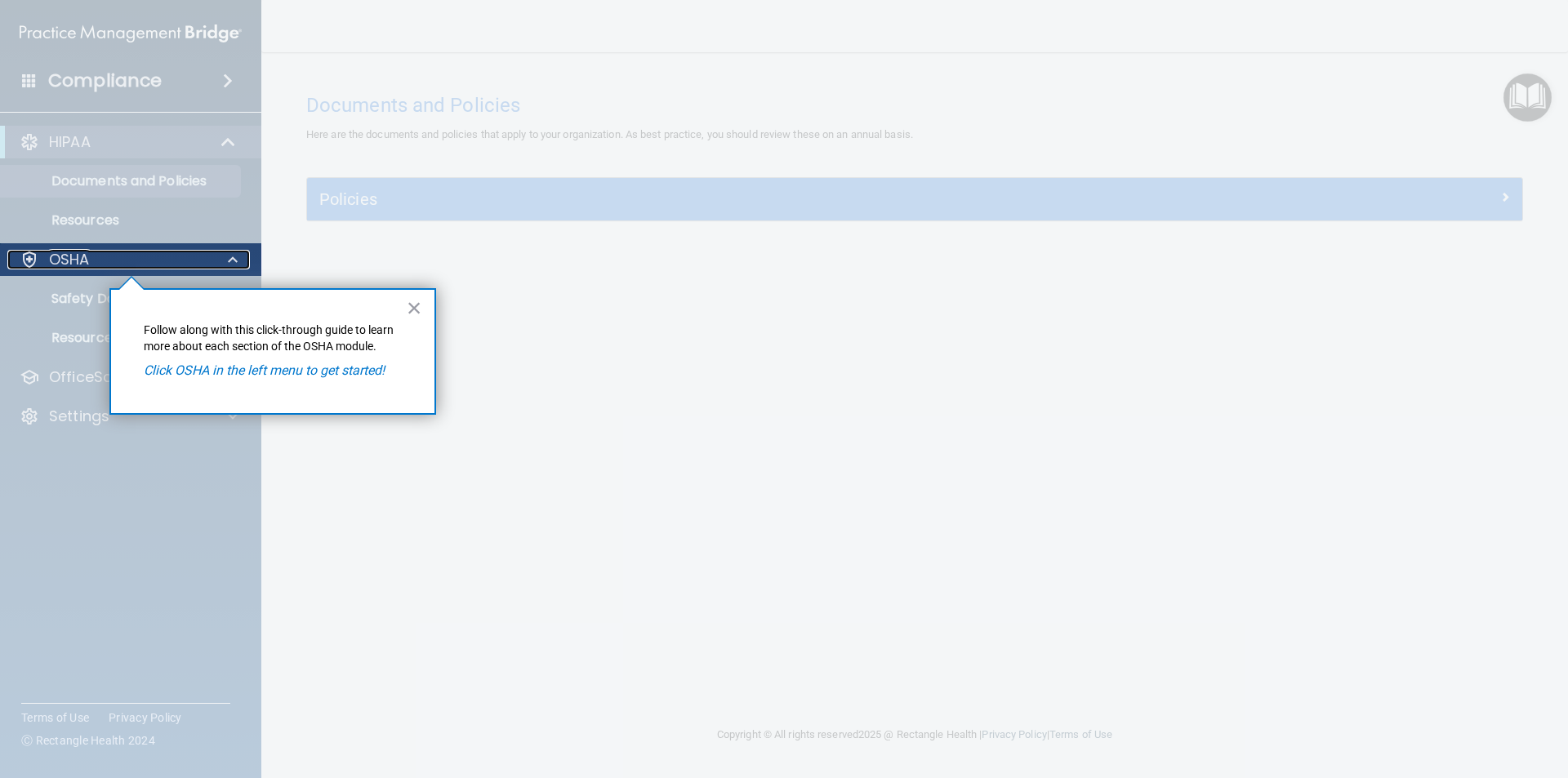
click at [239, 261] on div at bounding box center [230, 260] width 41 height 20
drag, startPoint x: 208, startPoint y: 366, endPoint x: 326, endPoint y: 337, distance: 121.5
click at [218, 364] on em "Click OSHA in the left menu to get started!" at bounding box center [264, 370] width 241 height 16
click at [419, 312] on button "×" at bounding box center [415, 307] width 16 height 26
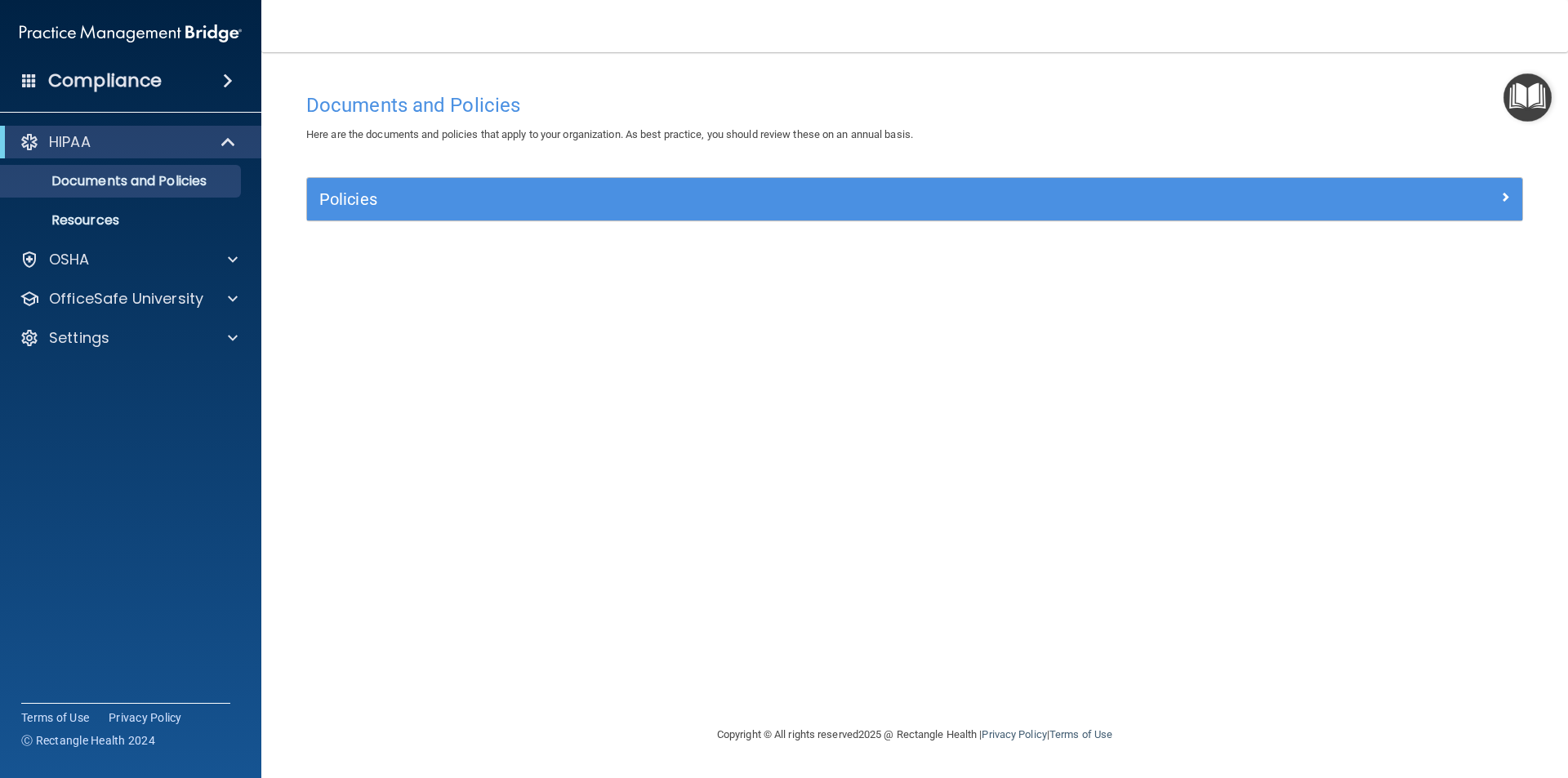
click at [1524, 112] on img "Open Resource Center" at bounding box center [1527, 97] width 48 height 48
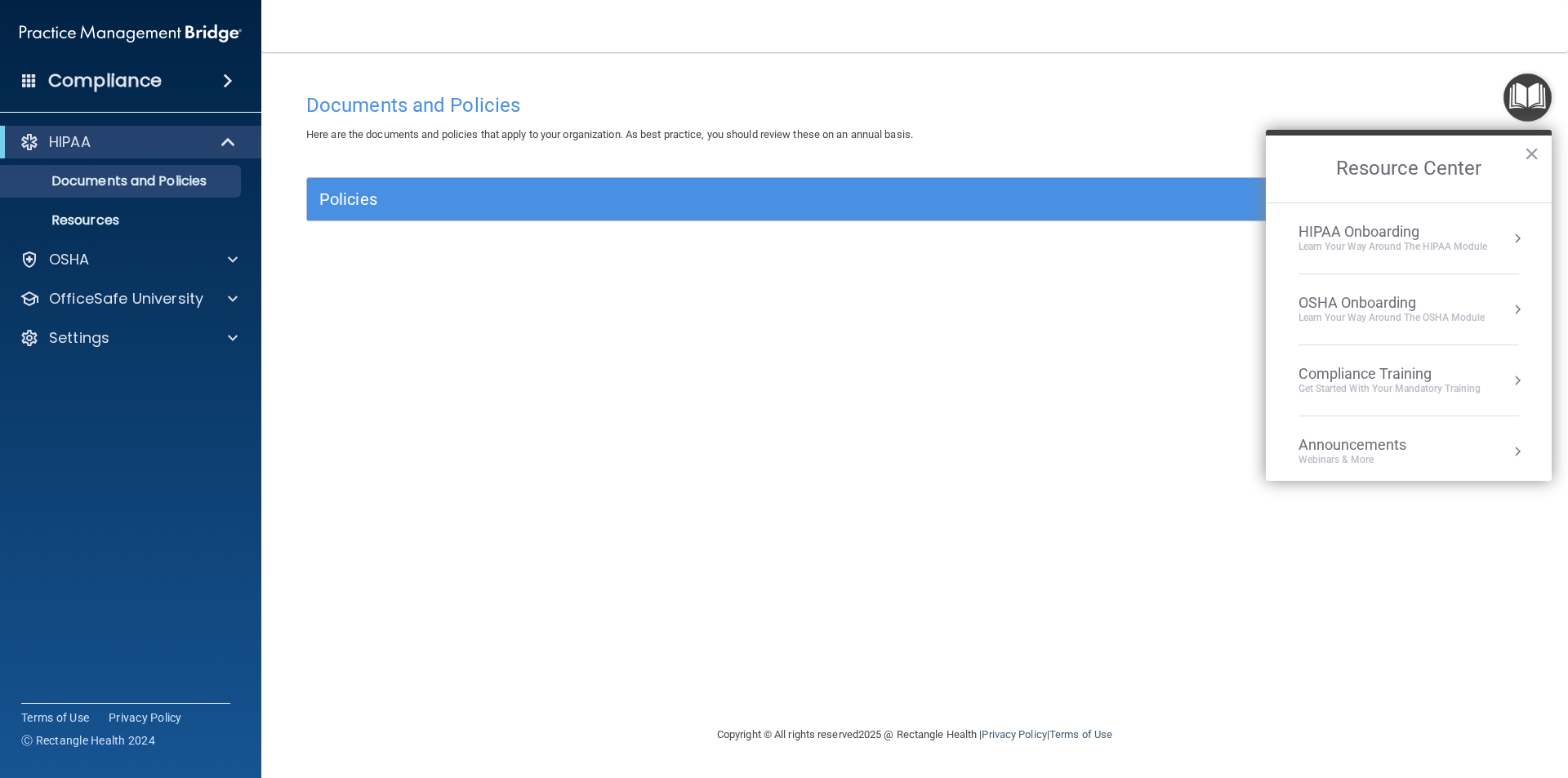
click at [1380, 232] on div "HIPAA Onboarding" at bounding box center [1392, 231] width 188 height 18
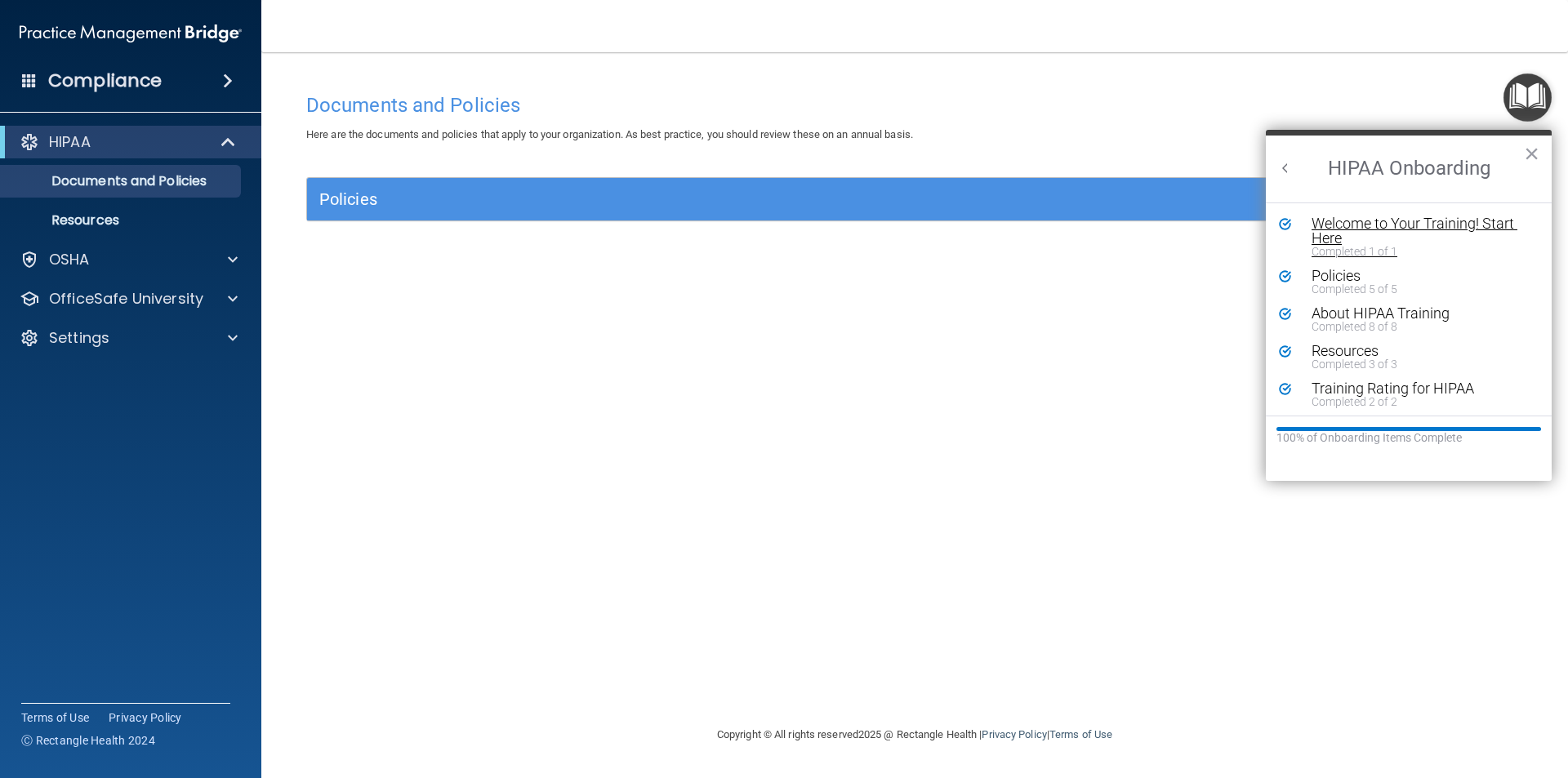
click at [1351, 234] on div "Welcome to Your Training! Start Here" at bounding box center [1415, 231] width 207 height 29
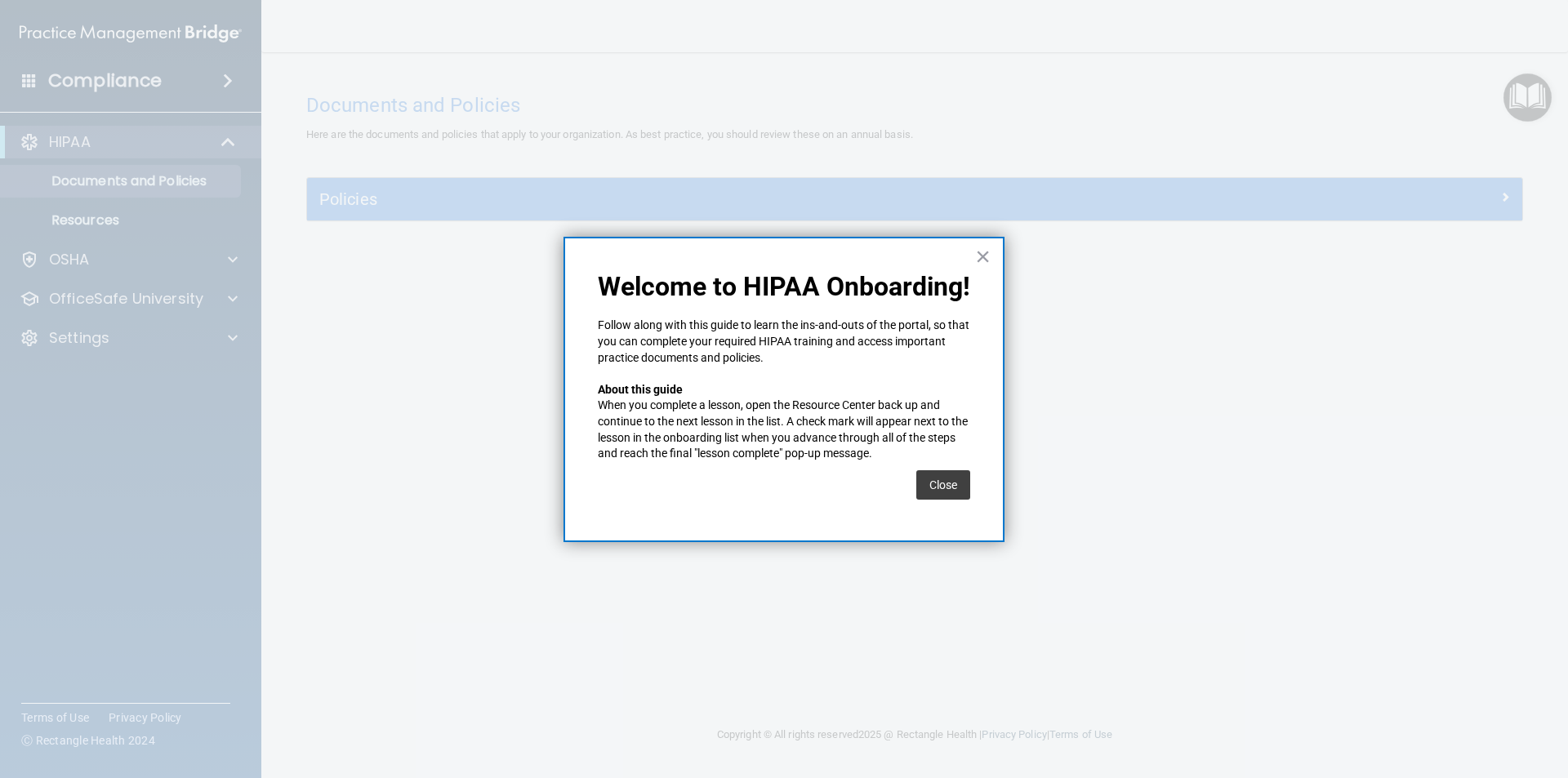
click at [960, 507] on div "Close" at bounding box center [943, 484] width 54 height 46
click at [946, 475] on button "Close" at bounding box center [943, 485] width 54 height 29
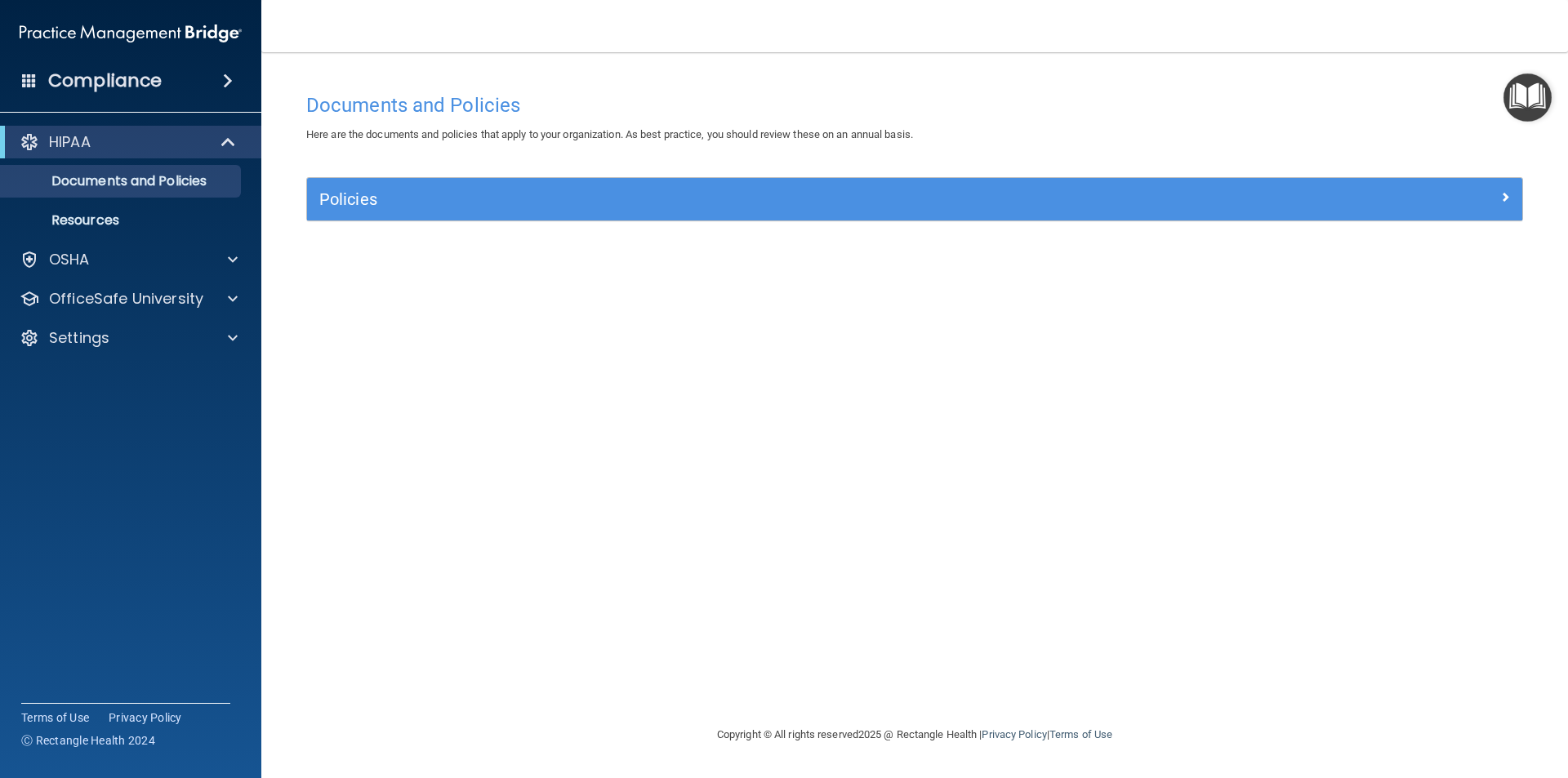
click at [1509, 68] on div "Documents and Policies Here are the documents and policies that apply to your o…" at bounding box center [915, 389] width 1242 height 640
click at [1526, 98] on img "Open Resource Center" at bounding box center [1527, 97] width 48 height 48
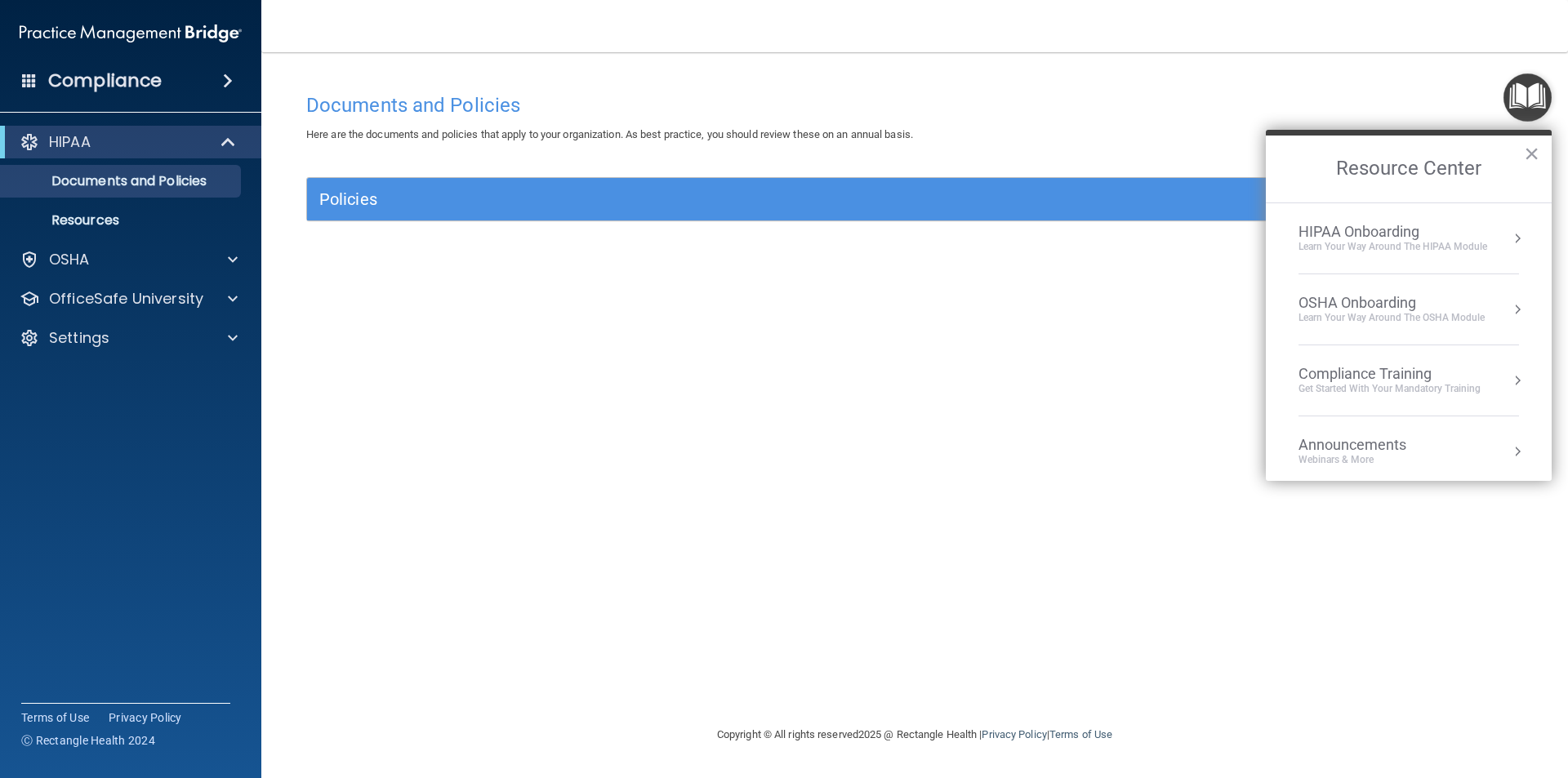
click at [1398, 228] on div "HIPAA Onboarding" at bounding box center [1392, 231] width 188 height 18
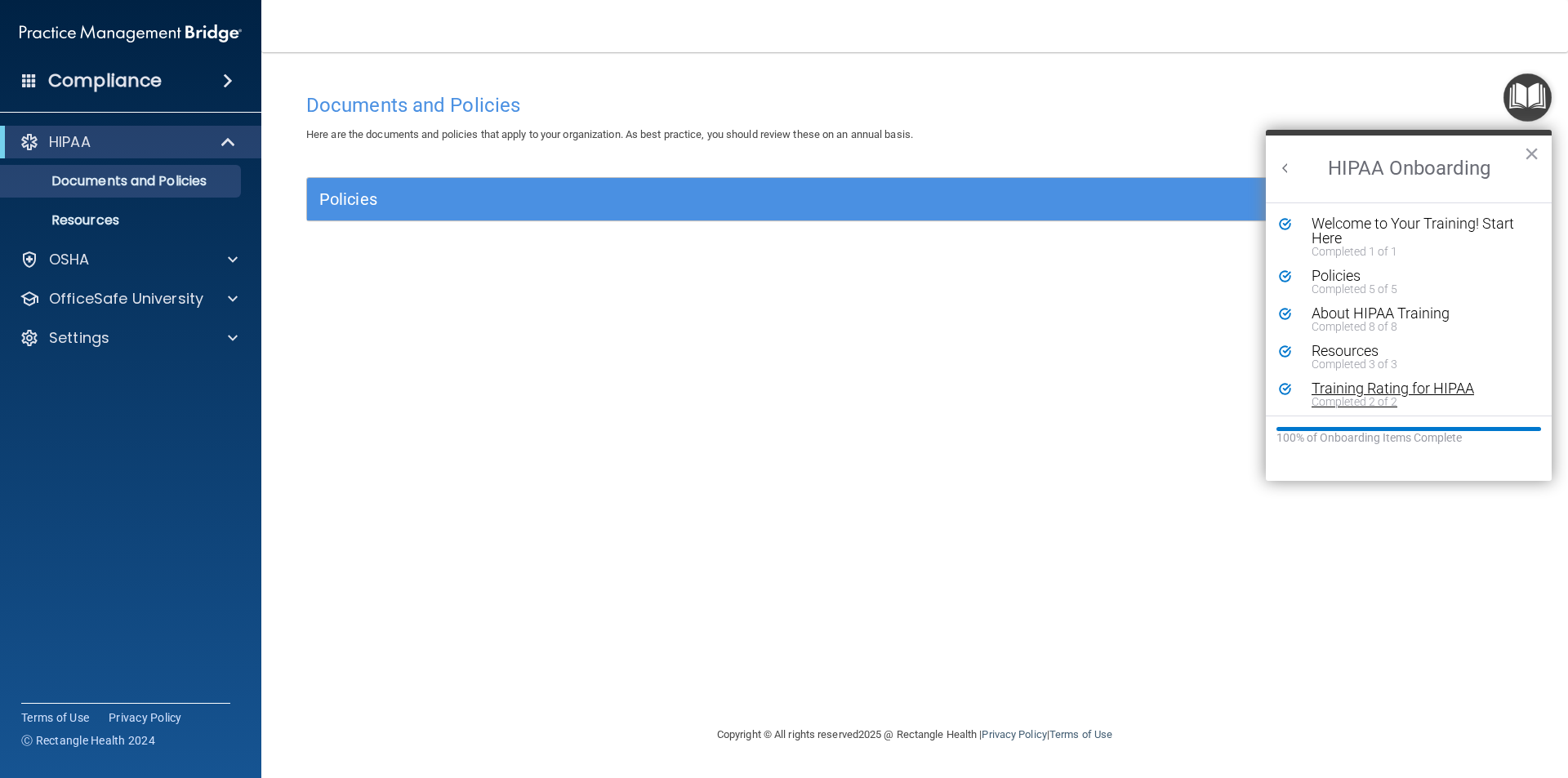
click at [1374, 386] on div "Training Rating for HIPAA" at bounding box center [1415, 389] width 207 height 15
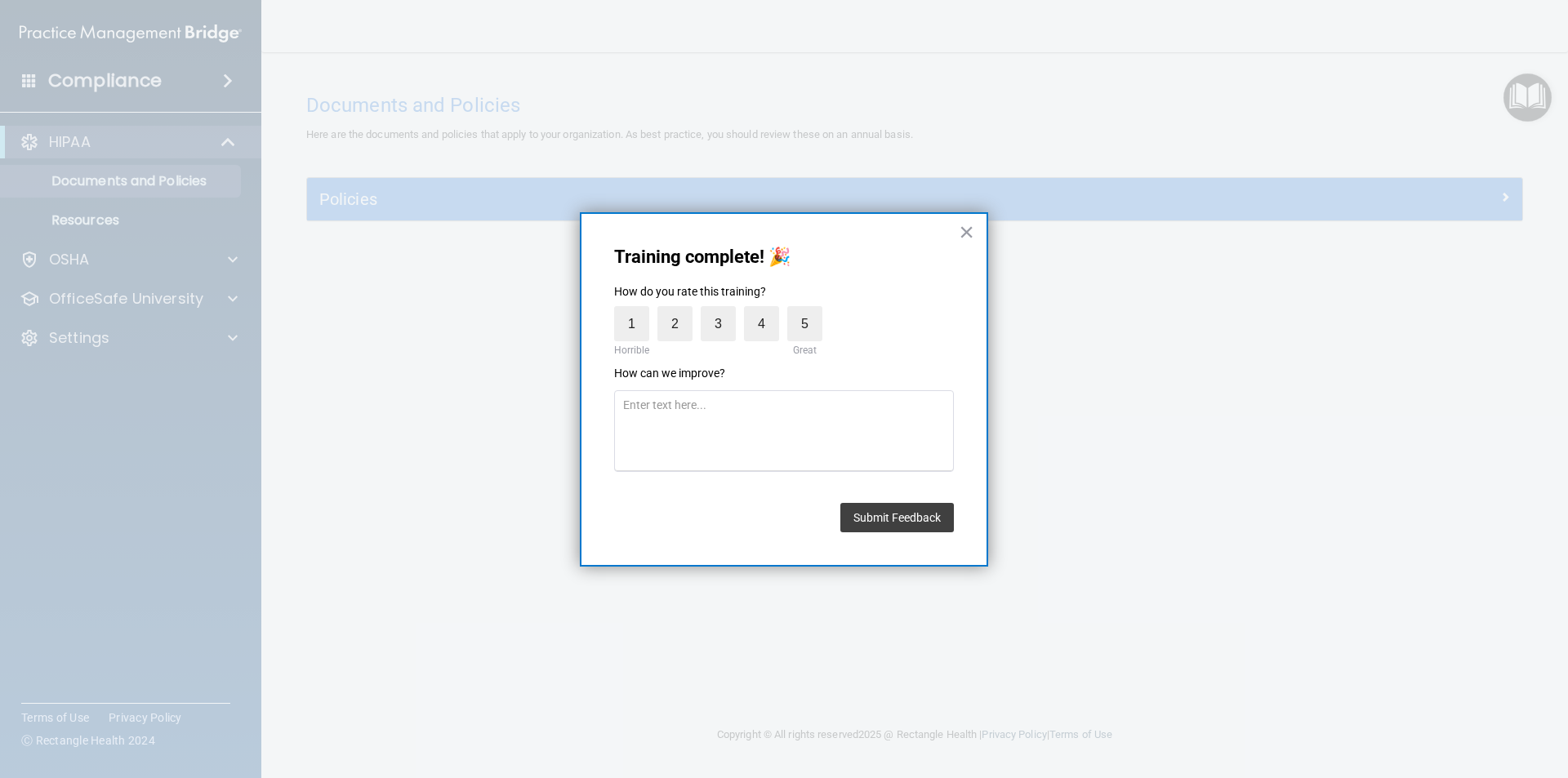
click at [977, 229] on div "Training complete! 🎉 How do you rate this training? 1 Horrible 2 3 4 5 Great Ho…" at bounding box center [784, 389] width 408 height 355
drag, startPoint x: 973, startPoint y: 232, endPoint x: 987, endPoint y: 229, distance: 14.3
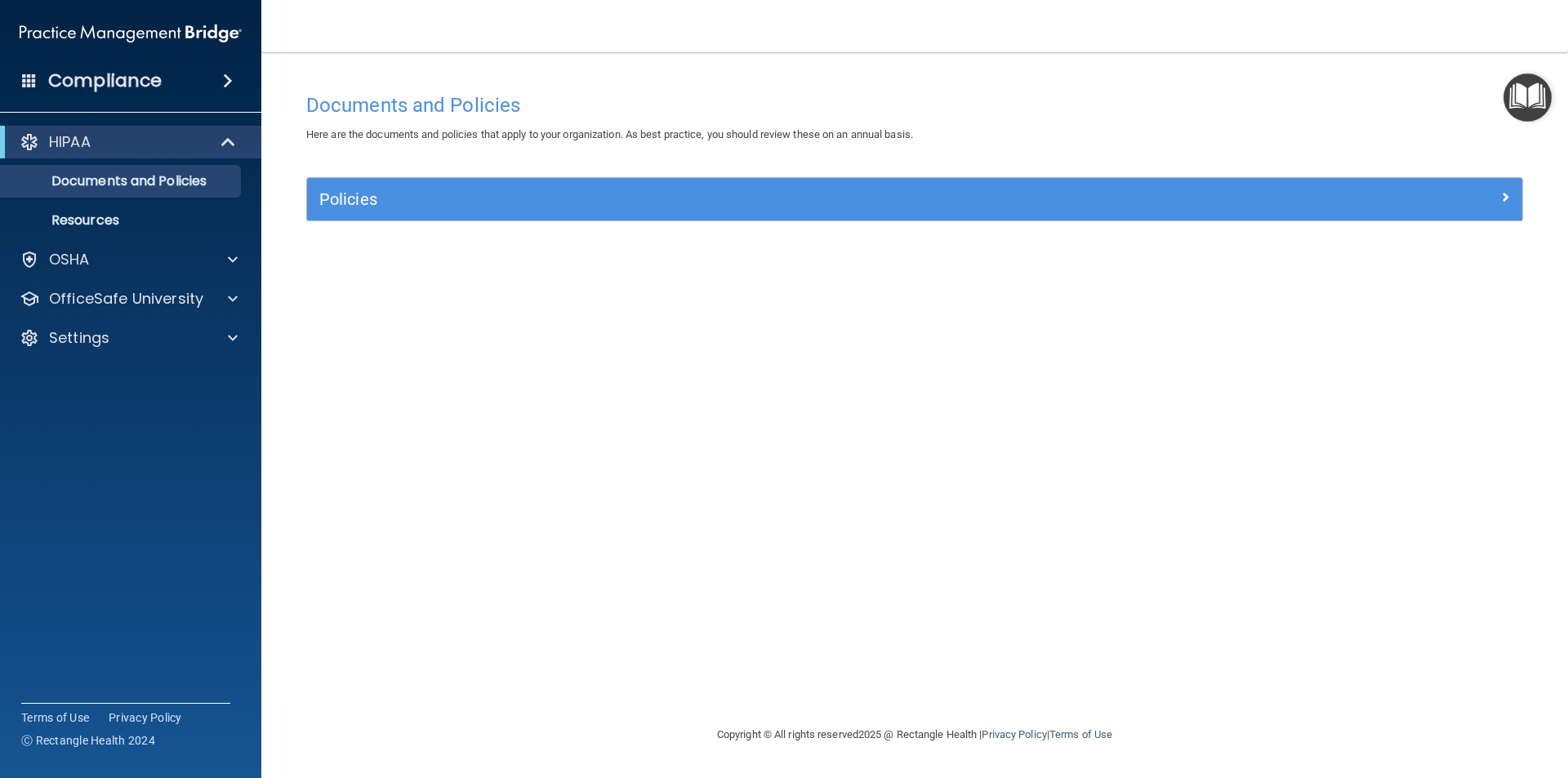
click at [1537, 127] on main "Documents and Policies Here are the documents and policies that apply to your o…" at bounding box center [915, 416] width 1306 height 726
click at [1538, 101] on img "Open Resource Center" at bounding box center [1527, 97] width 48 height 48
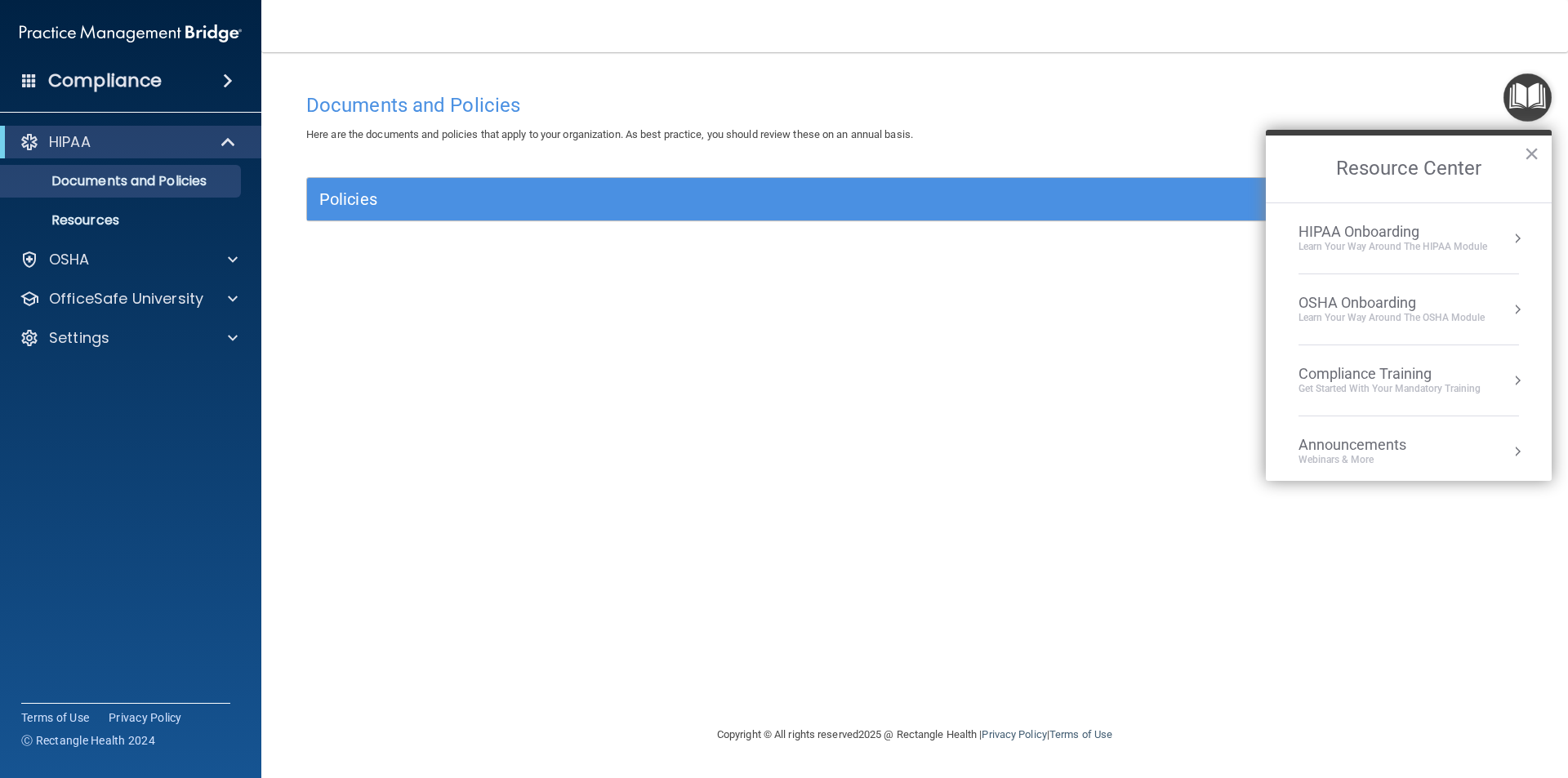
click at [1406, 371] on div "Compliance Training" at bounding box center [1389, 374] width 183 height 18
click at [1435, 223] on div "HIPAA Training for Members" at bounding box center [1370, 229] width 183 height 15
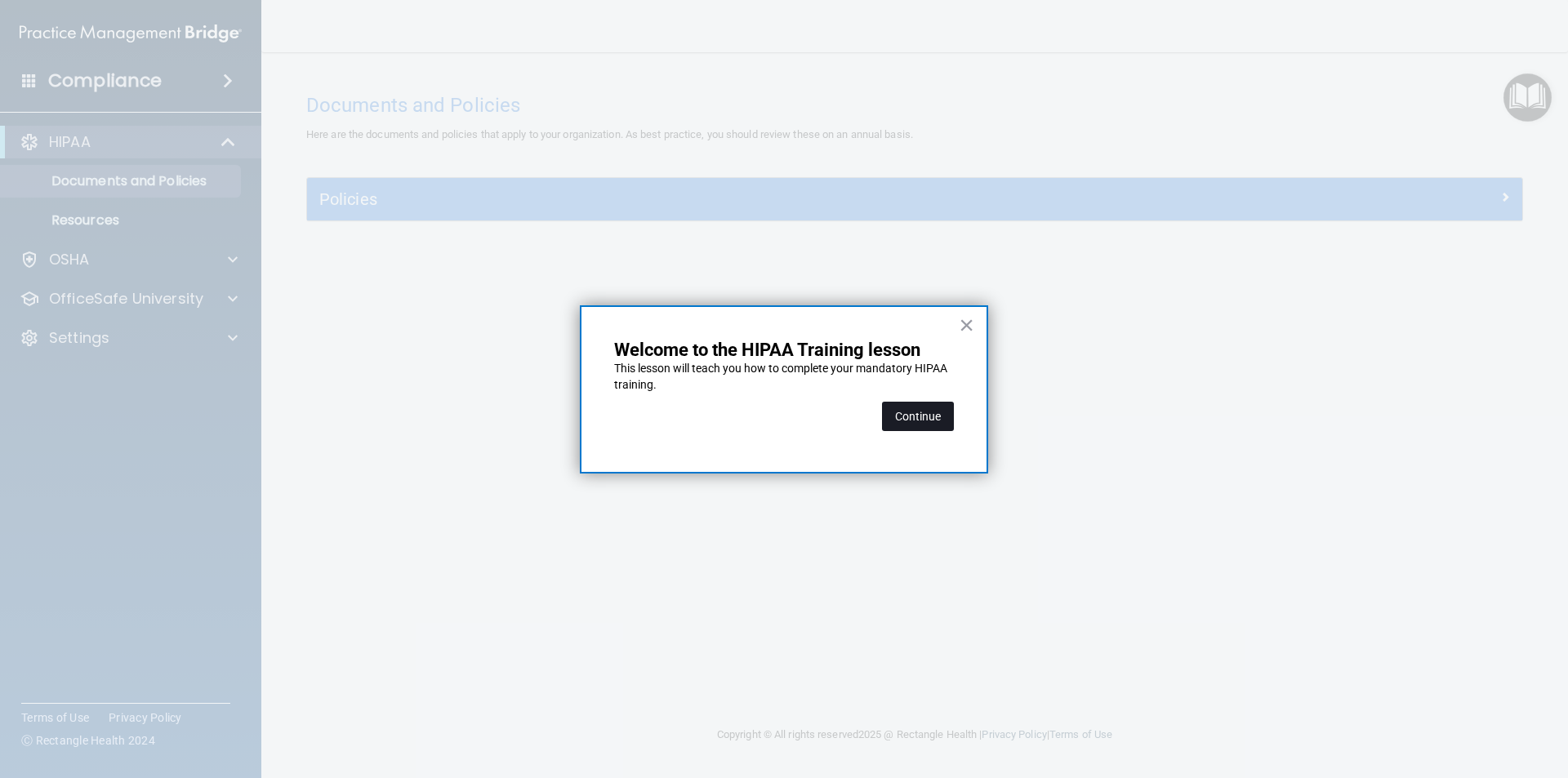
click at [936, 423] on button "Continue" at bounding box center [918, 417] width 72 height 29
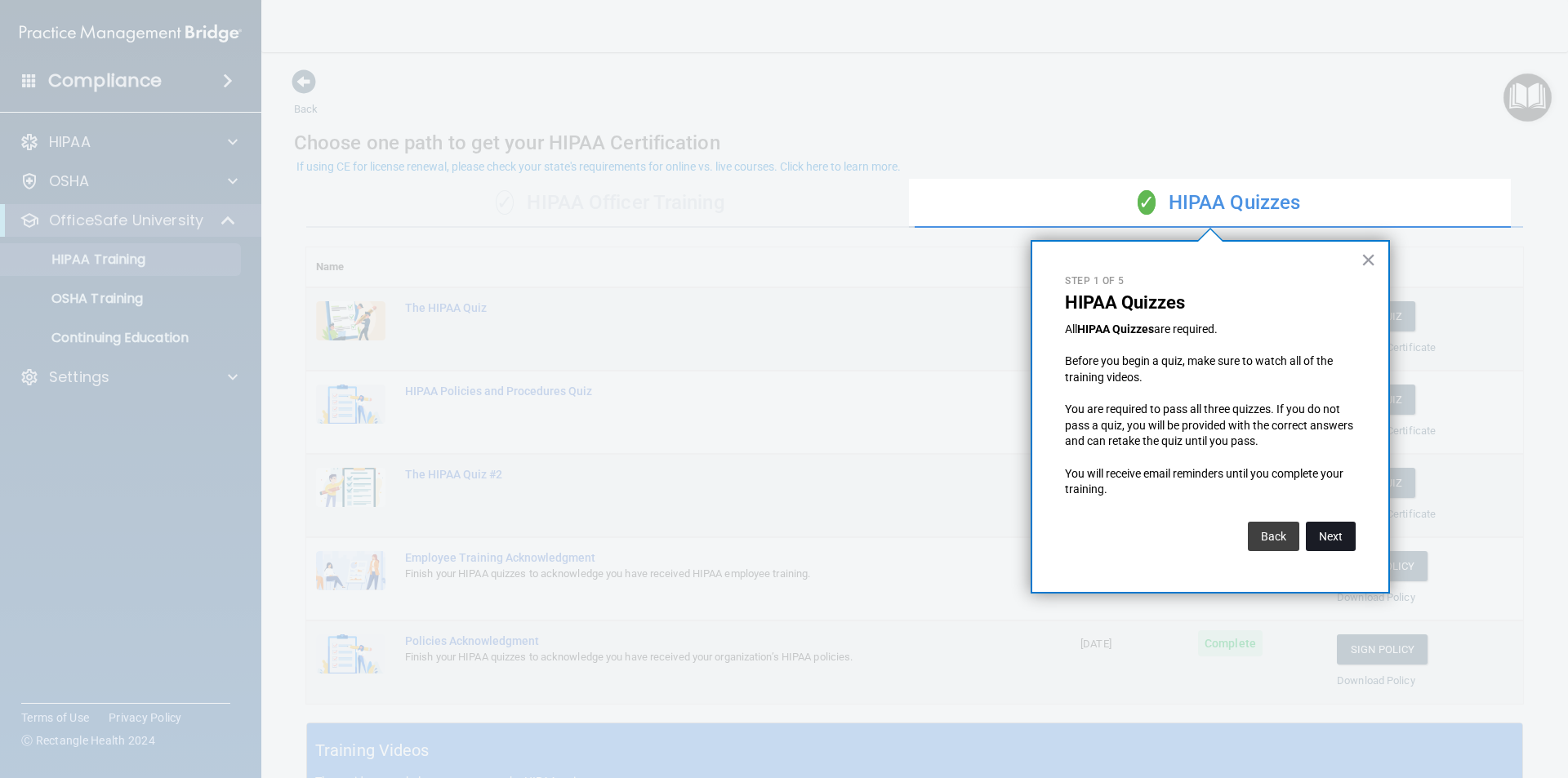
click at [1336, 543] on button "Next" at bounding box center [1331, 537] width 50 height 29
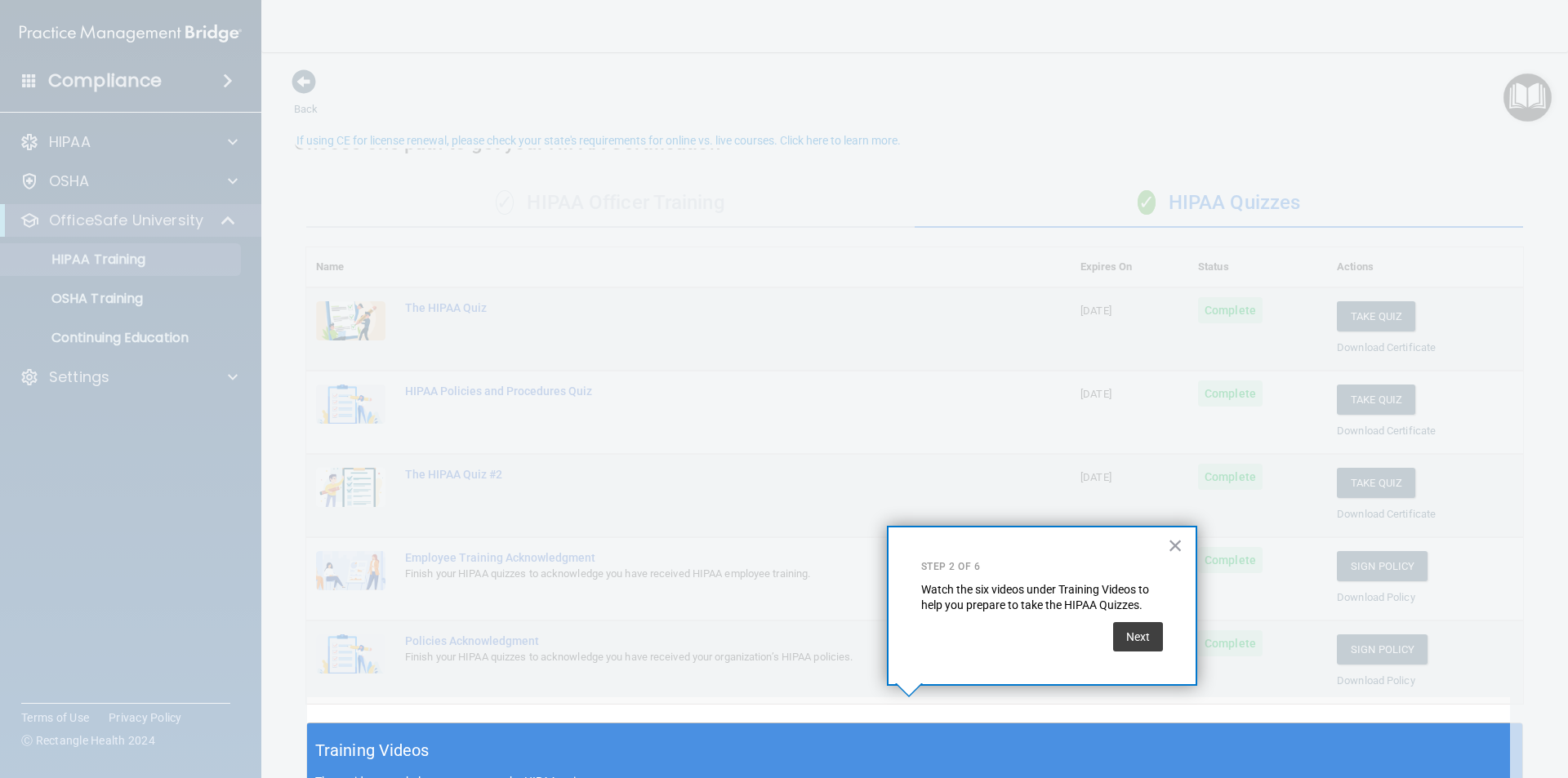
scroll to position [26, 0]
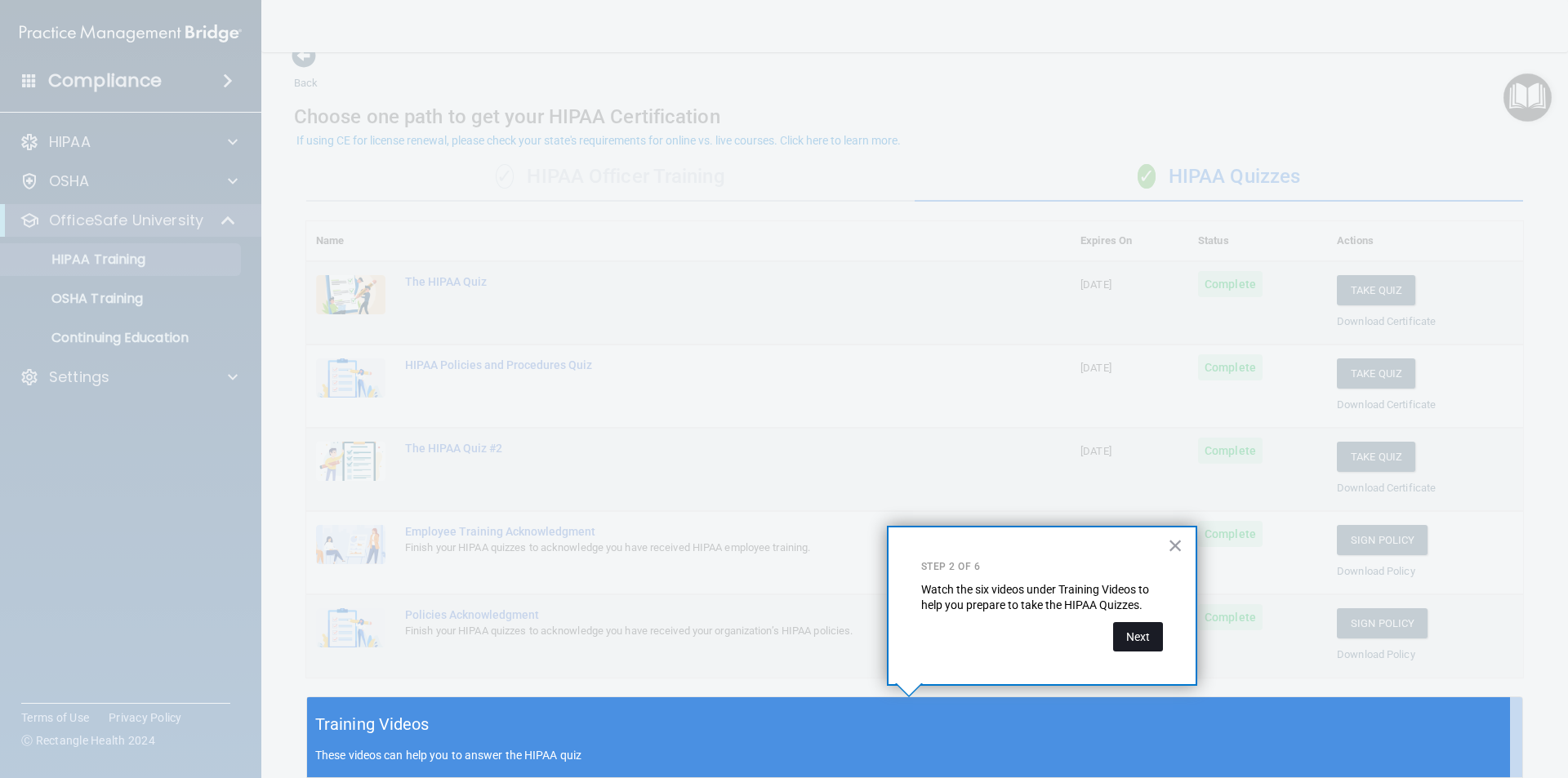
click at [1144, 636] on button "Next" at bounding box center [1137, 636] width 50 height 29
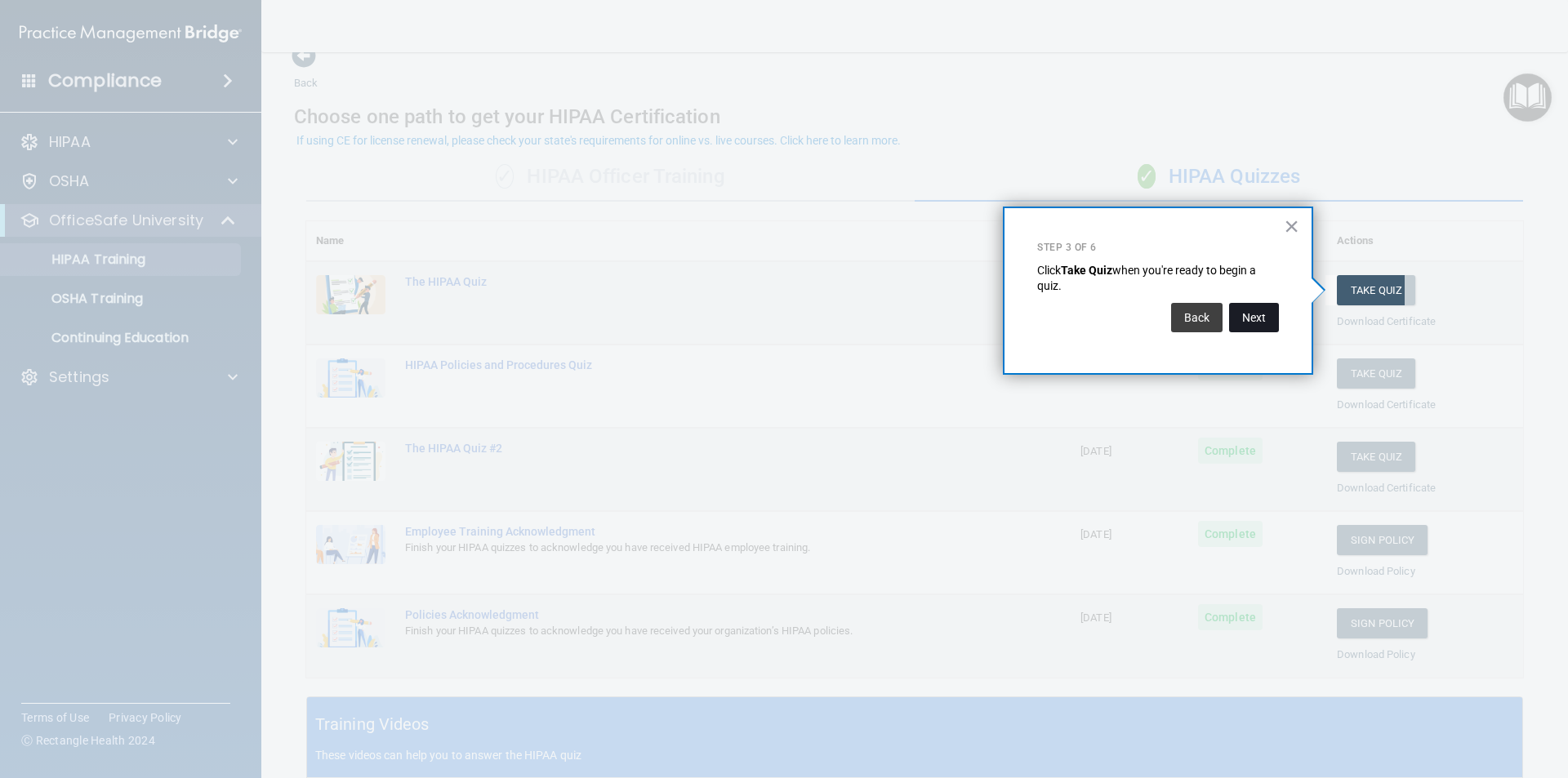
click at [1247, 317] on button "Next" at bounding box center [1254, 317] width 50 height 29
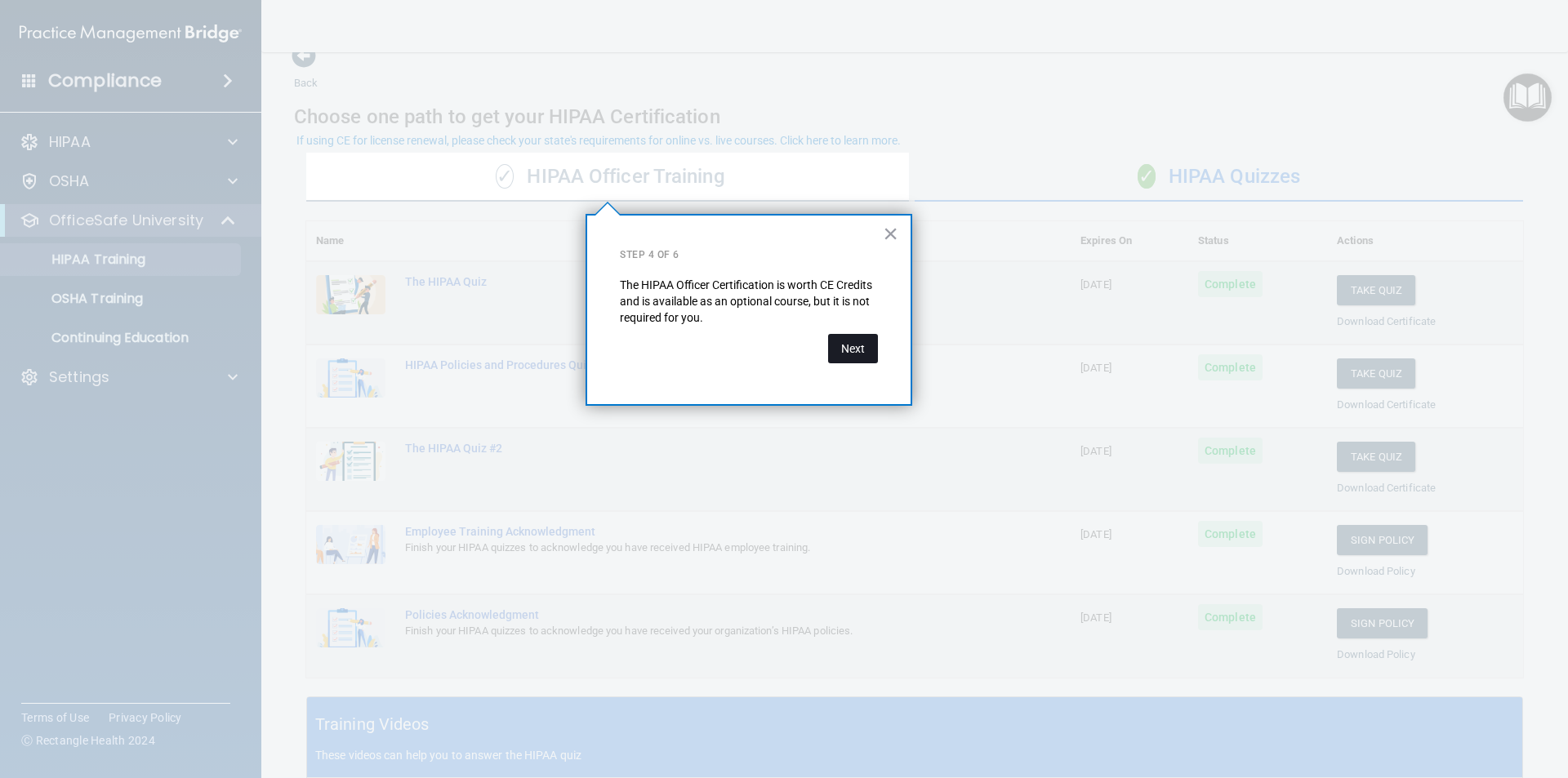
click at [837, 359] on button "Next" at bounding box center [852, 348] width 50 height 29
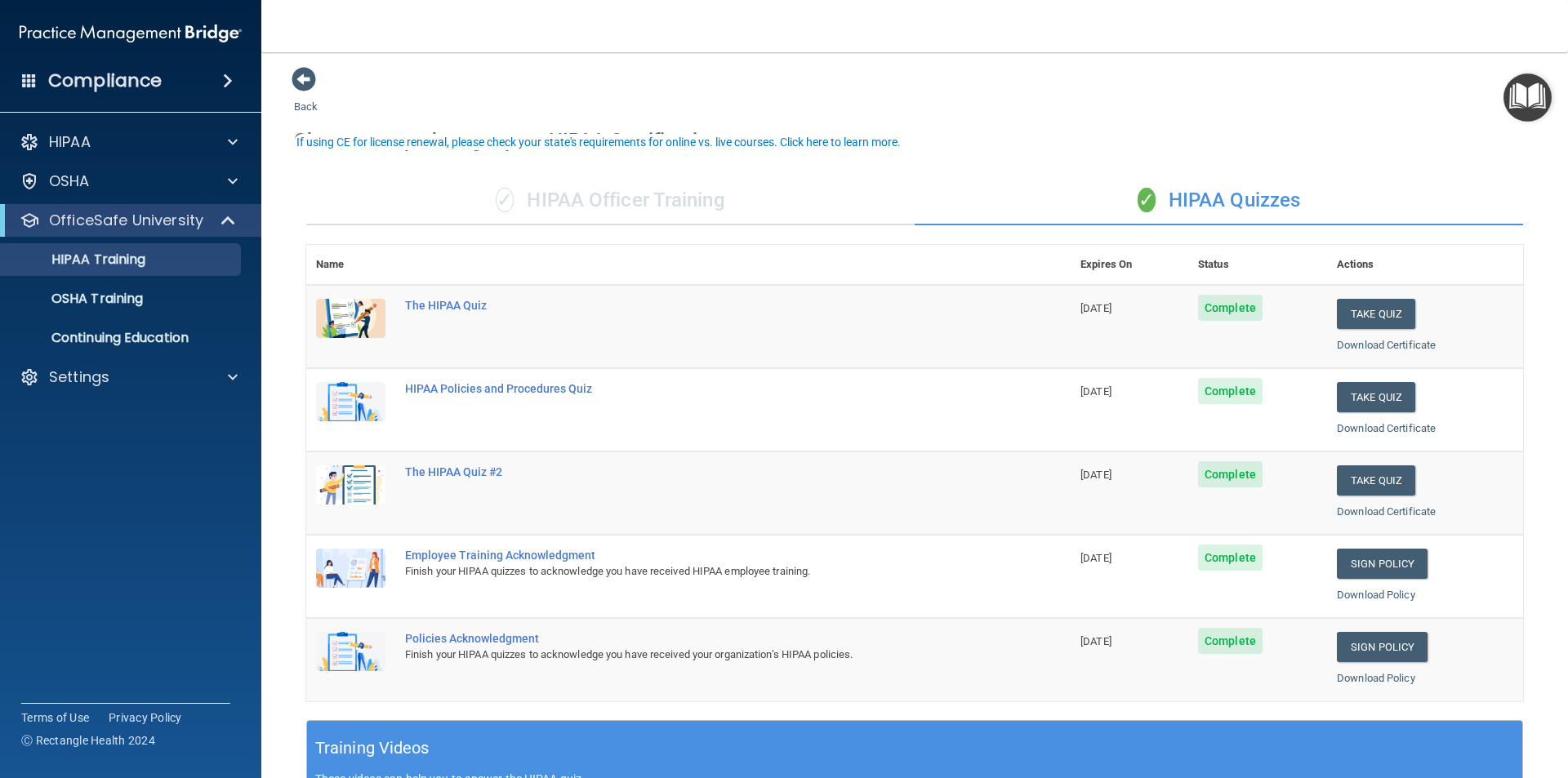
scroll to position [0, 0]
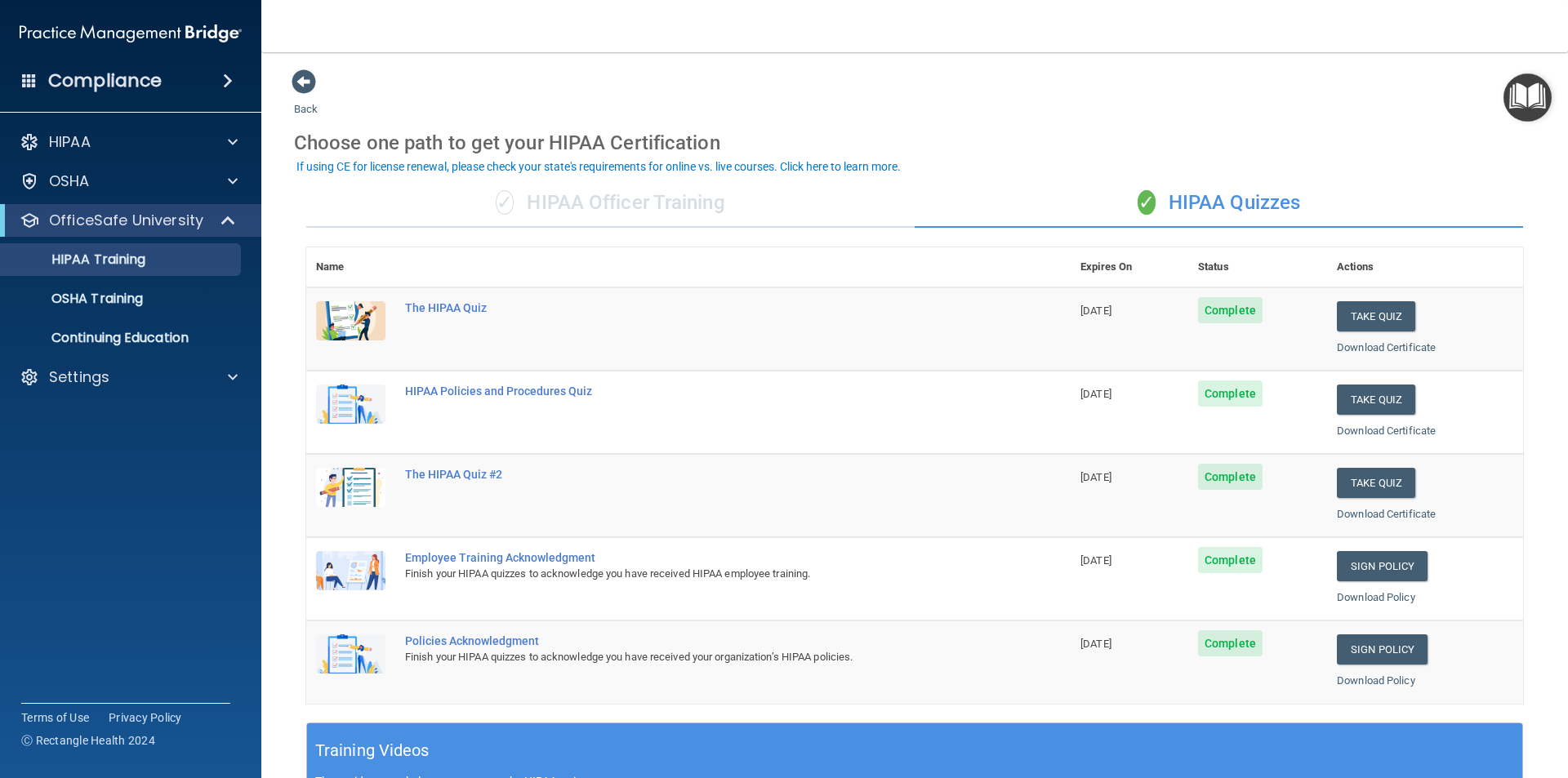
click at [1525, 102] on img "Open Resource Center" at bounding box center [1527, 97] width 48 height 48
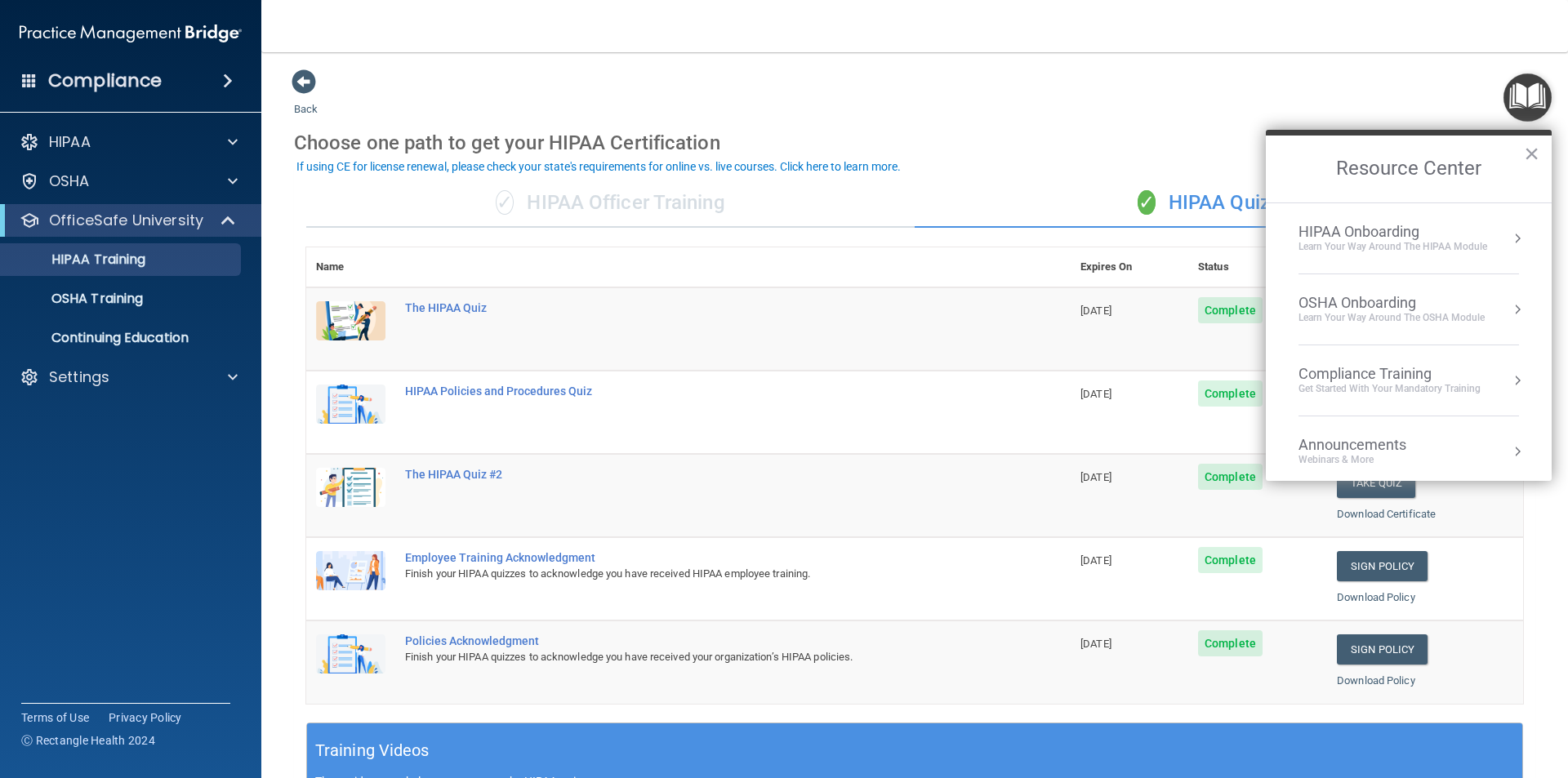
click at [1375, 373] on div "Compliance Training" at bounding box center [1389, 374] width 183 height 18
click at [1316, 267] on div "OSHA Training" at bounding box center [1326, 265] width 94 height 15
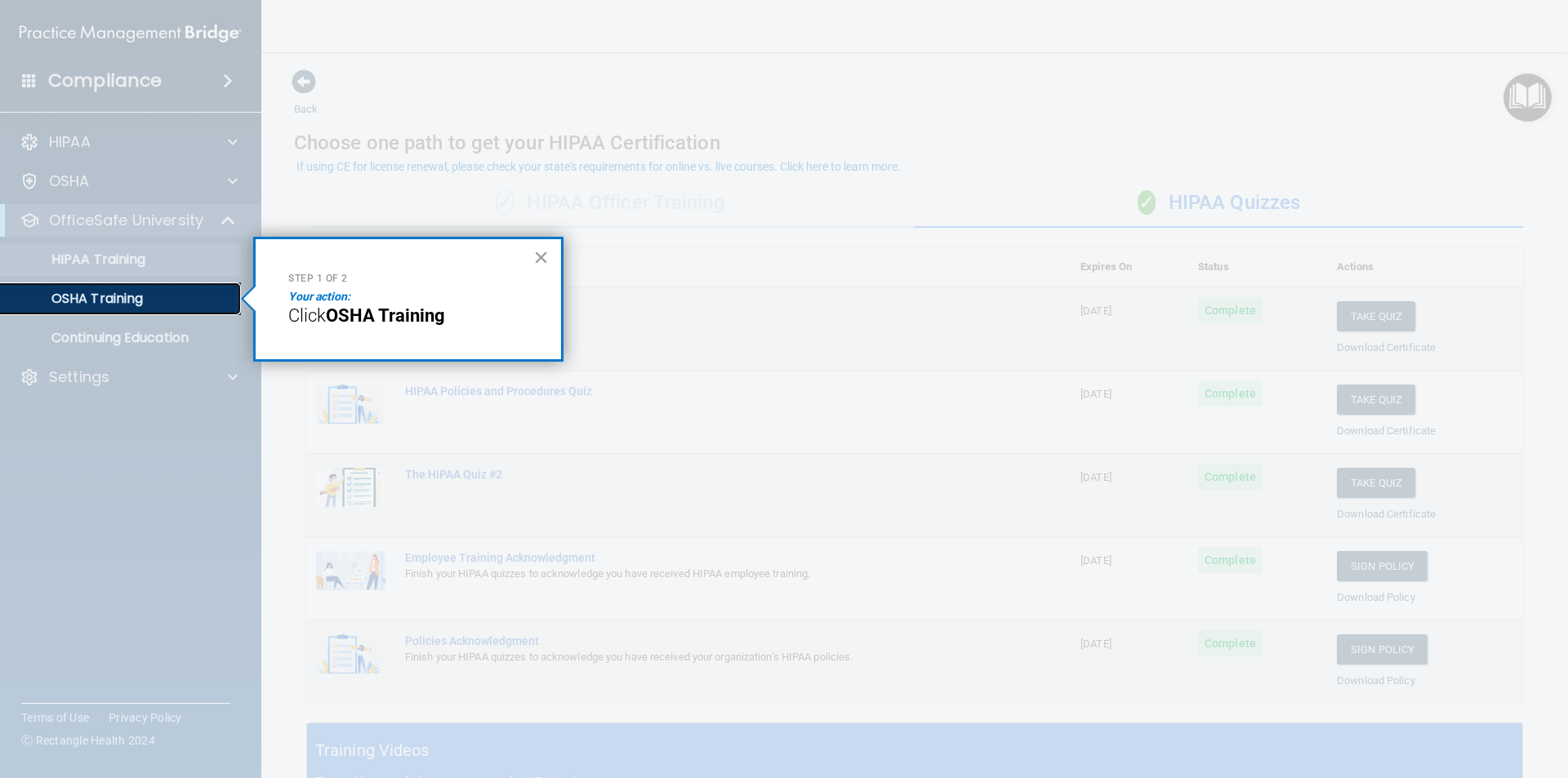
click at [154, 308] on link "OSHA Training" at bounding box center [112, 298] width 258 height 32
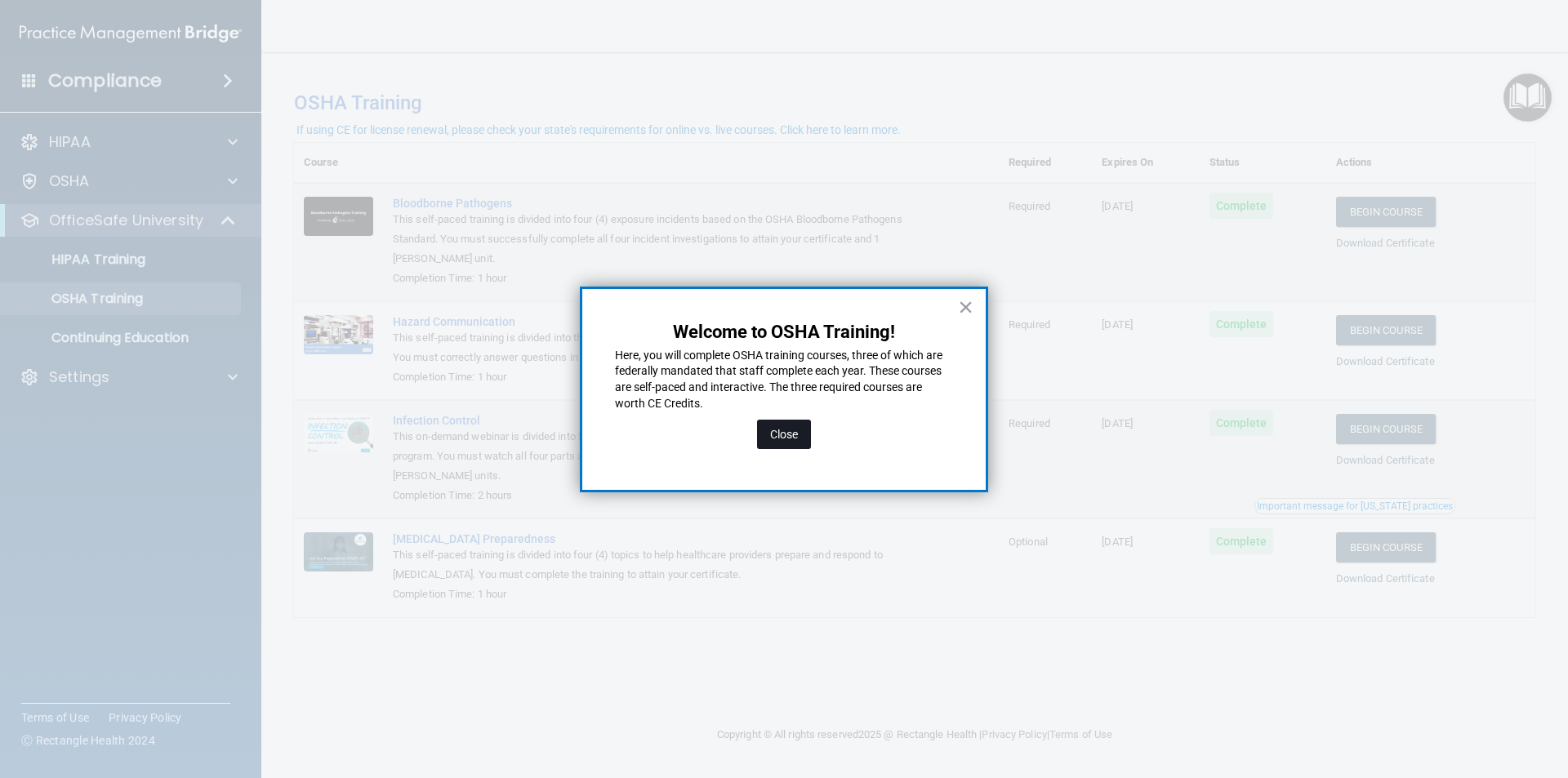
click at [778, 437] on button "Close" at bounding box center [783, 434] width 54 height 29
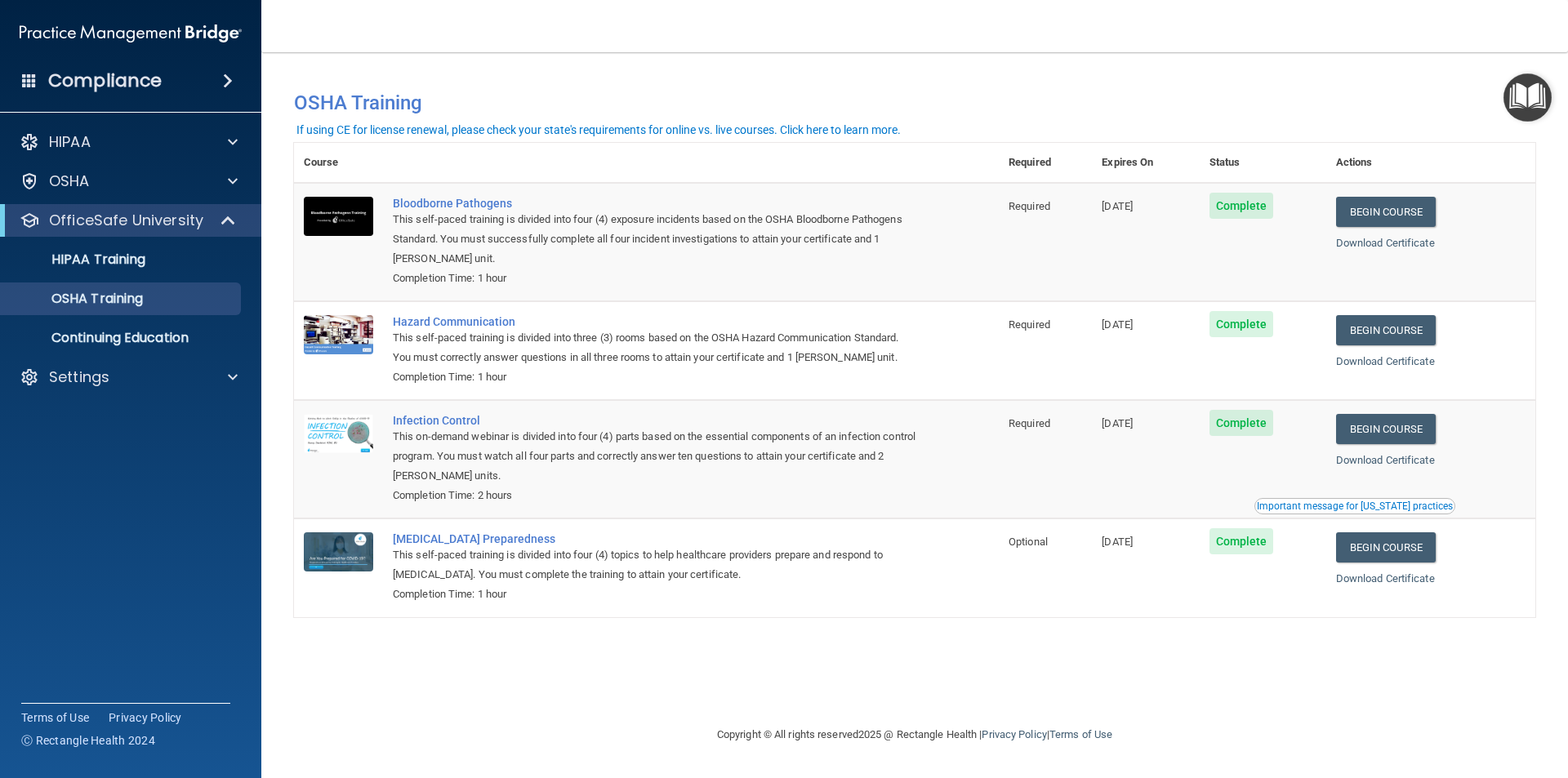
click at [1527, 109] on img "Open Resource Center" at bounding box center [1527, 97] width 48 height 48
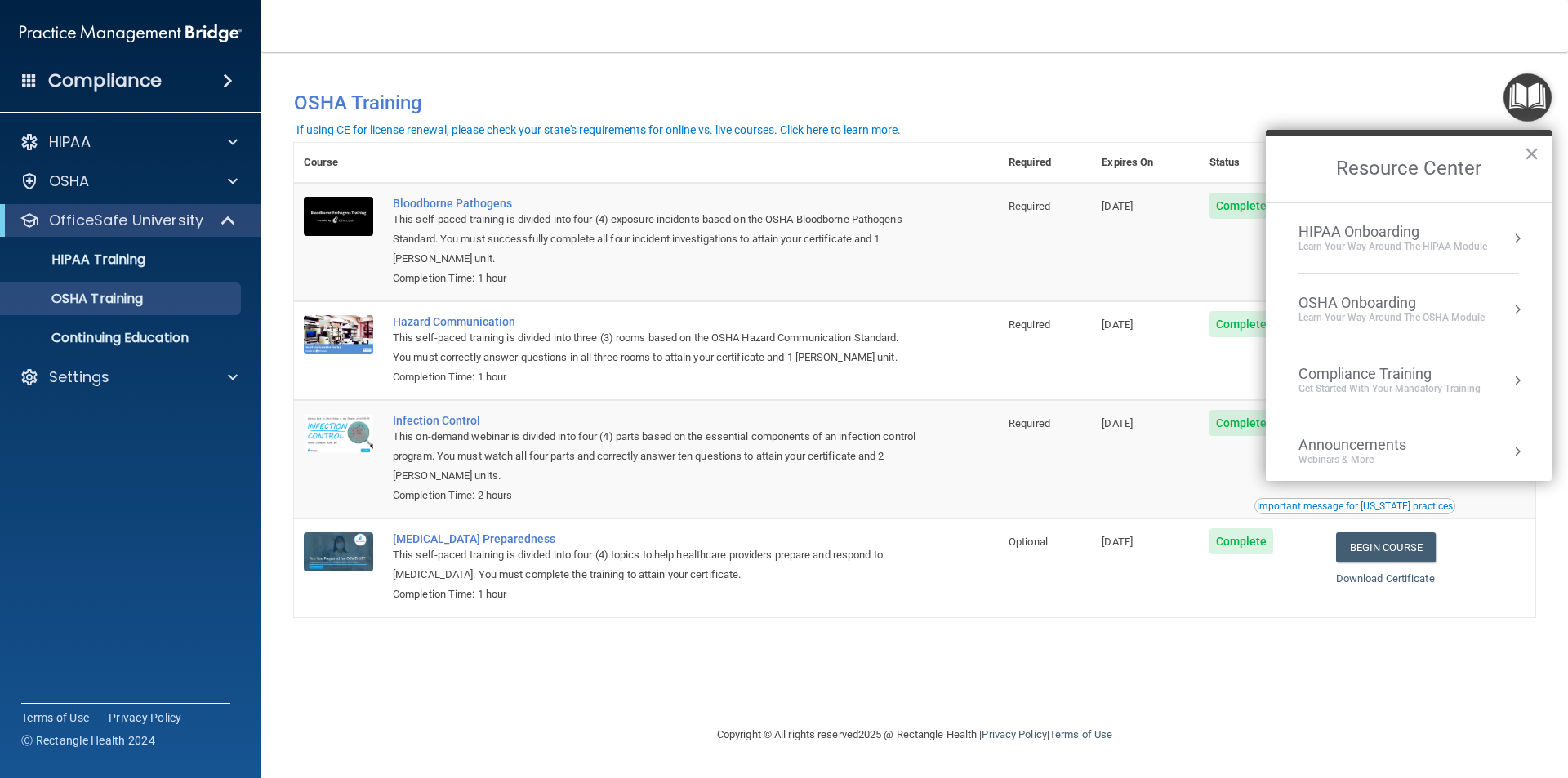
click at [1387, 366] on div "Compliance Training" at bounding box center [1389, 374] width 183 height 18
click at [1319, 266] on div "OSHA Training" at bounding box center [1326, 265] width 94 height 15
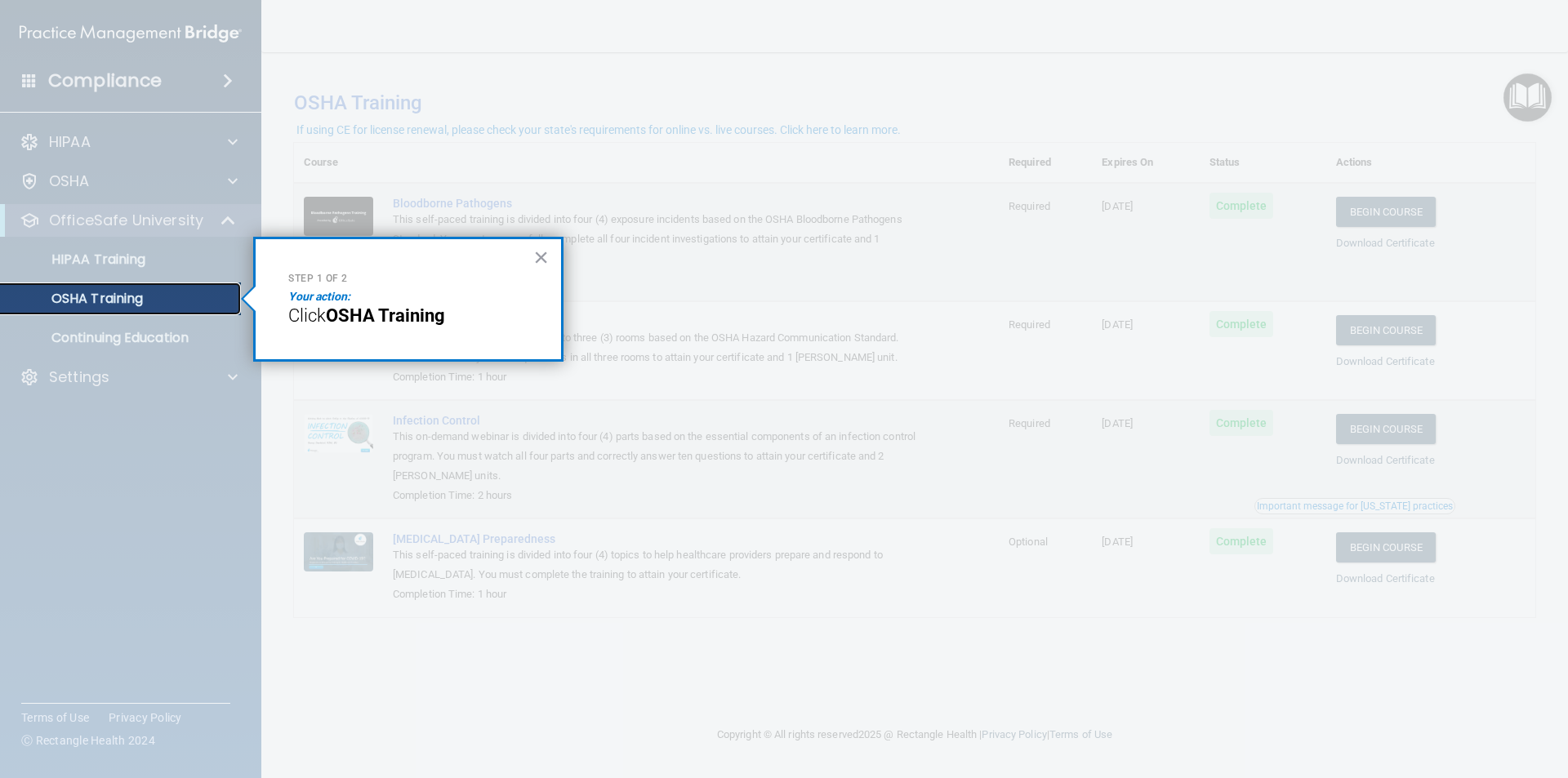
click at [72, 301] on p "OSHA Training" at bounding box center [77, 299] width 133 height 17
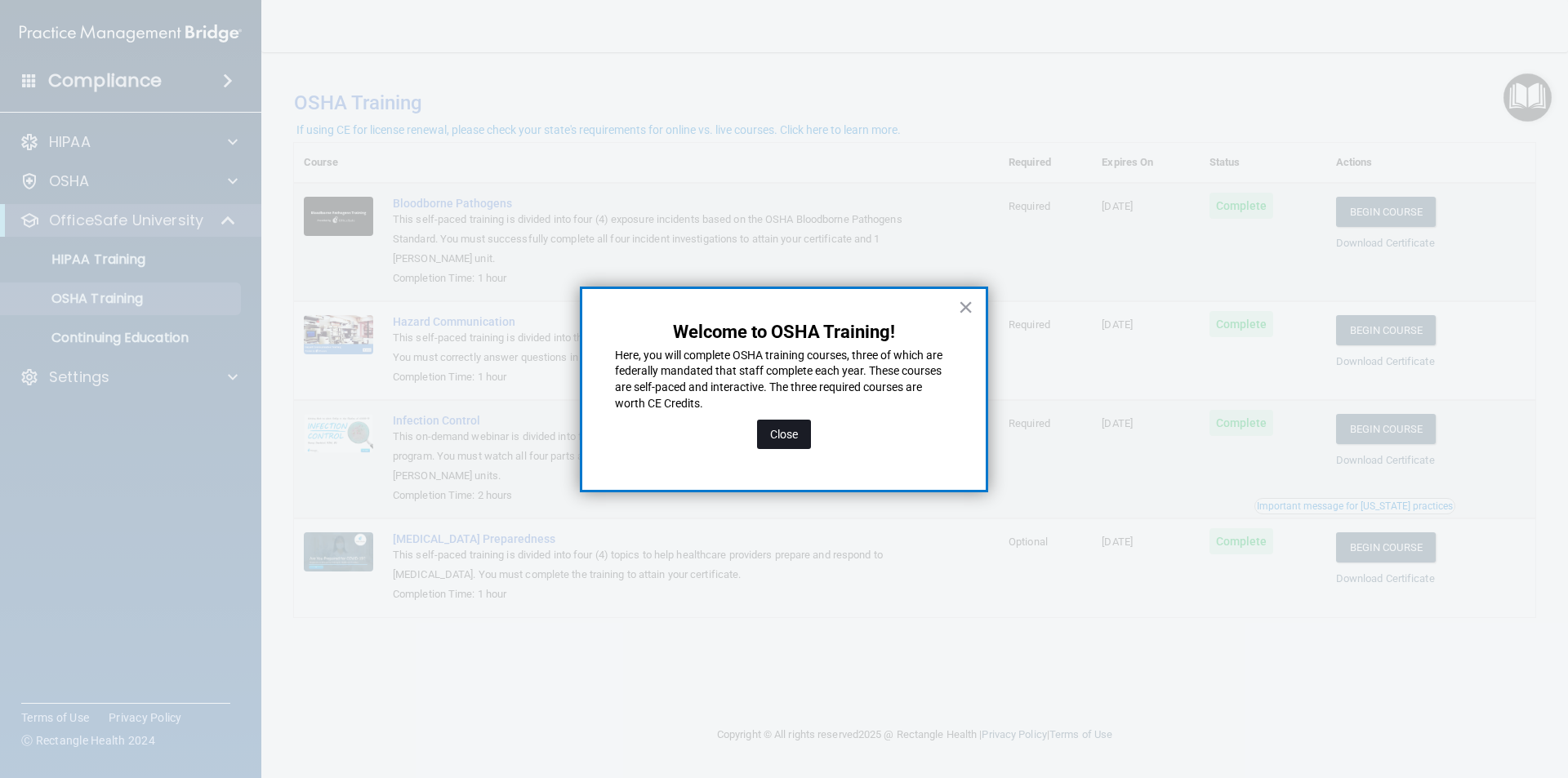
click at [787, 431] on button "Close" at bounding box center [783, 434] width 54 height 29
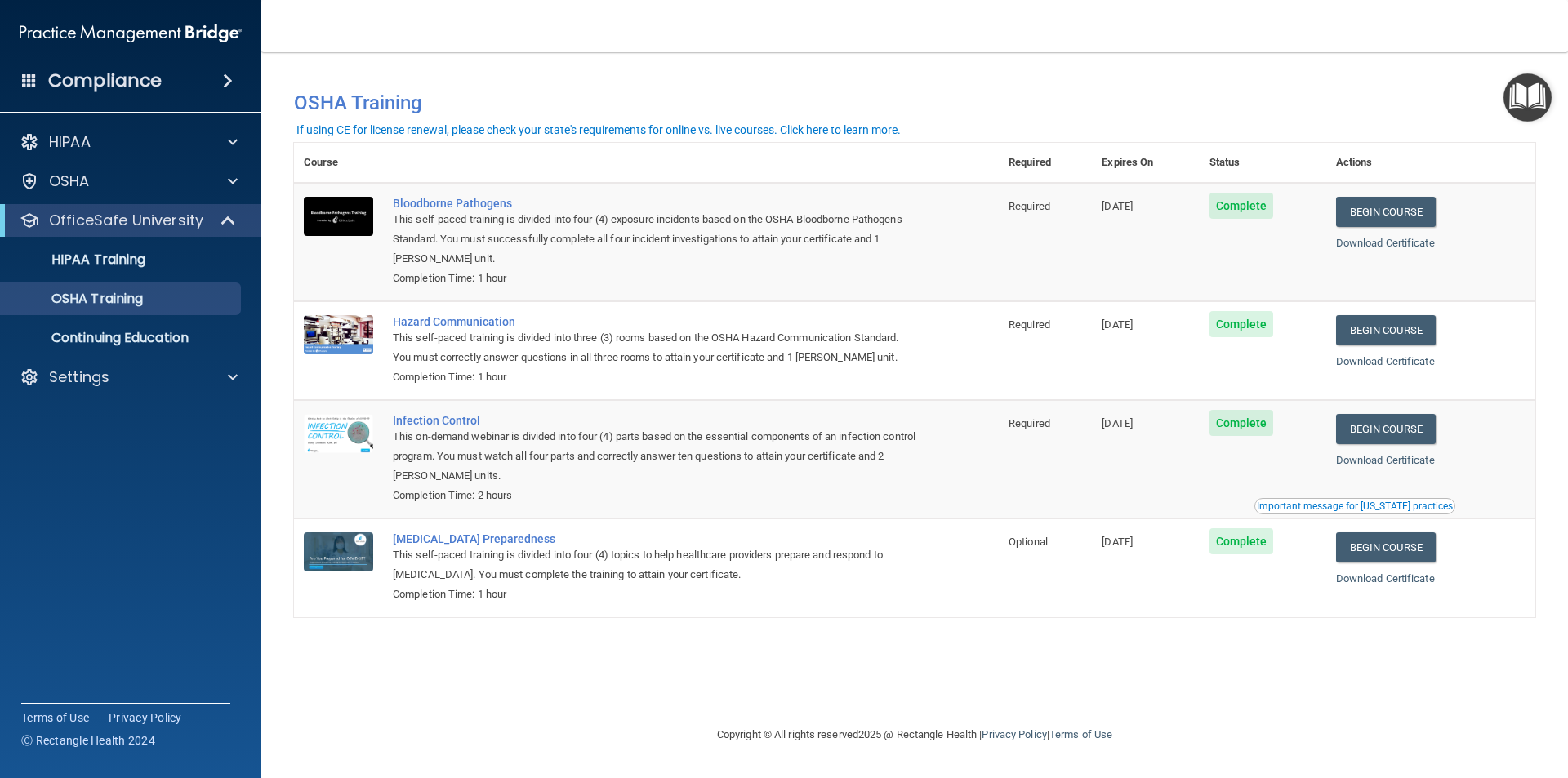
click at [1520, 117] on img "Open Resource Center" at bounding box center [1527, 97] width 48 height 48
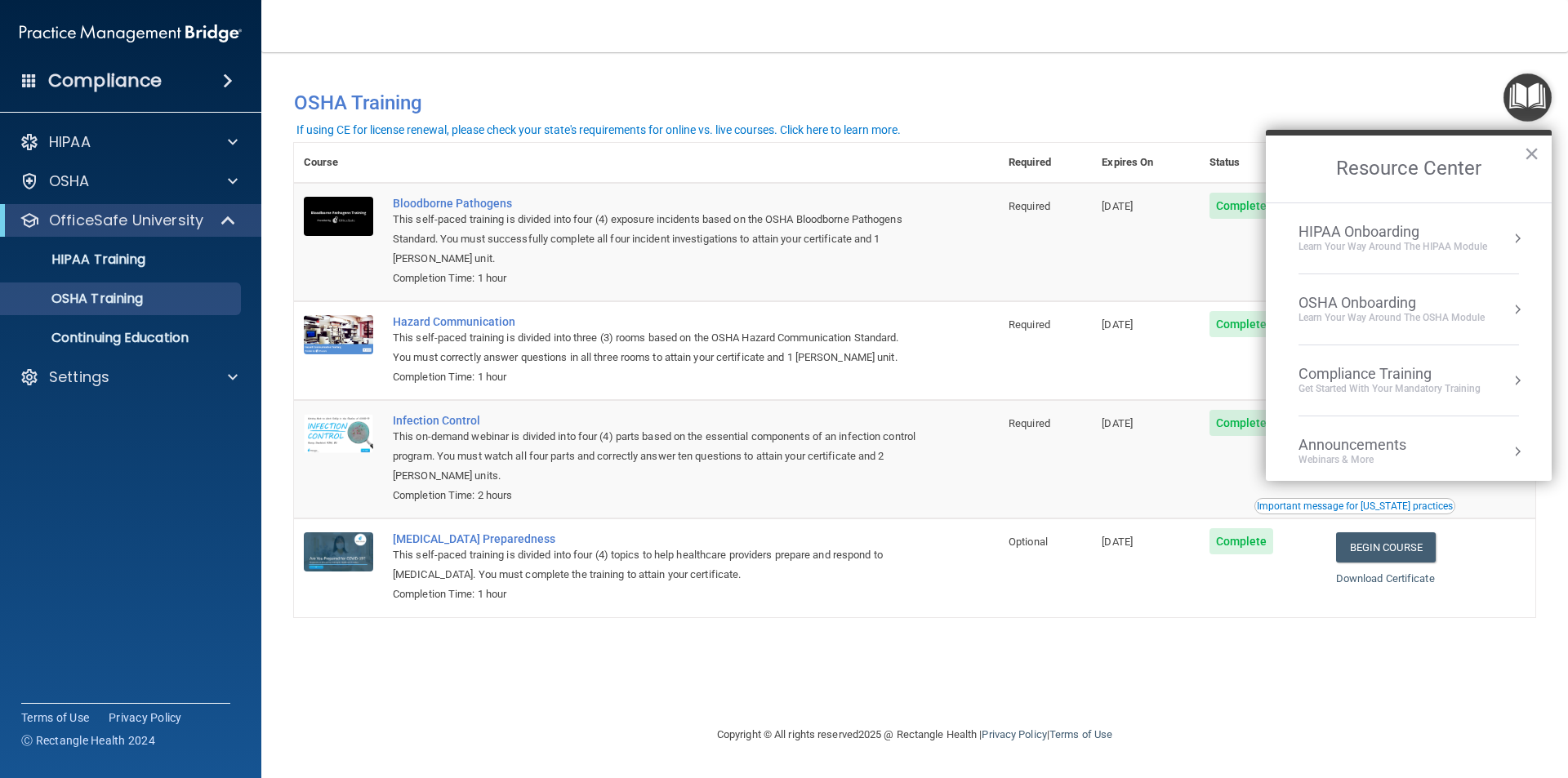
click at [1383, 368] on div "Compliance Training" at bounding box center [1389, 374] width 183 height 18
click at [1346, 296] on div "Continuing Education" at bounding box center [1347, 299] width 138 height 15
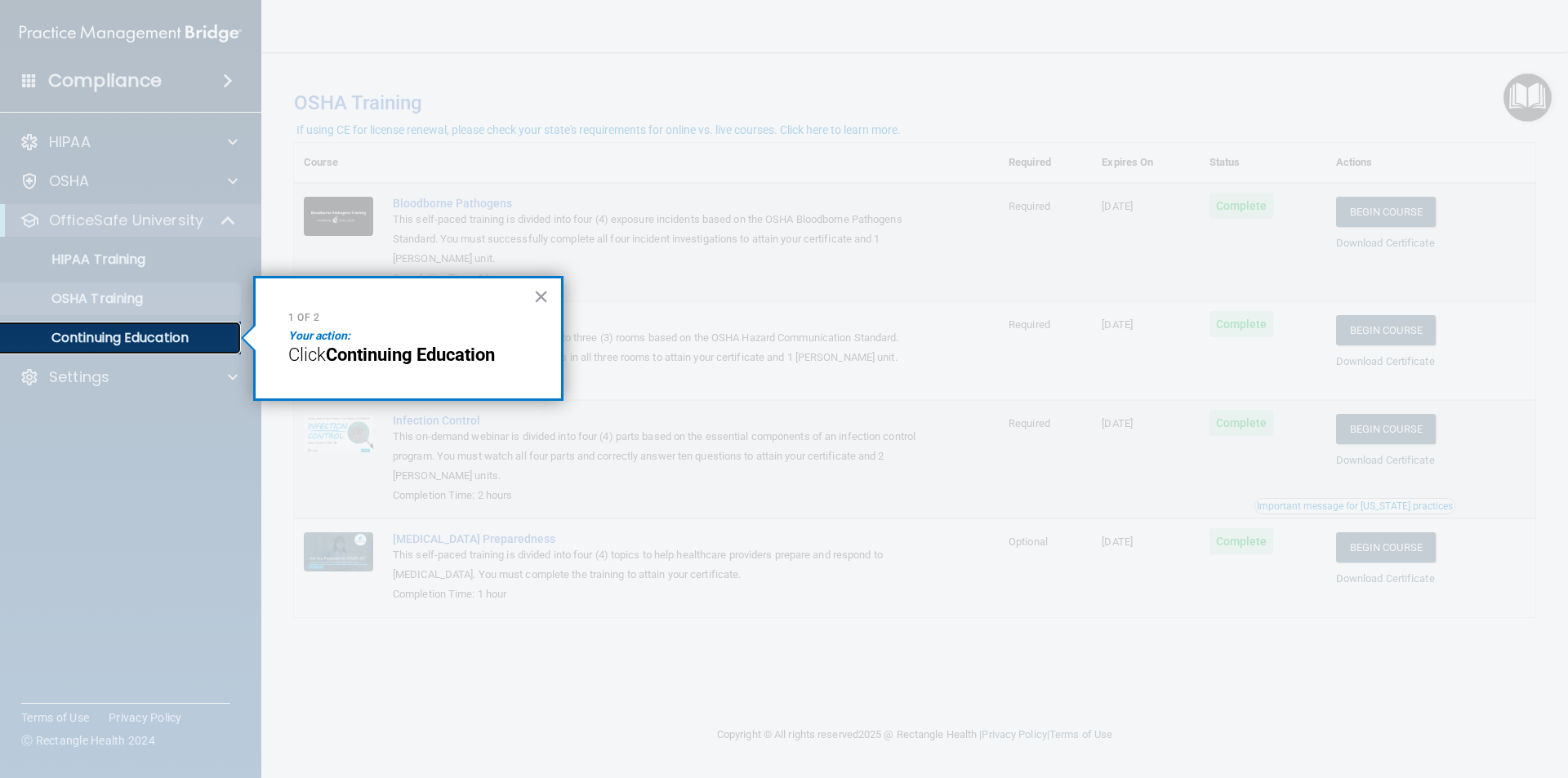
click at [94, 335] on p "Continuing Education" at bounding box center [122, 338] width 223 height 17
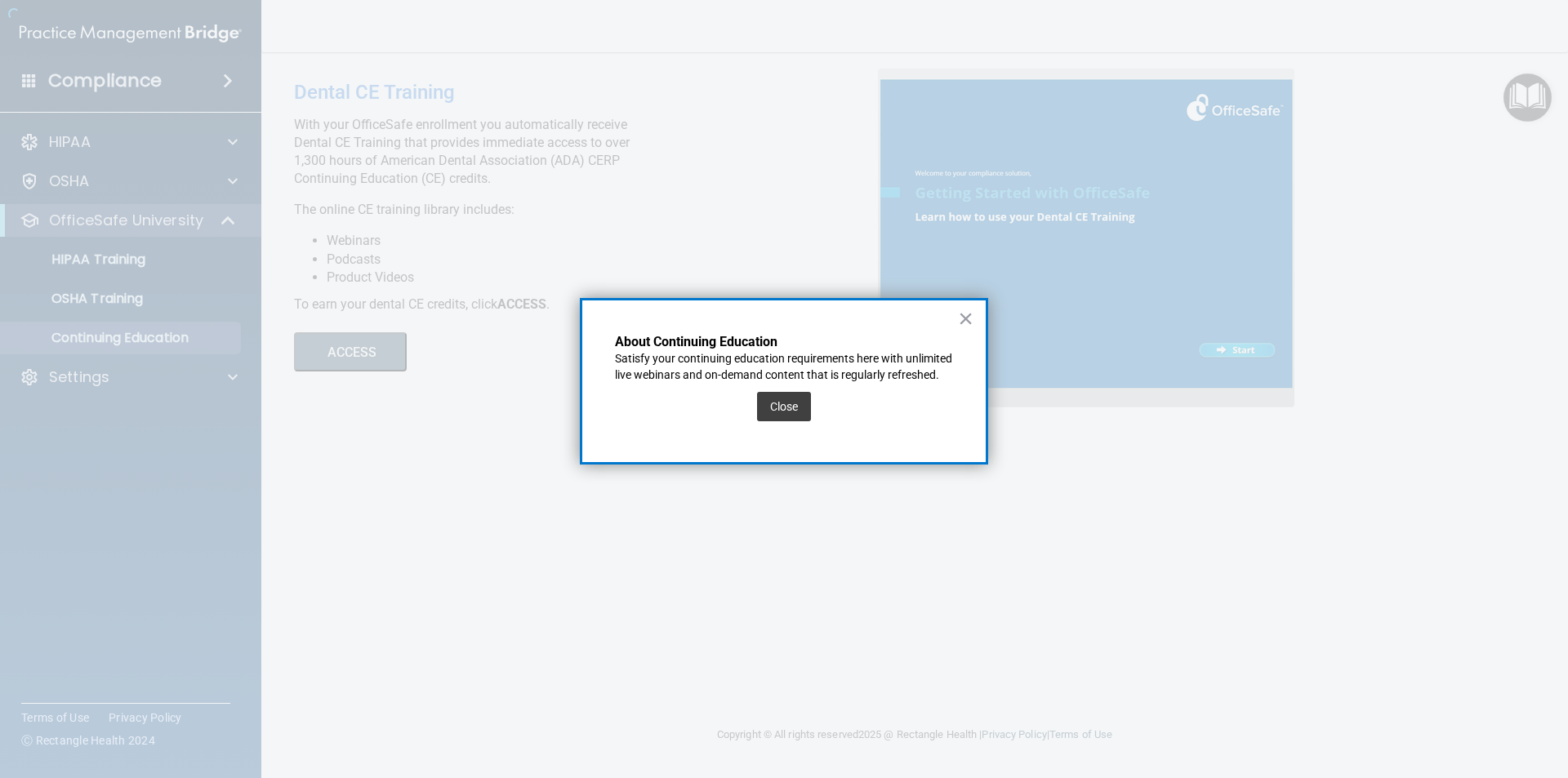
click at [769, 407] on div "Close" at bounding box center [783, 406] width 54 height 46
click at [774, 422] on button "Close" at bounding box center [783, 407] width 54 height 29
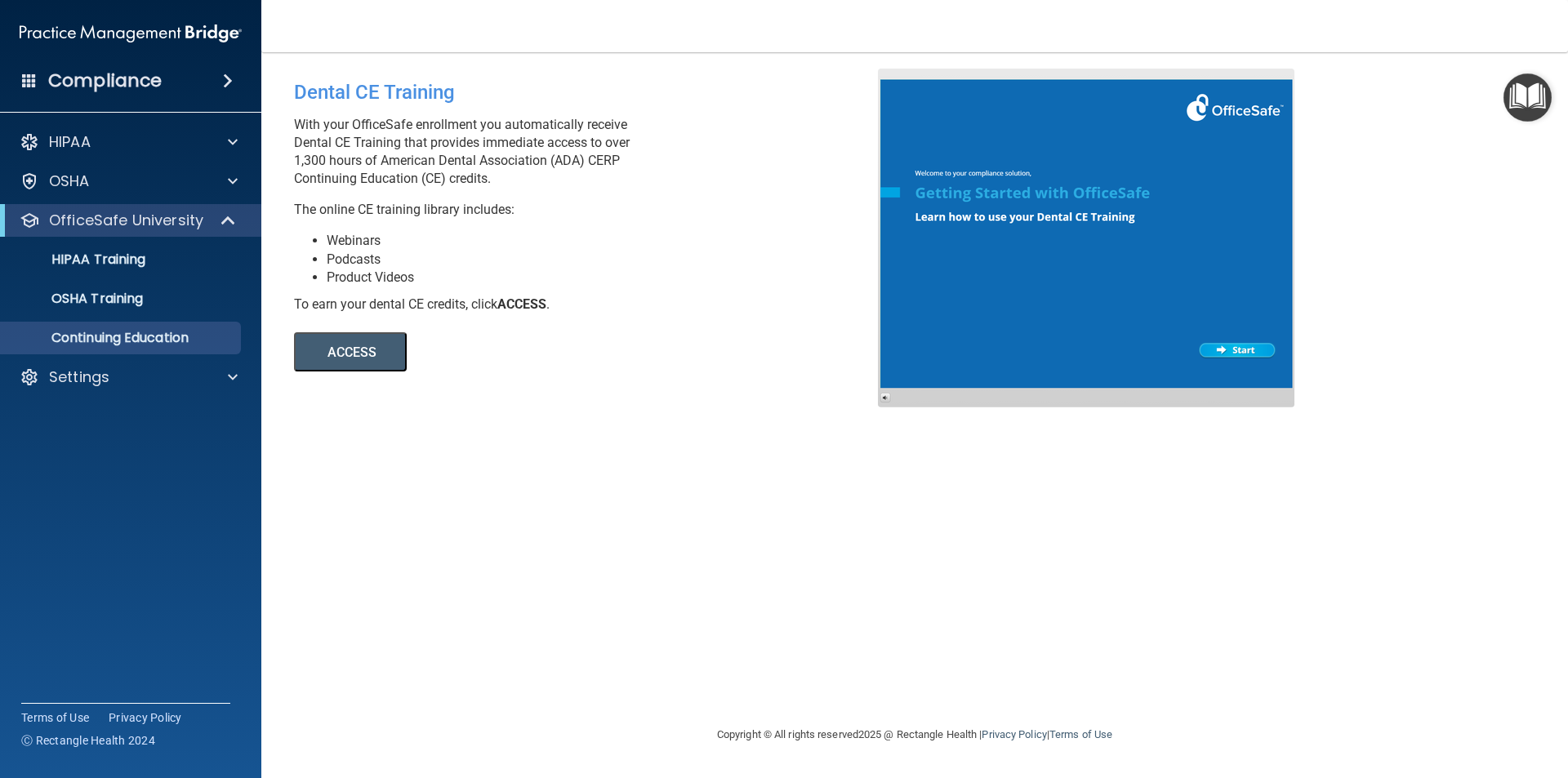
click at [1510, 101] on img "Open Resource Center" at bounding box center [1527, 97] width 48 height 48
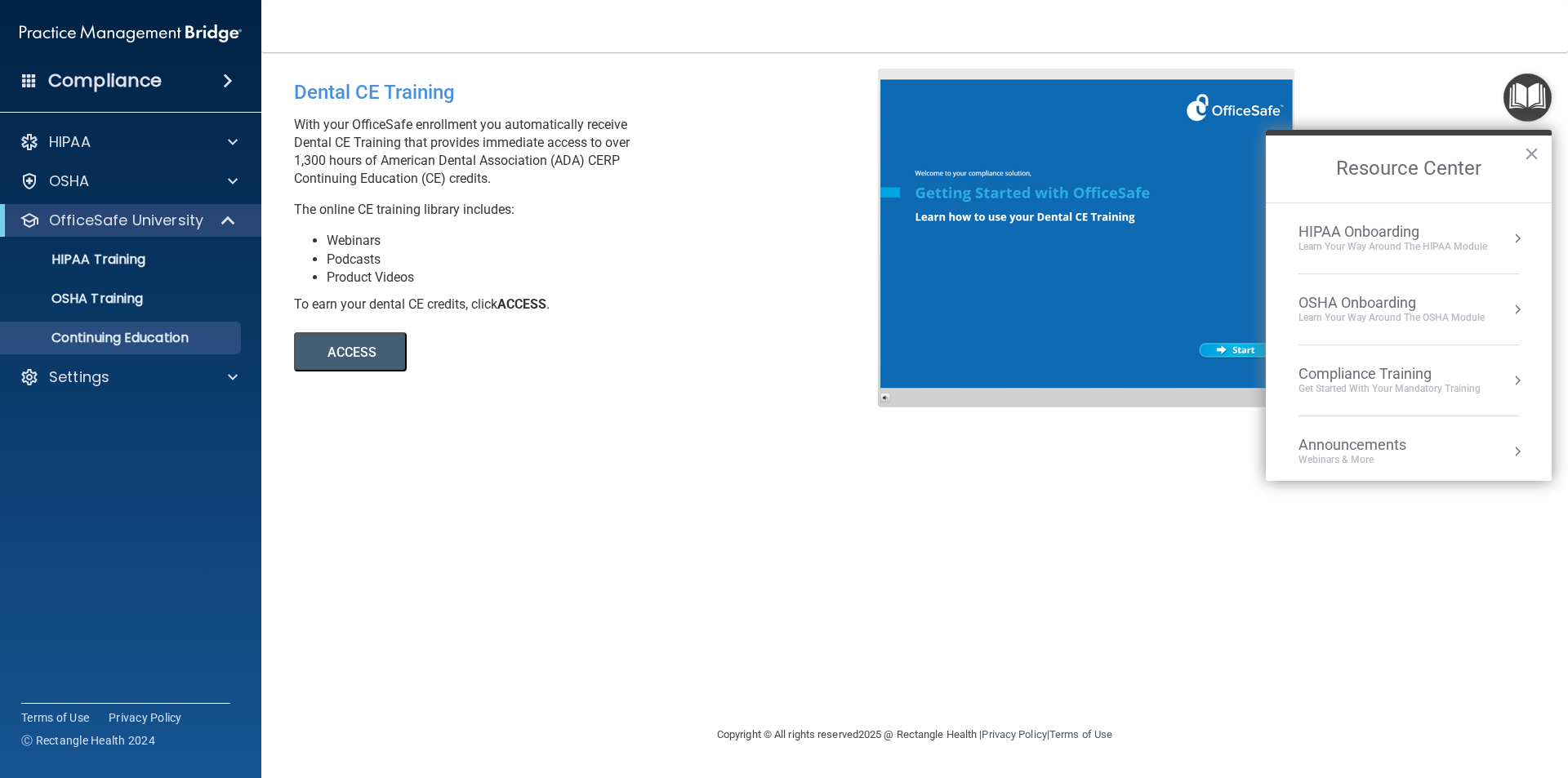
click at [1331, 232] on div "HIPAA Onboarding" at bounding box center [1392, 231] width 188 height 18
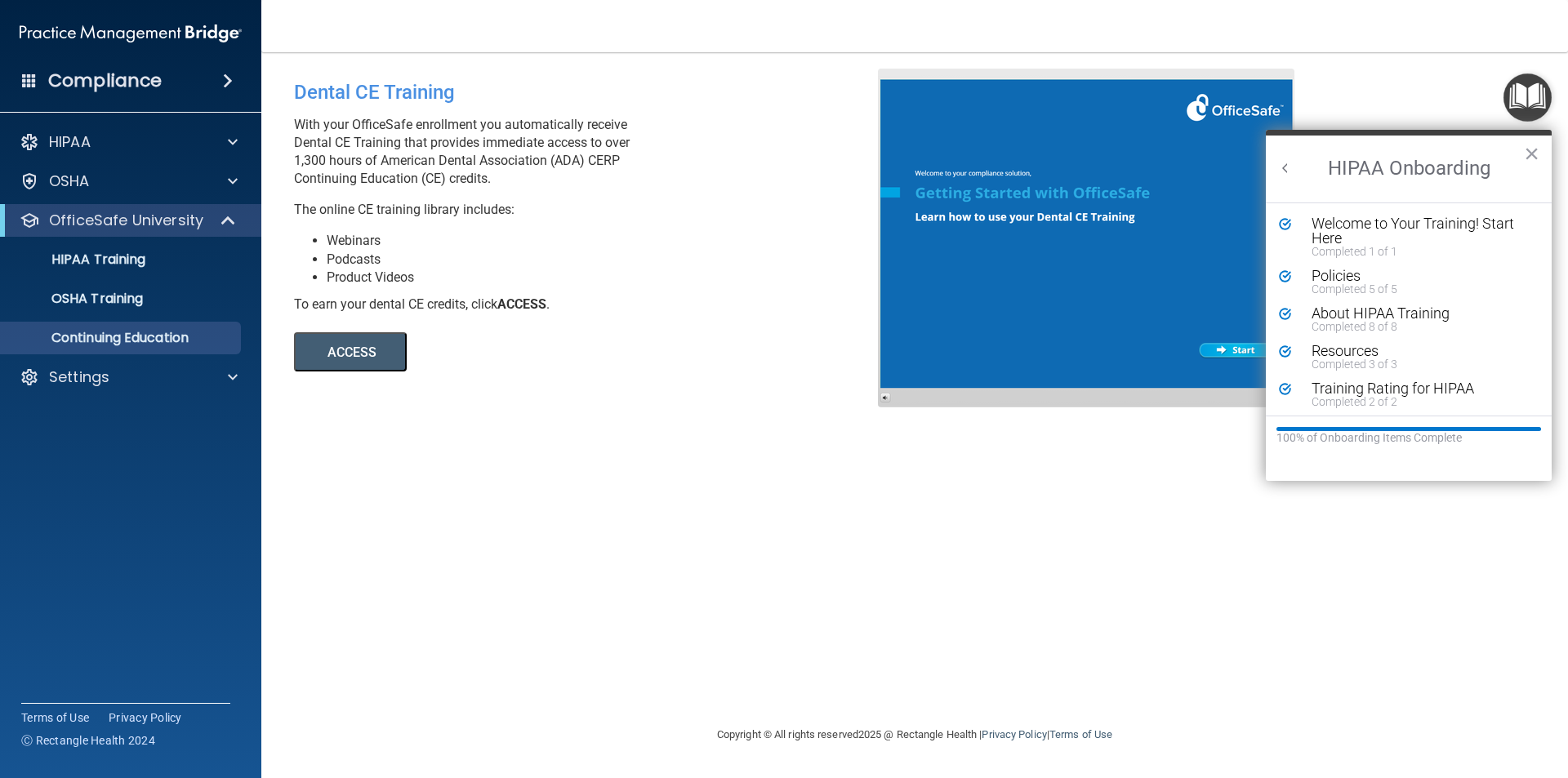
click at [1297, 174] on h2 "HIPAA Onboarding" at bounding box center [1409, 169] width 286 height 67
click at [1291, 166] on button "Back to Resource Center Home" at bounding box center [1285, 168] width 17 height 17
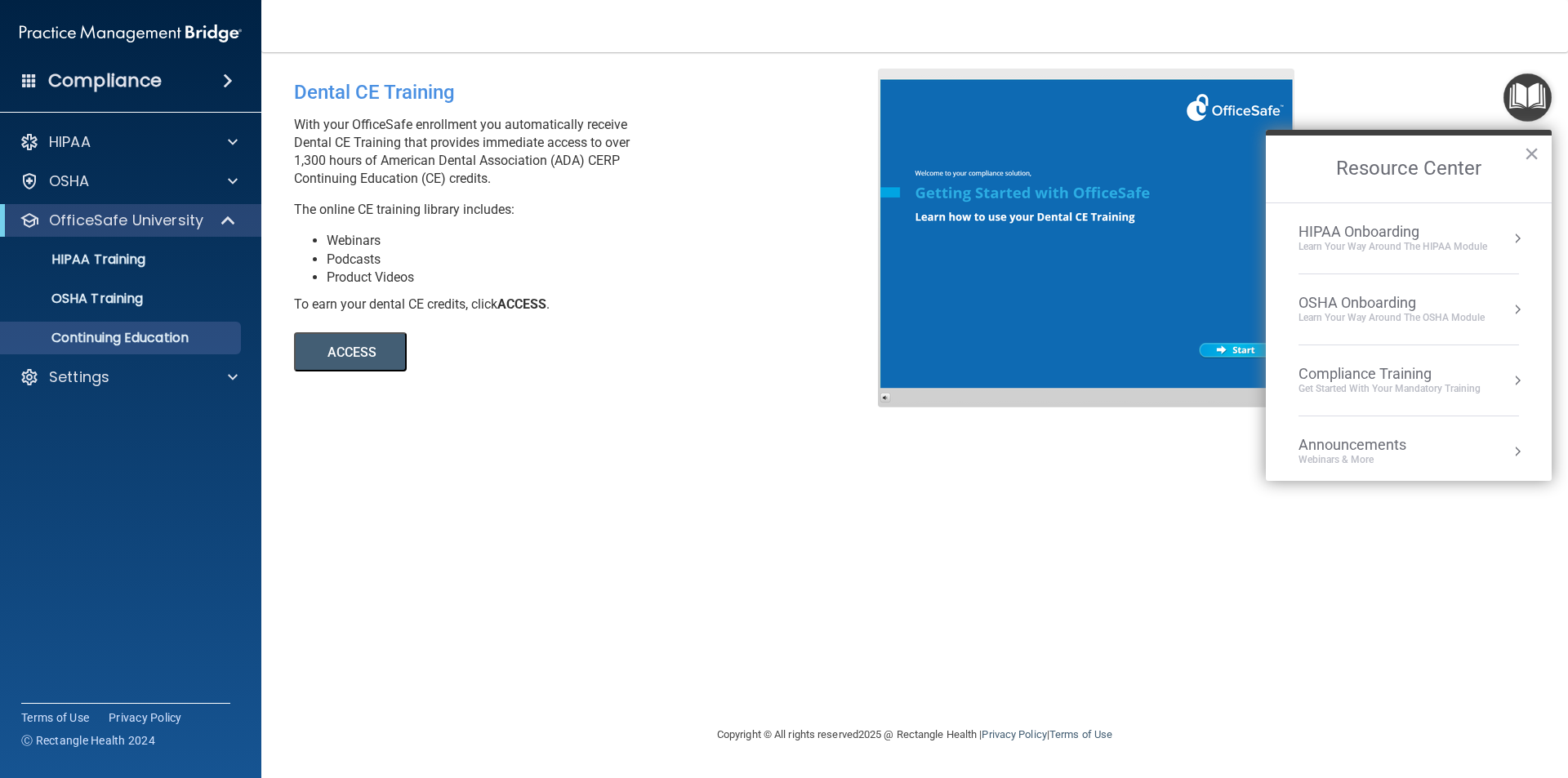
click at [1343, 296] on div "OSHA Onboarding" at bounding box center [1391, 303] width 186 height 18
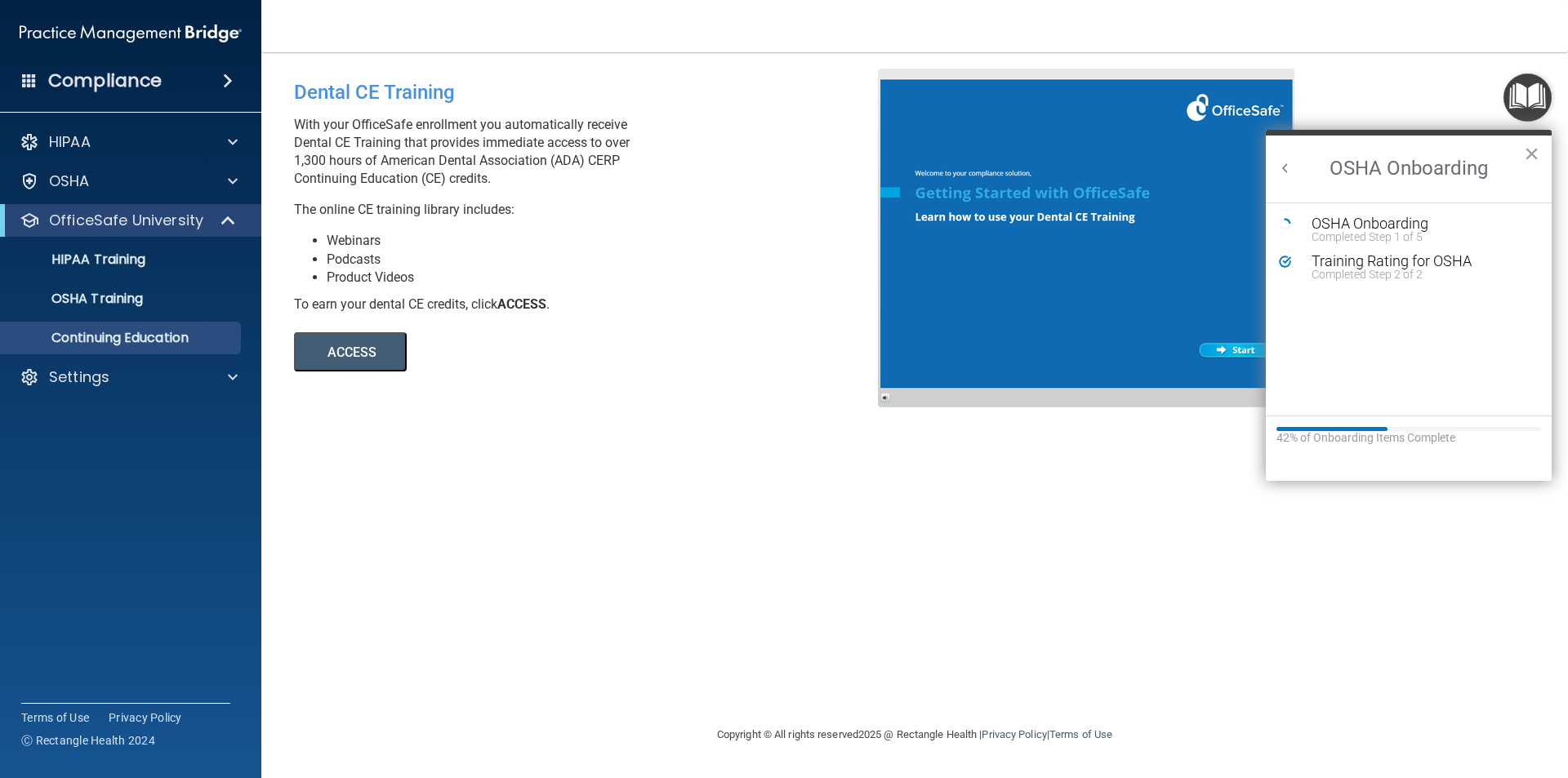
click at [1288, 166] on button "Back to Resource Center Home" at bounding box center [1285, 168] width 17 height 17
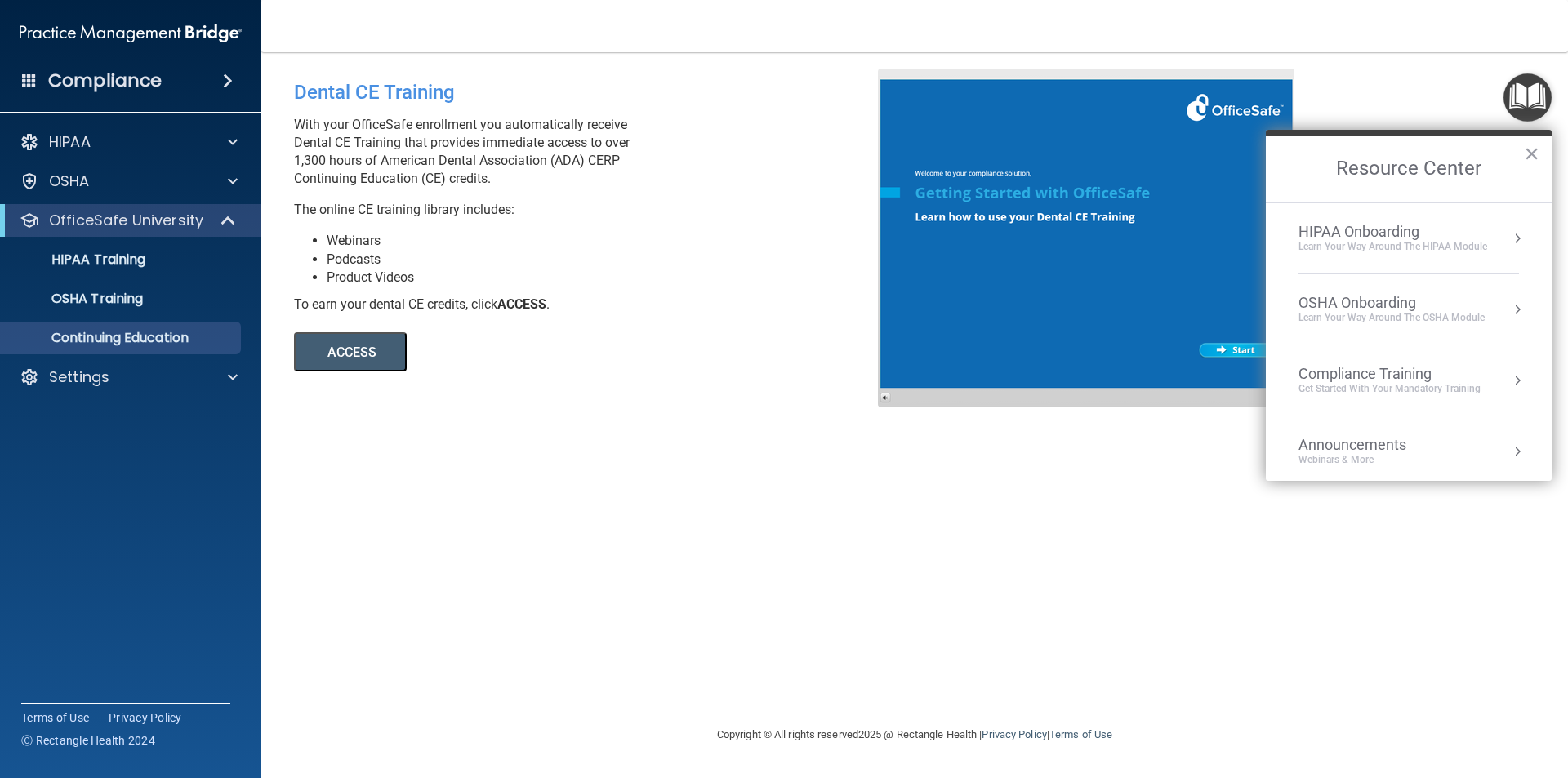
click at [1523, 159] on h2 "Resource Center" at bounding box center [1409, 169] width 286 height 67
click at [1531, 147] on button "×" at bounding box center [1532, 153] width 16 height 26
